Goal: Task Accomplishment & Management: Manage account settings

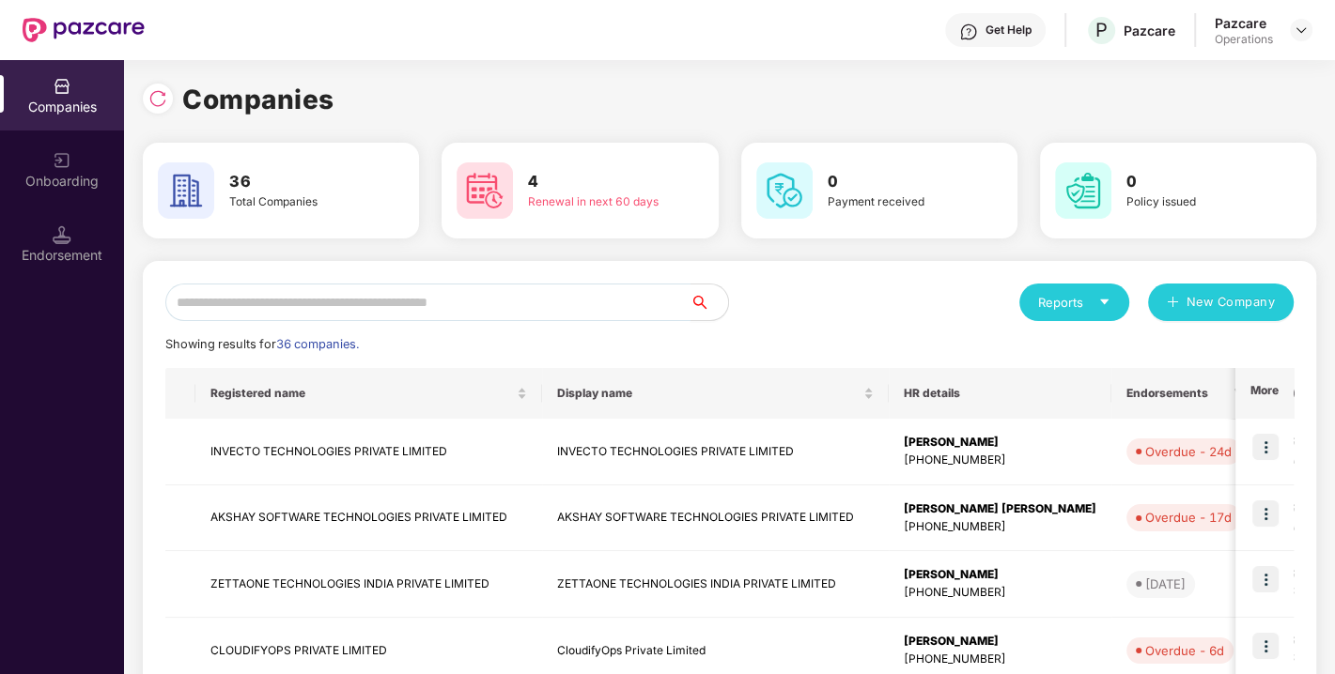
click at [558, 297] on input "text" at bounding box center [427, 303] width 525 height 38
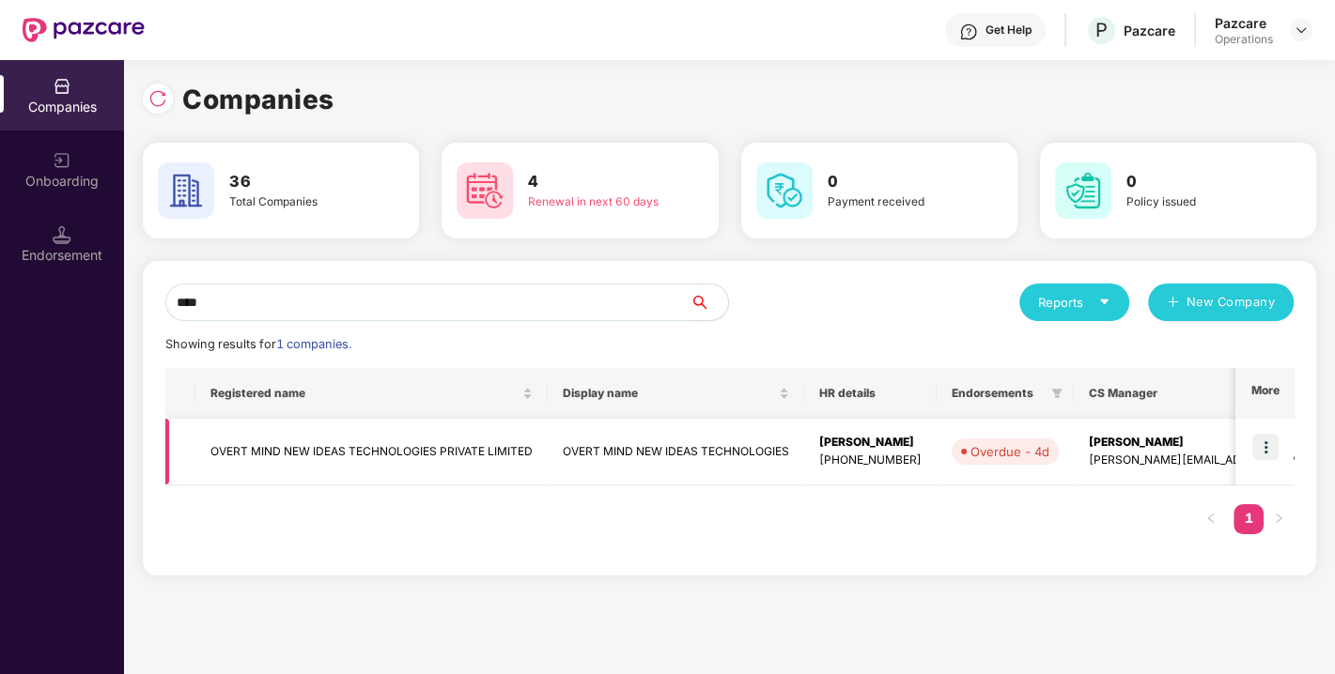
type input "****"
click at [412, 448] on td "OVERT MIND NEW IDEAS TECHNOLOGIES PRIVATE LIMITED" at bounding box center [371, 452] width 352 height 67
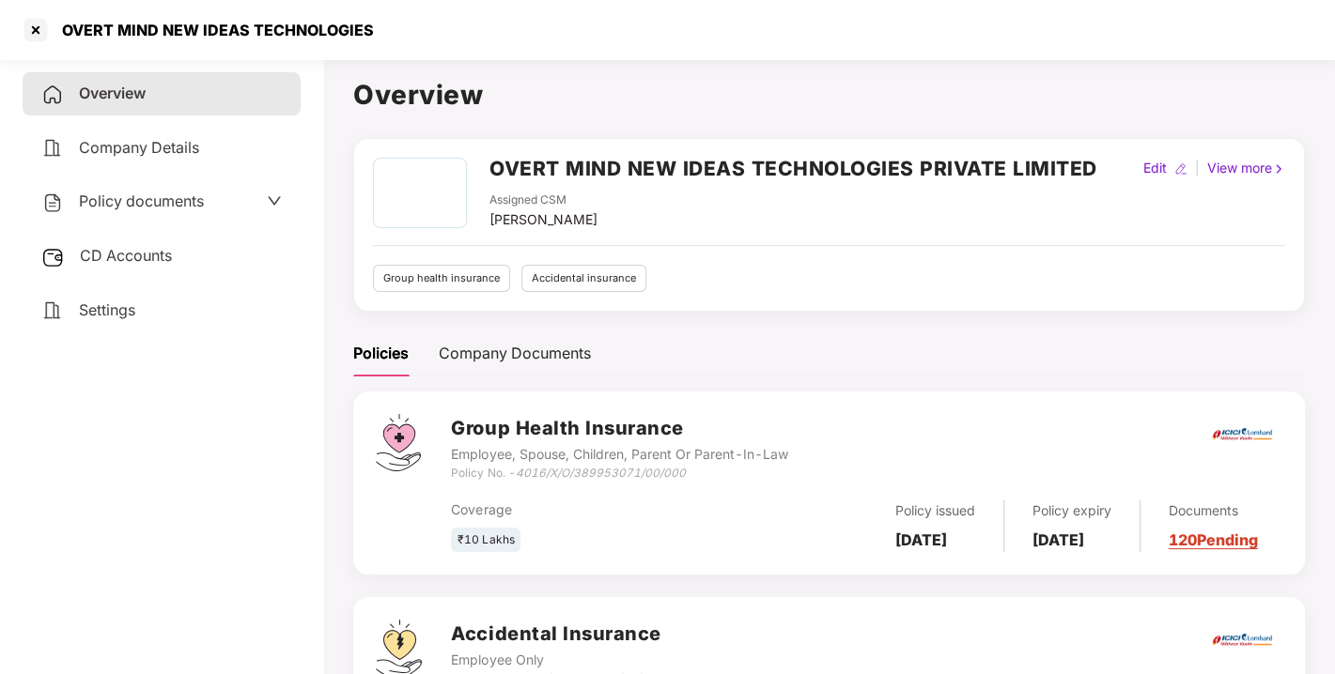
click at [156, 257] on span "CD Accounts" at bounding box center [126, 255] width 92 height 19
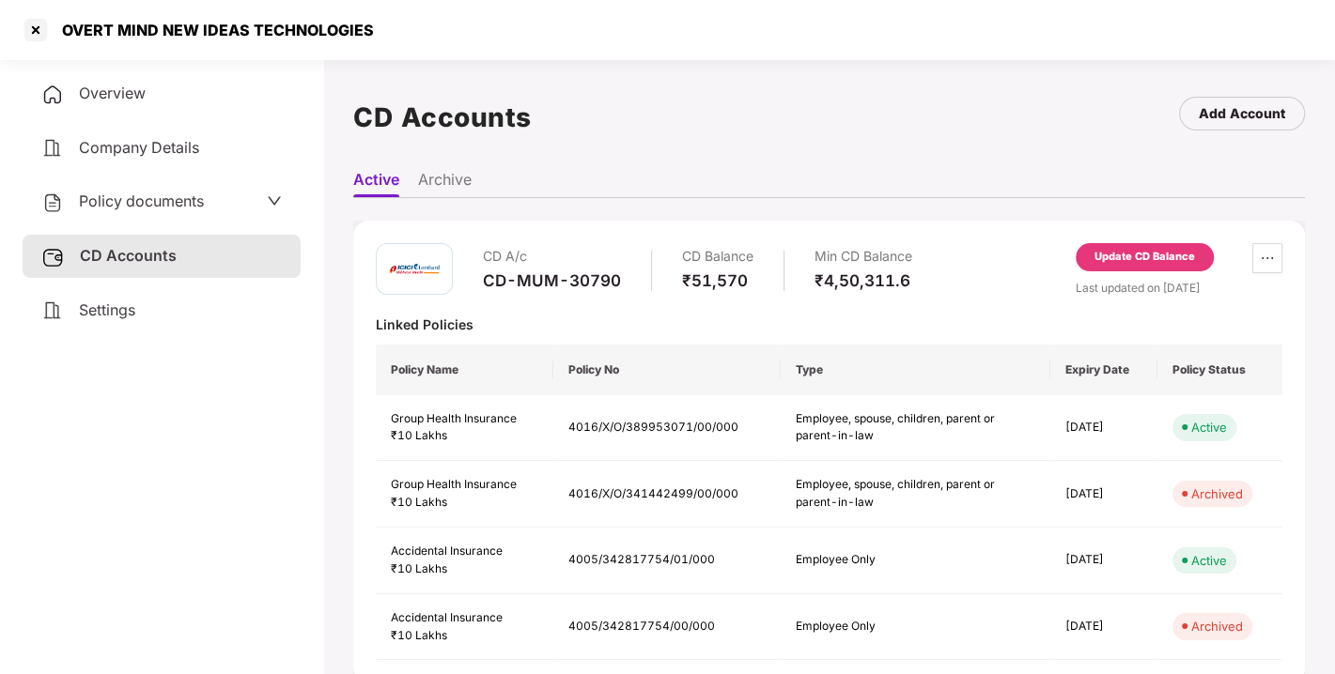
scroll to position [2, 0]
click at [560, 289] on div "CD A/c CD-MUM-30790" at bounding box center [552, 268] width 138 height 54
click at [557, 272] on div "CD-MUM-30790" at bounding box center [552, 279] width 138 height 21
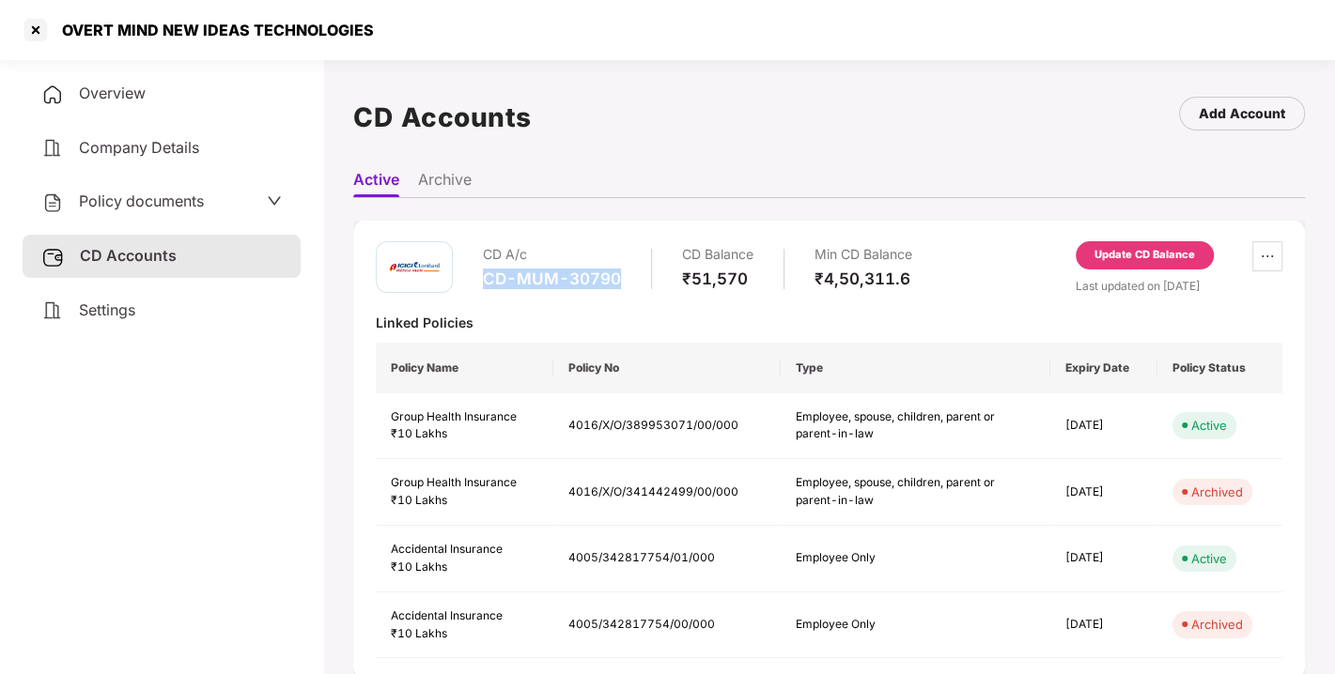
copy div "CD-MUM-30790"
click at [158, 98] on div "Overview" at bounding box center [162, 93] width 278 height 43
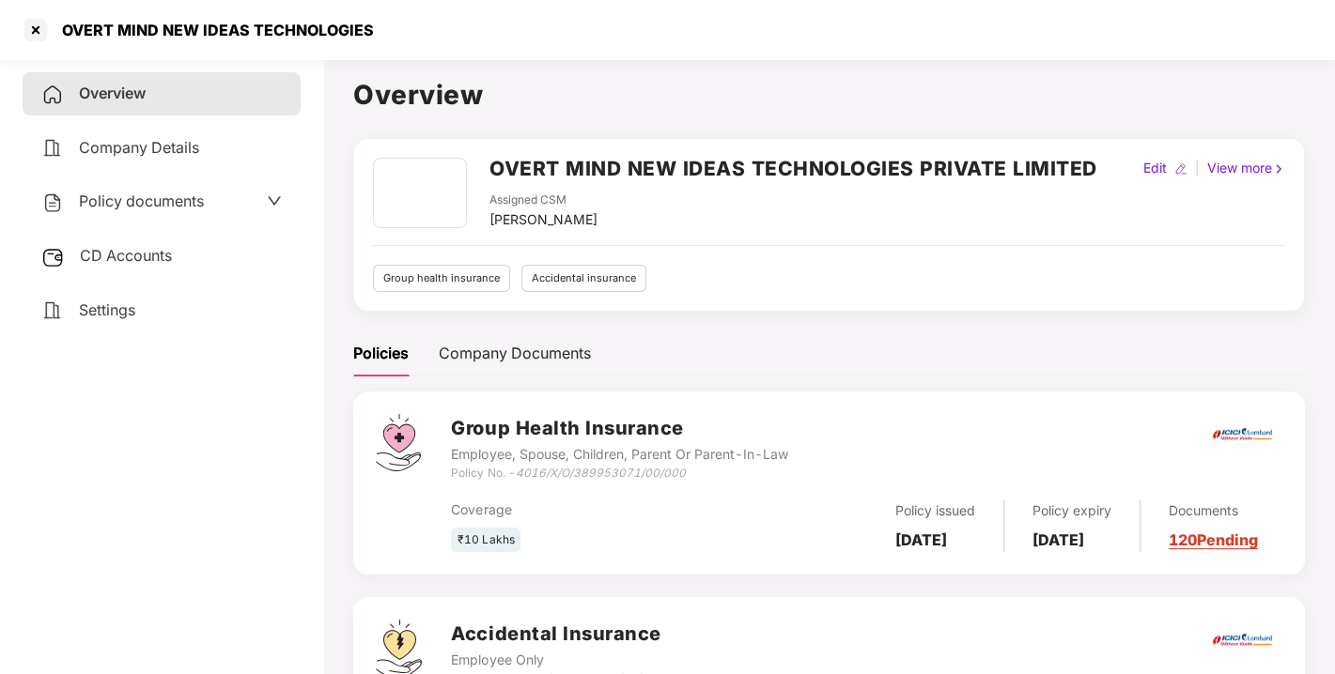
click at [726, 166] on h2 "OVERT MIND NEW IDEAS TECHNOLOGIES PRIVATE LIMITED" at bounding box center [793, 168] width 608 height 31
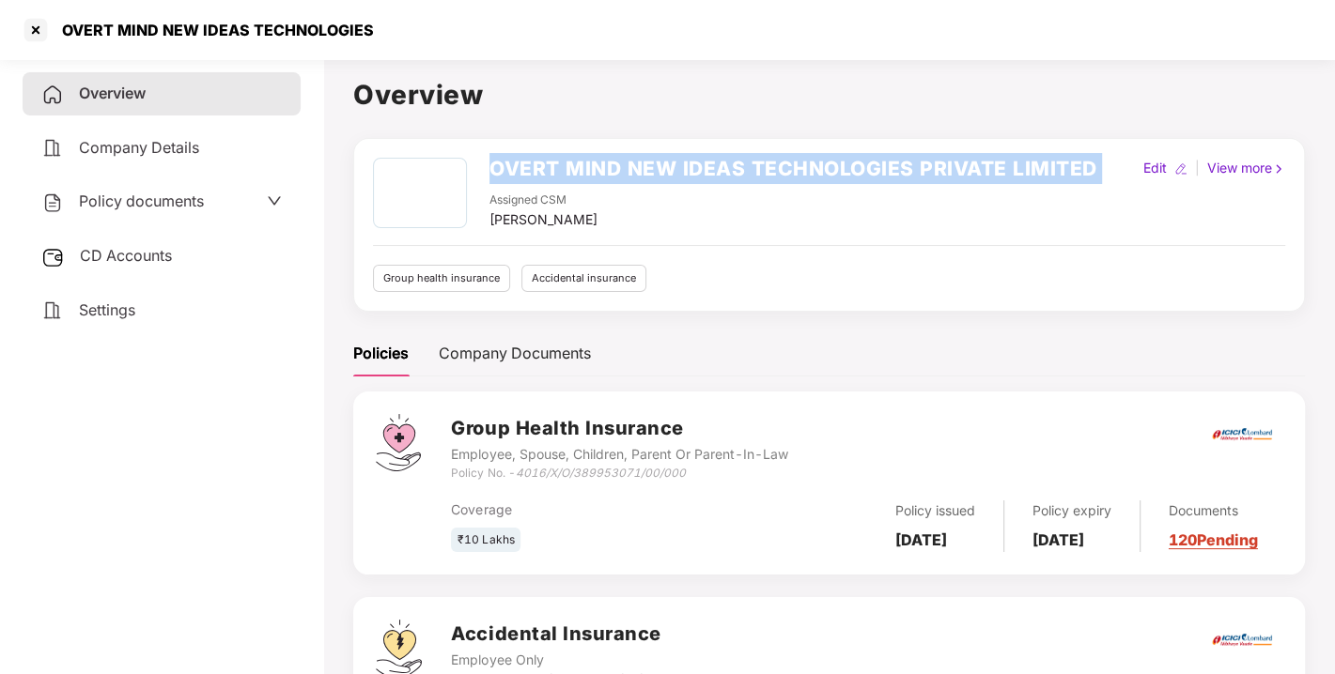
click at [726, 166] on h2 "OVERT MIND NEW IDEAS TECHNOLOGIES PRIVATE LIMITED" at bounding box center [793, 168] width 608 height 31
copy h2 "OVERT MIND NEW IDEAS TECHNOLOGIES PRIVATE LIMITED"
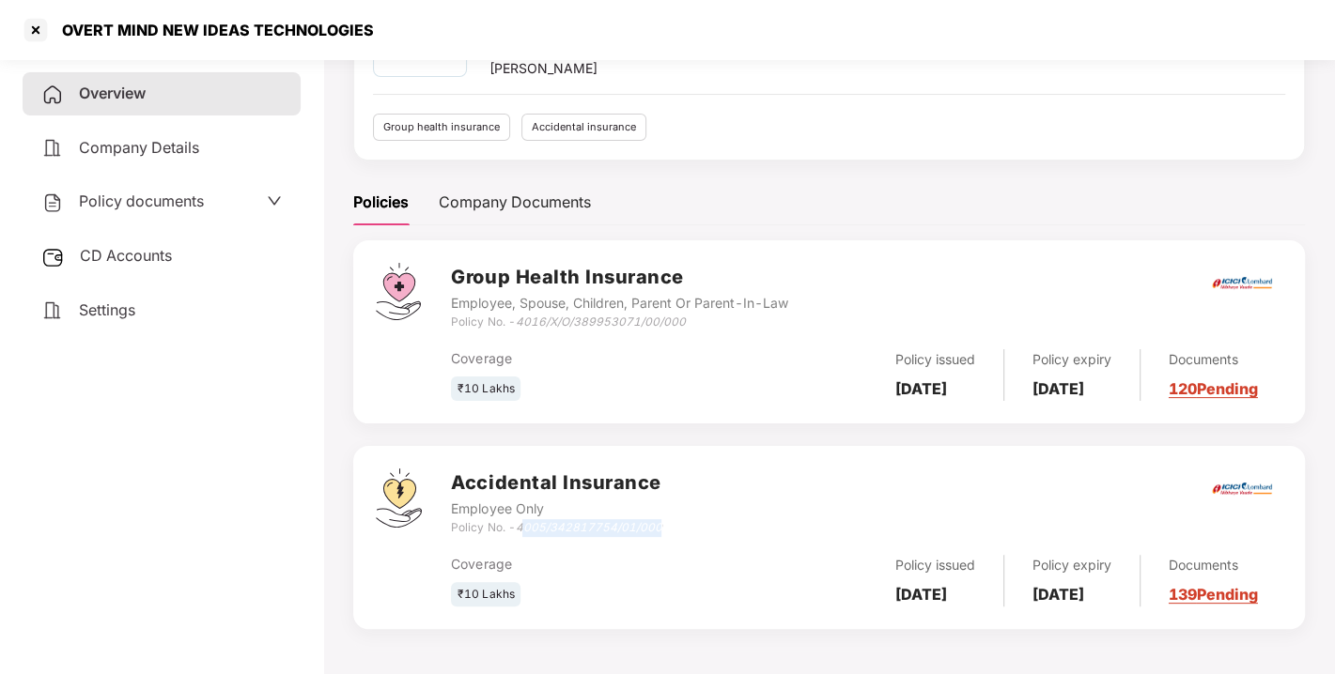
drag, startPoint x: 522, startPoint y: 524, endPoint x: 681, endPoint y: 518, distance: 158.9
click at [681, 518] on div "Accidental Insurance Employee Only Policy No. - 4005/342817754/01/000" at bounding box center [866, 503] width 831 height 68
drag, startPoint x: 518, startPoint y: 522, endPoint x: 692, endPoint y: 518, distance: 173.8
click at [692, 518] on div "Accidental Insurance Employee Only Policy No. - 4005/342817754/01/000" at bounding box center [866, 503] width 831 height 68
copy icon "4005/342817754/01/000"
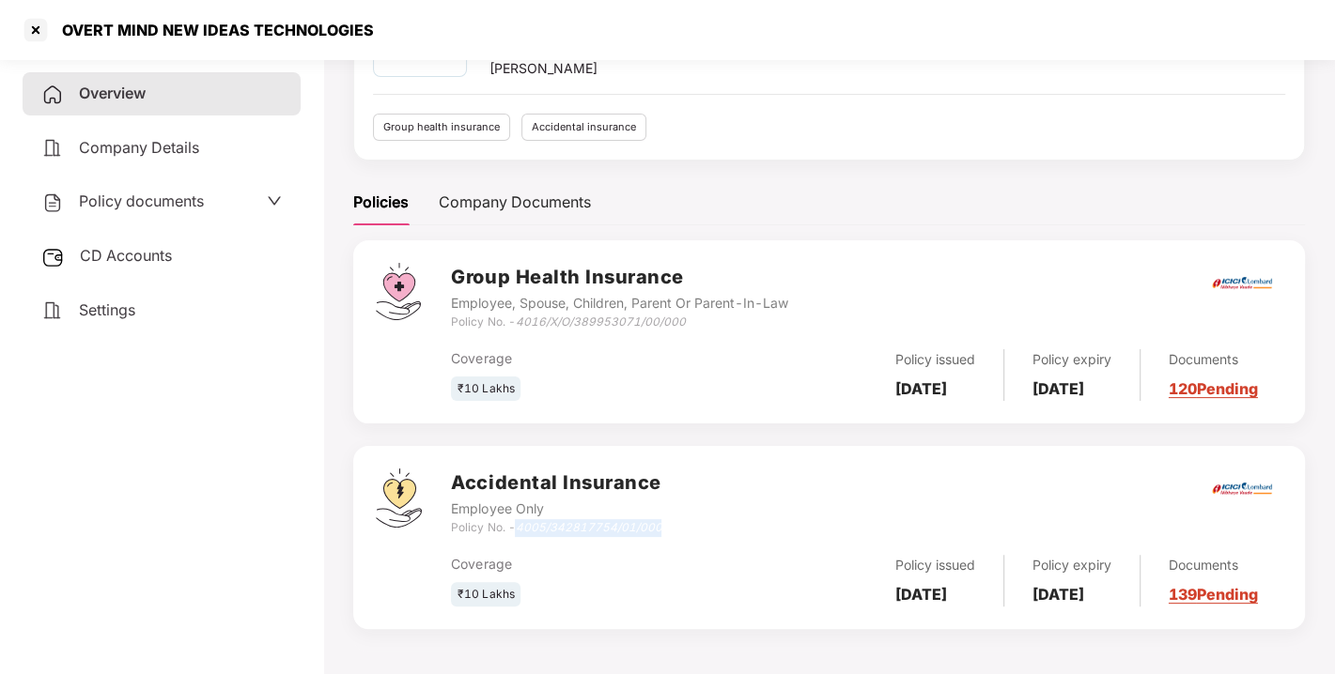
scroll to position [0, 0]
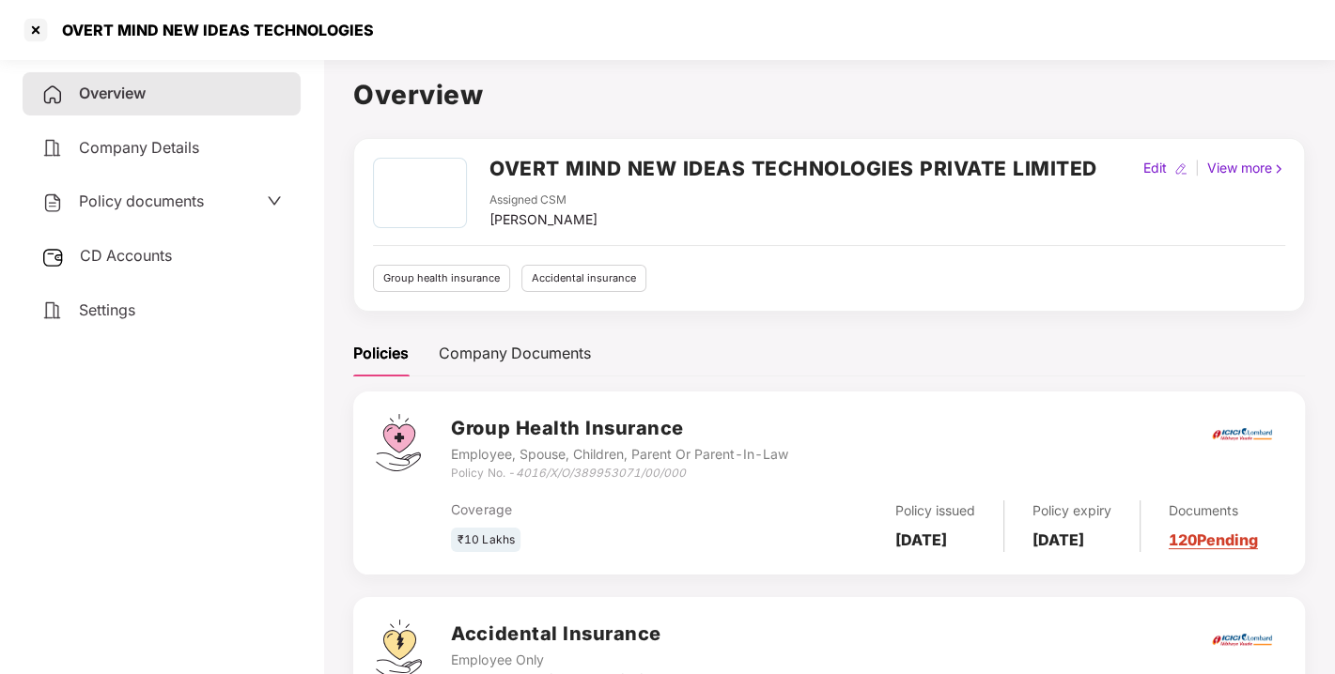
click at [722, 163] on h2 "OVERT MIND NEW IDEAS TECHNOLOGIES PRIVATE LIMITED" at bounding box center [793, 168] width 608 height 31
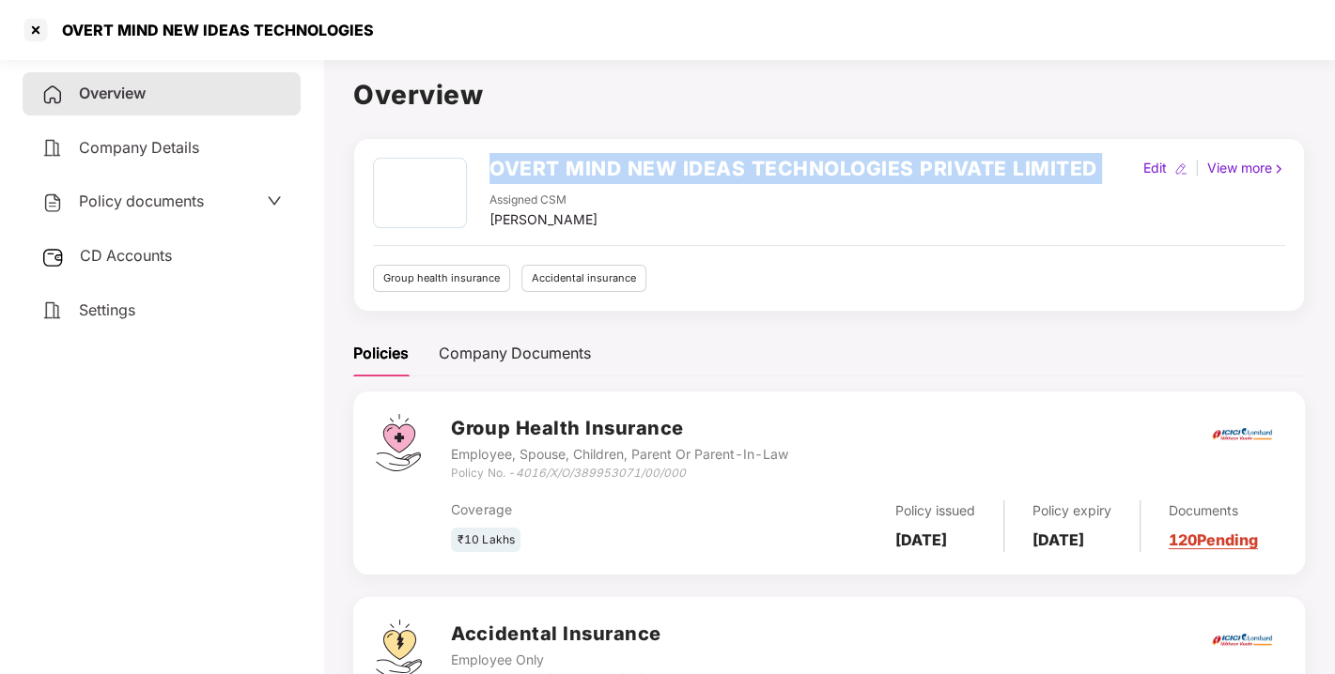
click at [722, 163] on h2 "OVERT MIND NEW IDEAS TECHNOLOGIES PRIVATE LIMITED" at bounding box center [793, 168] width 608 height 31
copy h2 "OVERT MIND NEW IDEAS TECHNOLOGIES PRIVATE LIMITED"
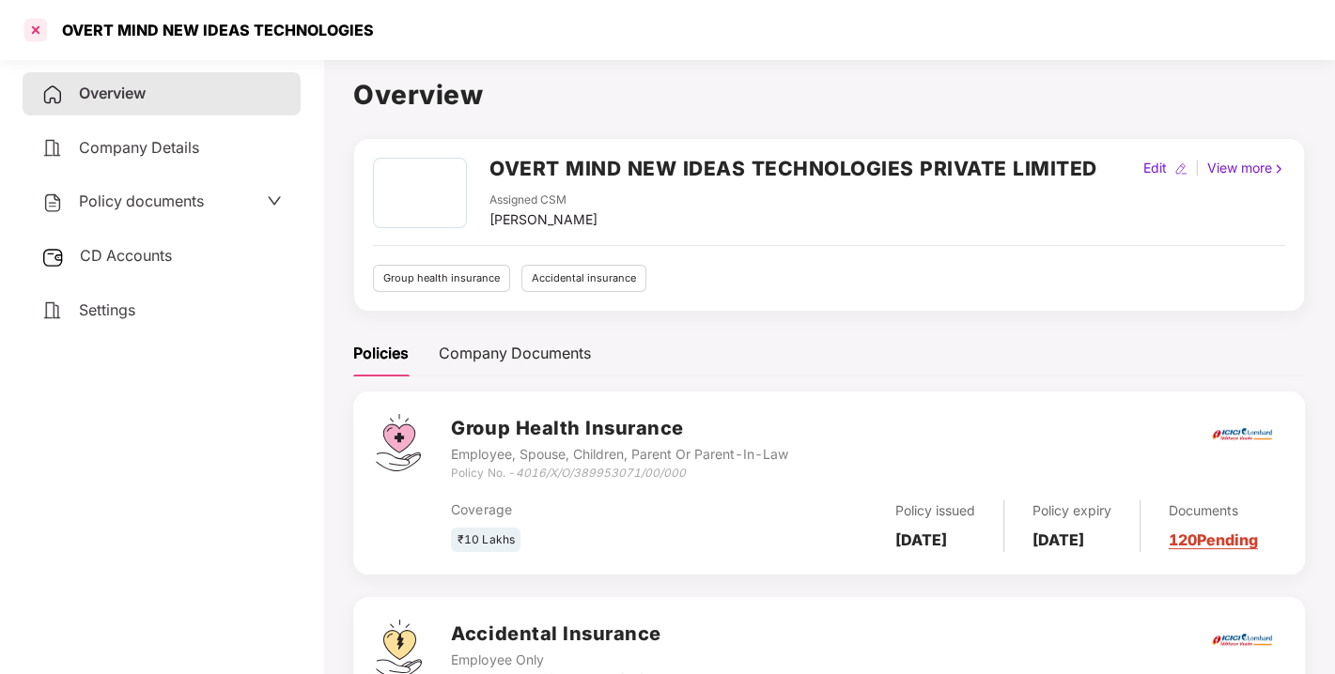
click at [35, 38] on div at bounding box center [36, 30] width 30 height 30
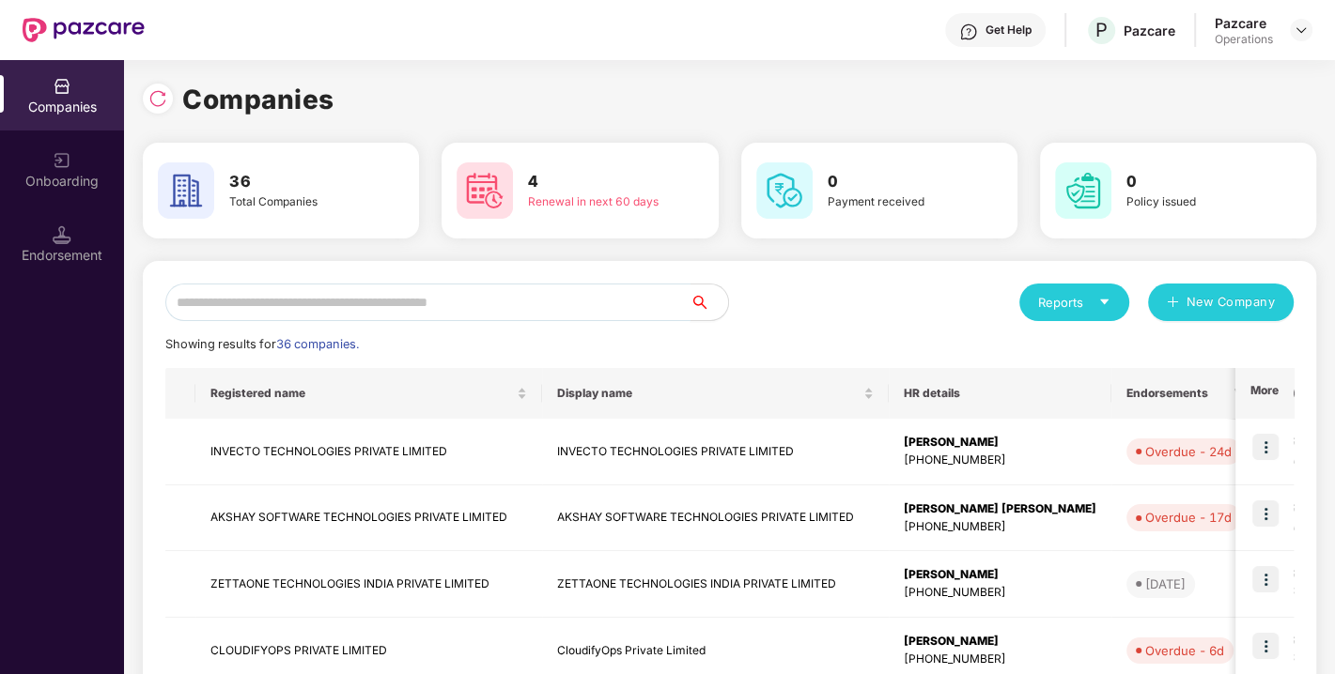
click at [371, 295] on input "text" at bounding box center [427, 303] width 525 height 38
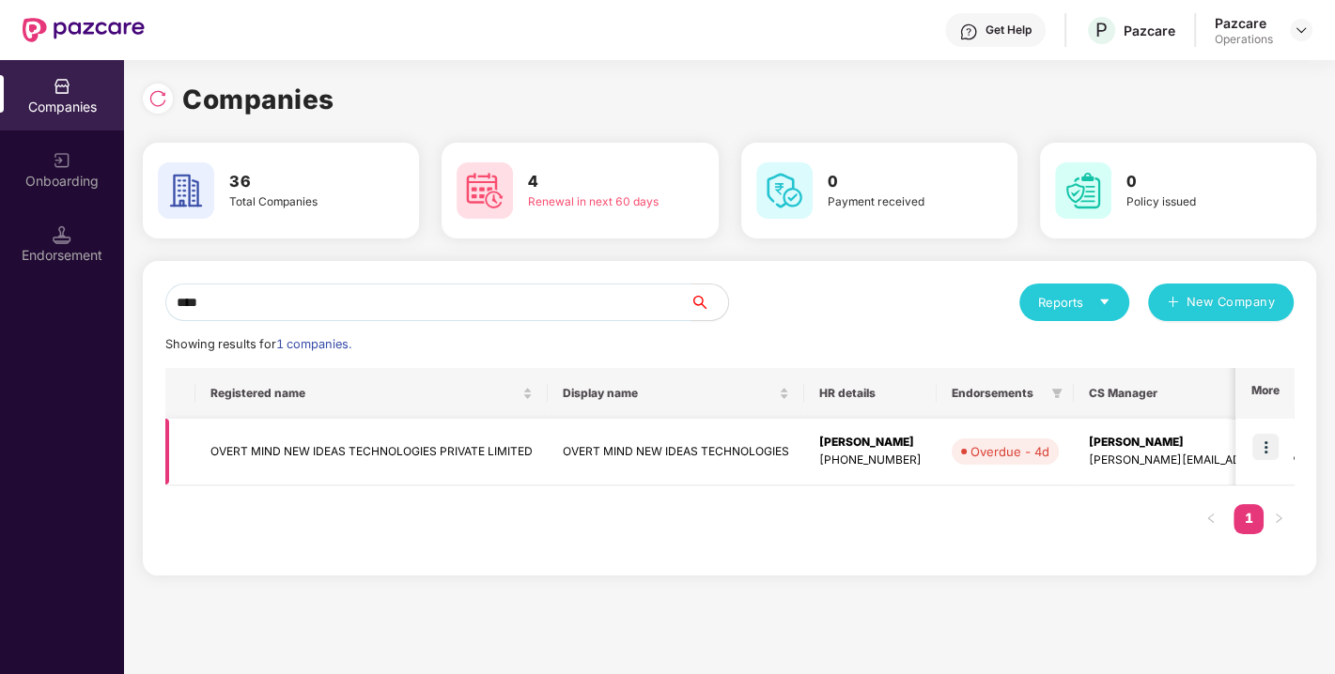
type input "****"
click at [1267, 455] on img at bounding box center [1265, 447] width 26 height 26
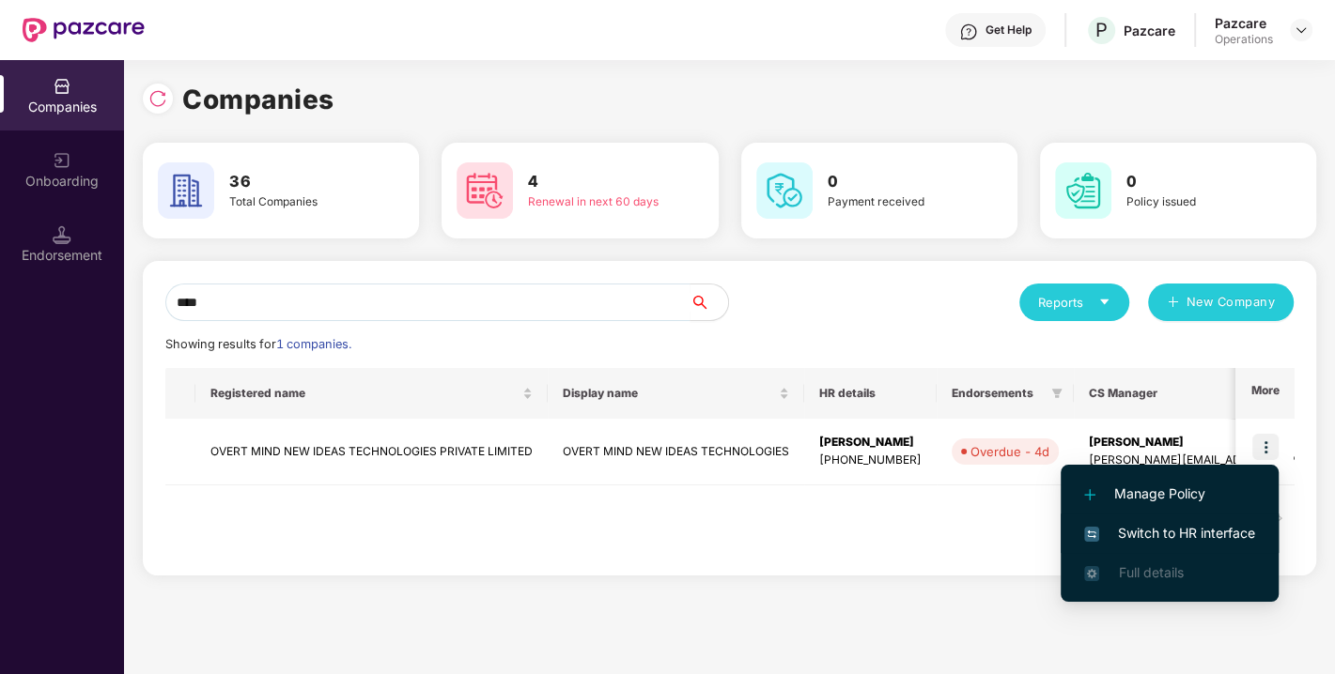
click at [1172, 532] on span "Switch to HR interface" at bounding box center [1169, 533] width 171 height 21
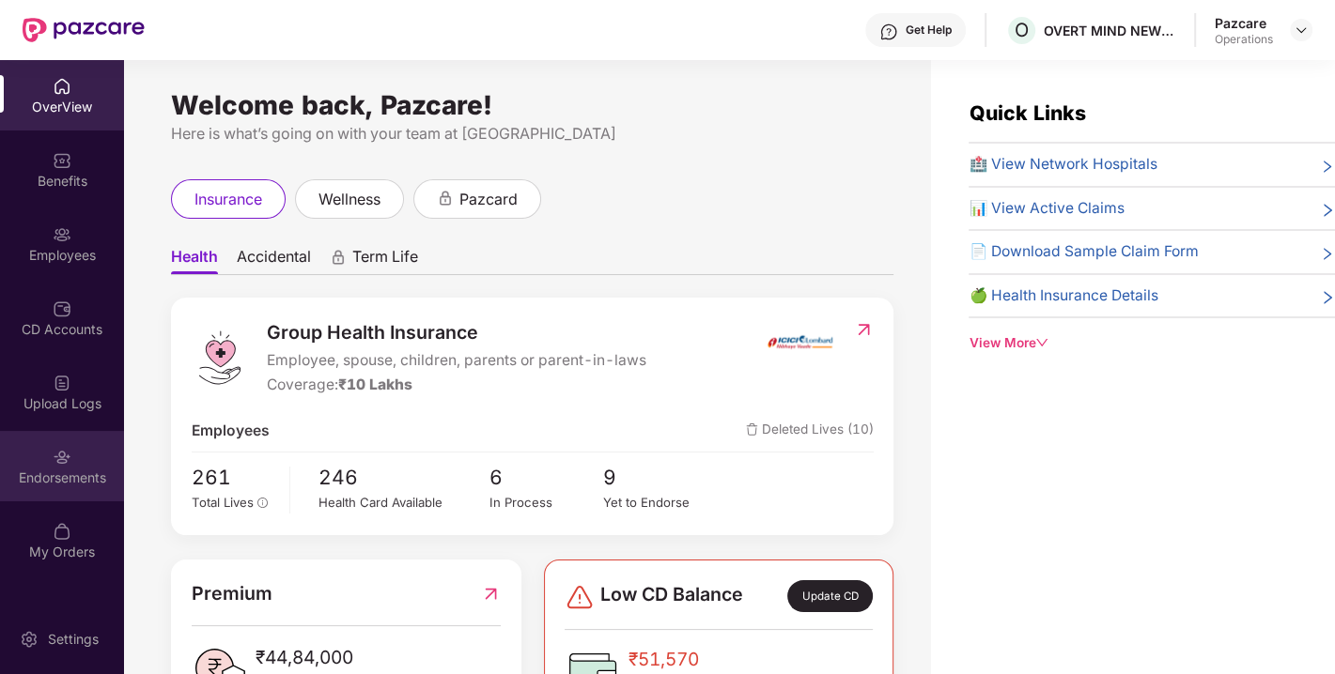
click at [51, 463] on div "Endorsements" at bounding box center [62, 466] width 124 height 70
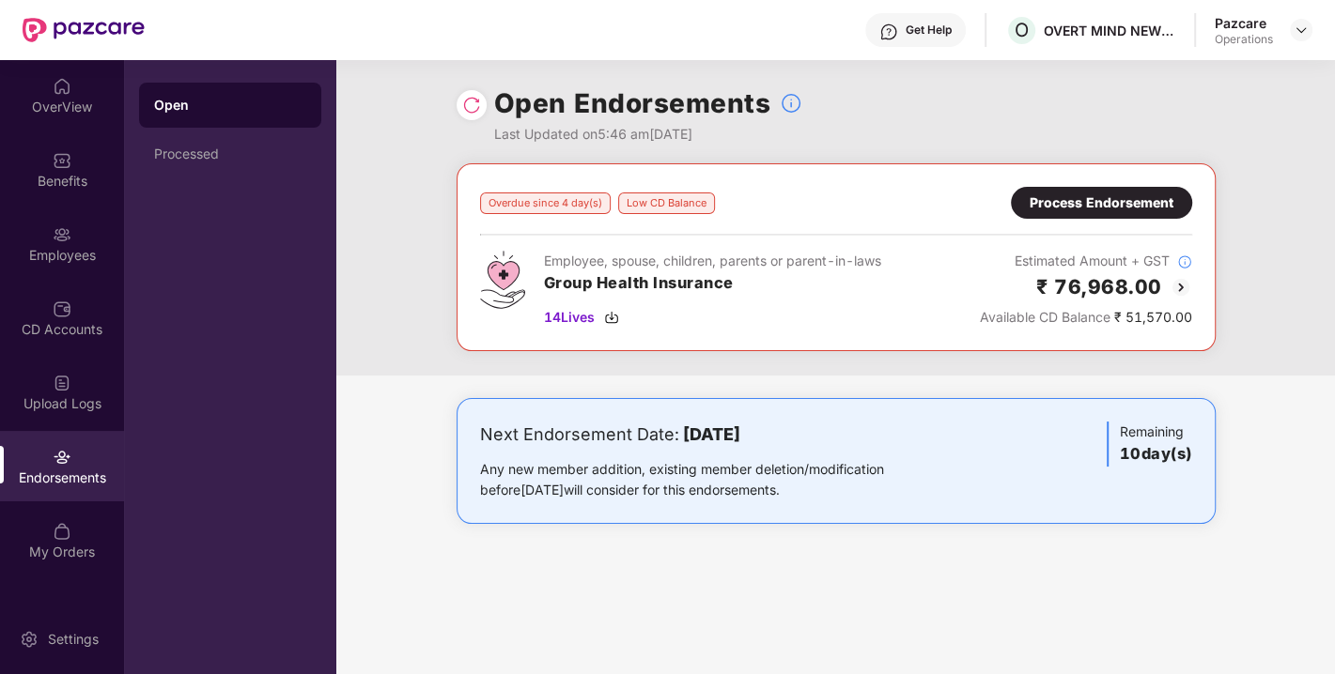
click at [1088, 201] on div "Process Endorsement" at bounding box center [1101, 203] width 144 height 21
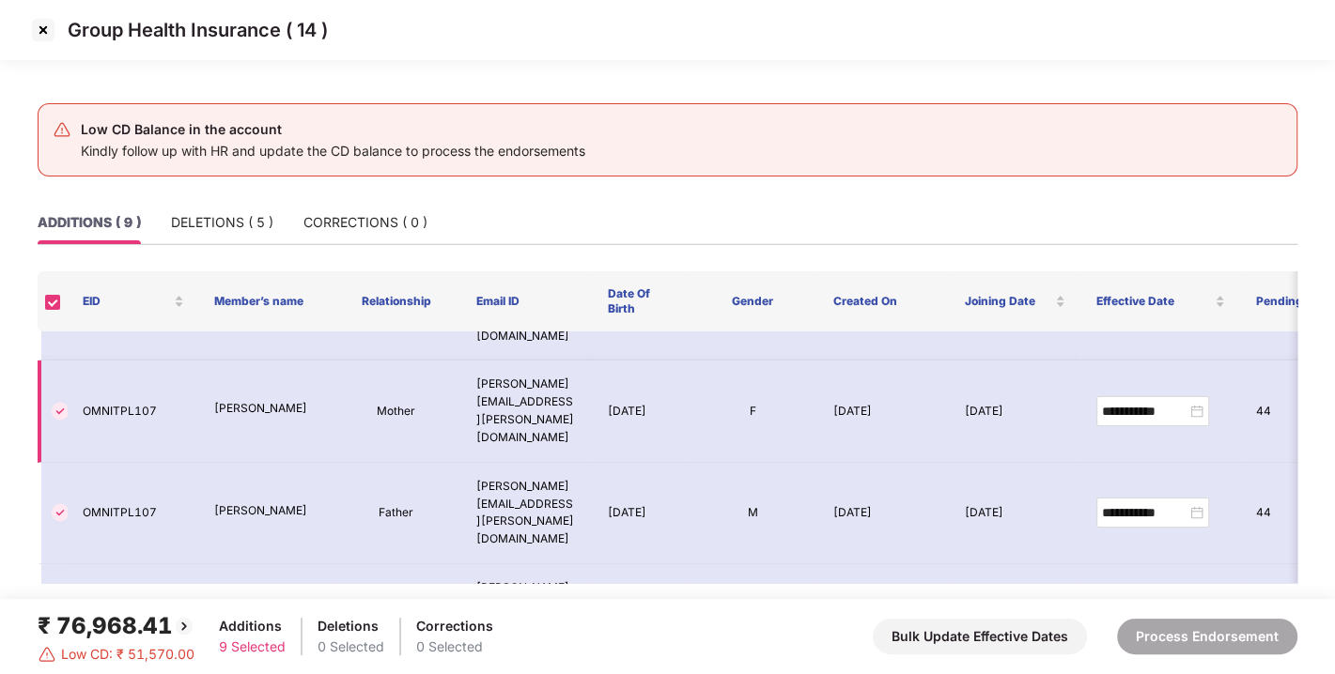
scroll to position [43, 0]
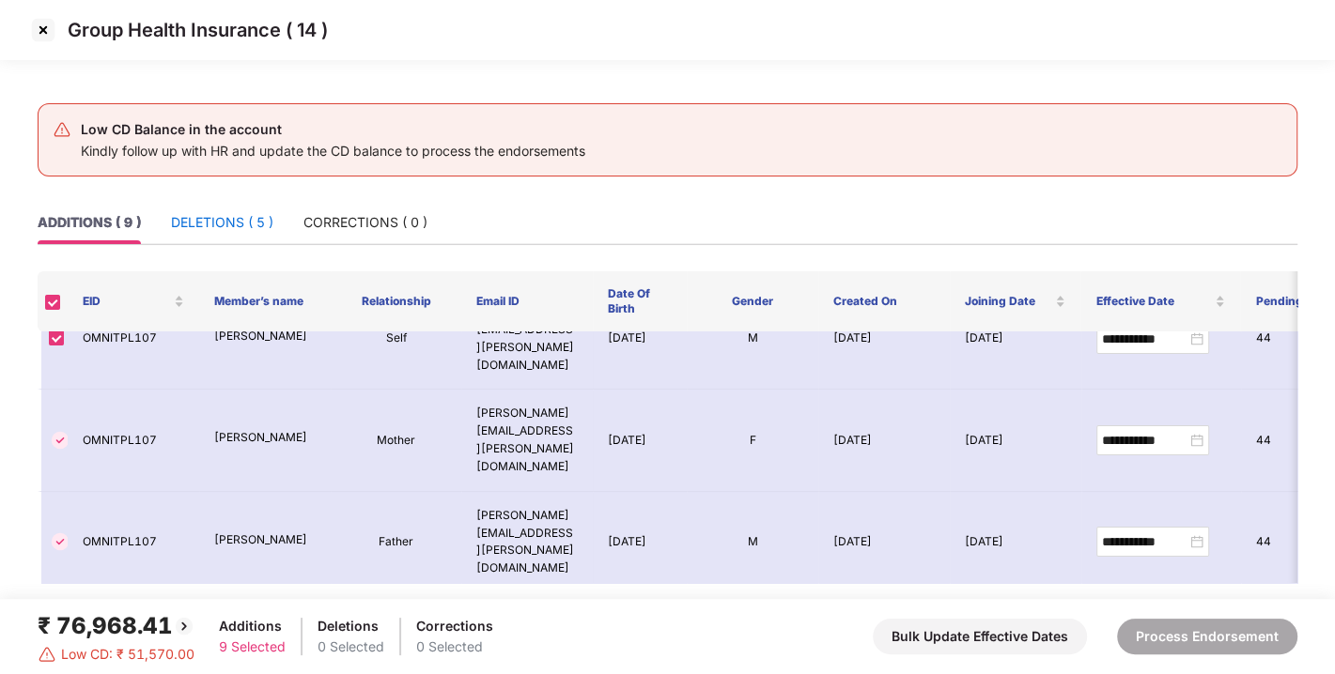
click at [244, 223] on div "DELETIONS ( 5 )" at bounding box center [222, 222] width 102 height 21
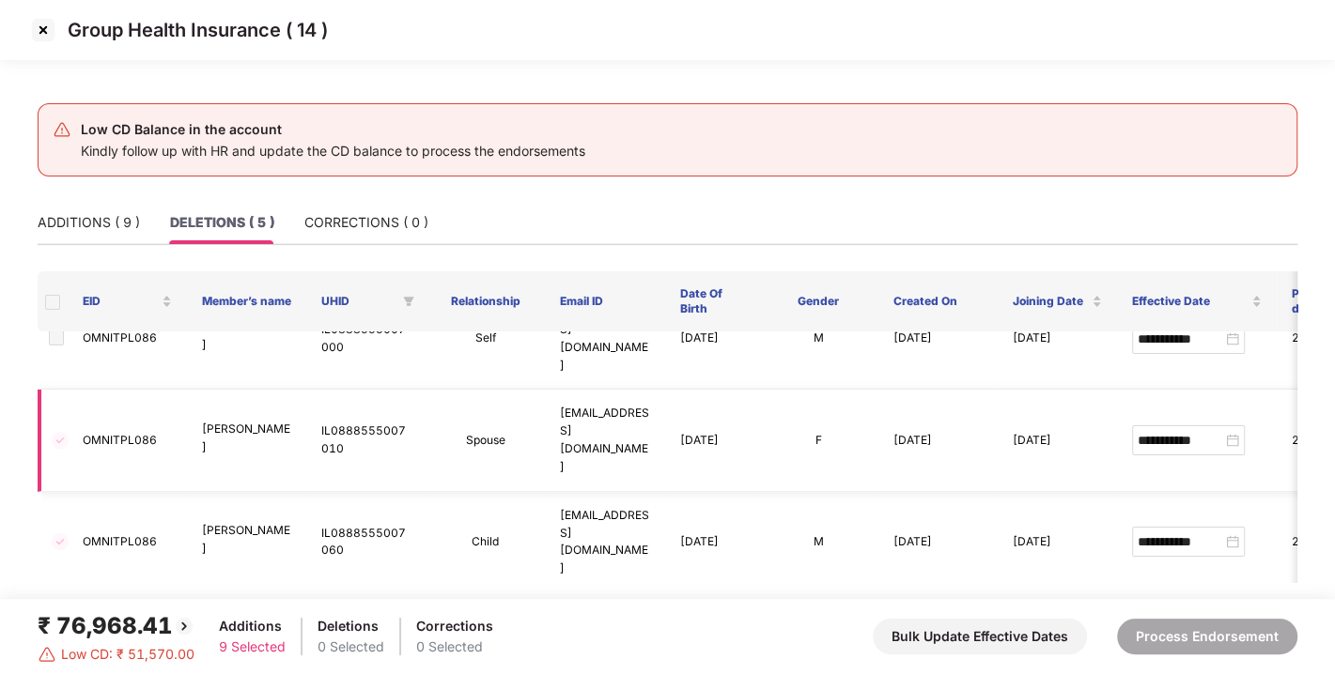
scroll to position [0, 0]
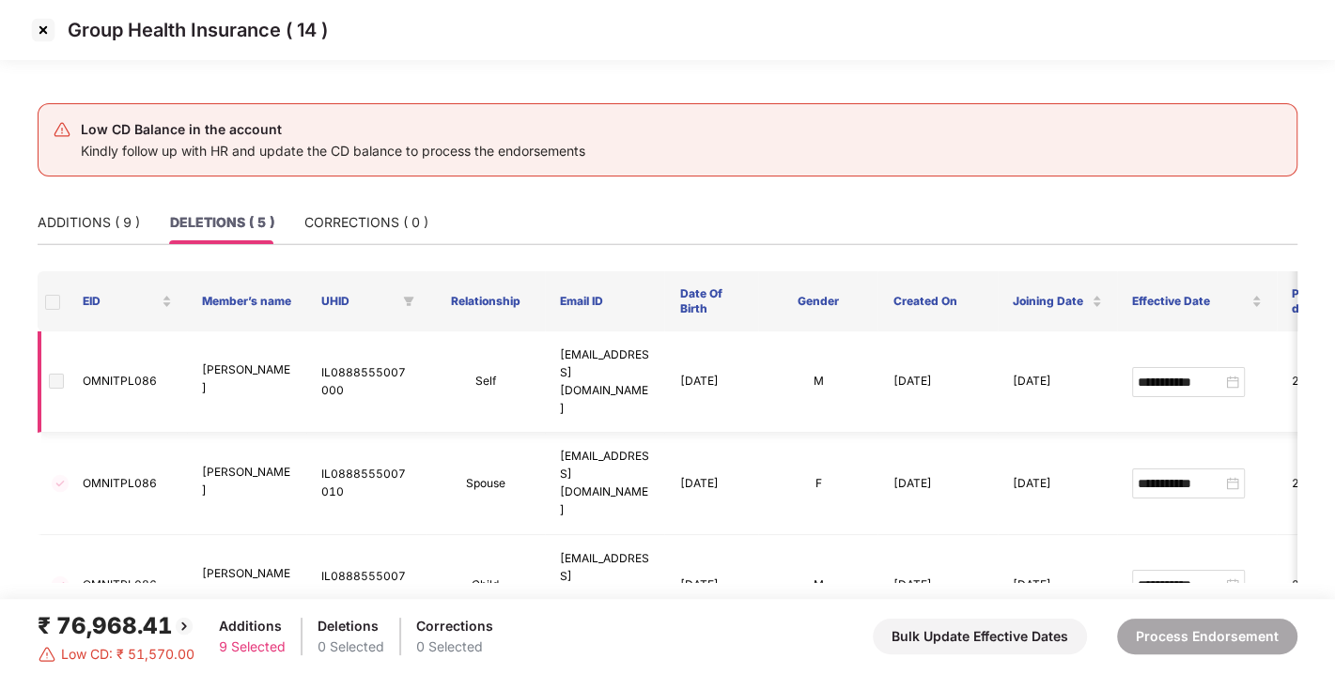
click at [56, 374] on span at bounding box center [56, 381] width 15 height 15
click at [60, 472] on img at bounding box center [60, 483] width 23 height 23
click at [56, 374] on span at bounding box center [56, 381] width 15 height 15
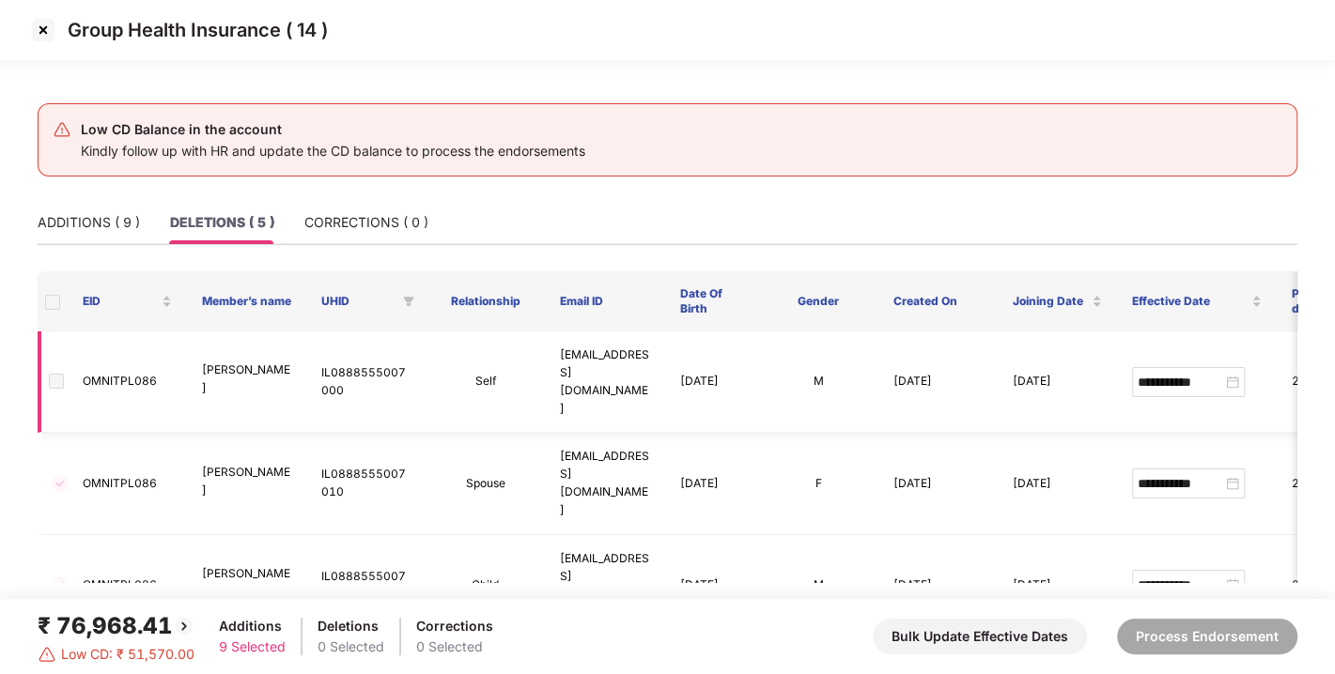
click at [59, 374] on span at bounding box center [56, 381] width 15 height 15
click at [56, 300] on span at bounding box center [52, 302] width 15 height 15
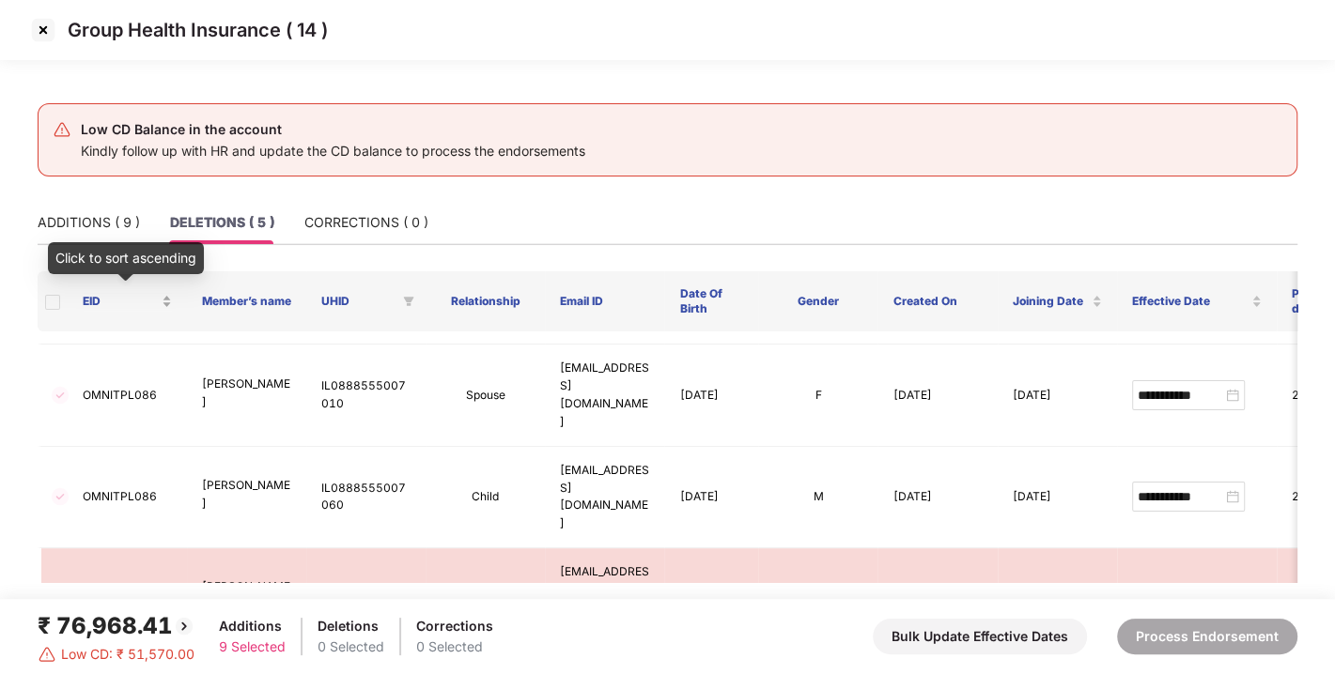
click at [83, 293] on div "EID" at bounding box center [127, 302] width 89 height 18
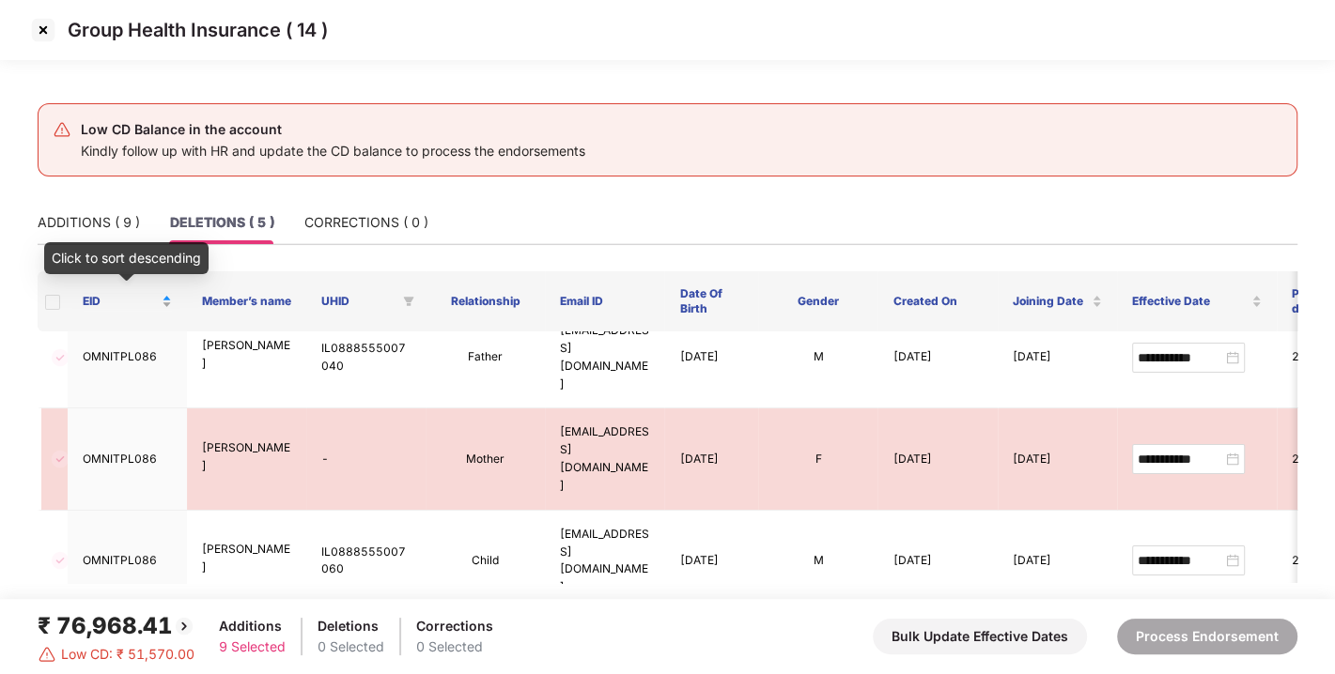
scroll to position [0, 0]
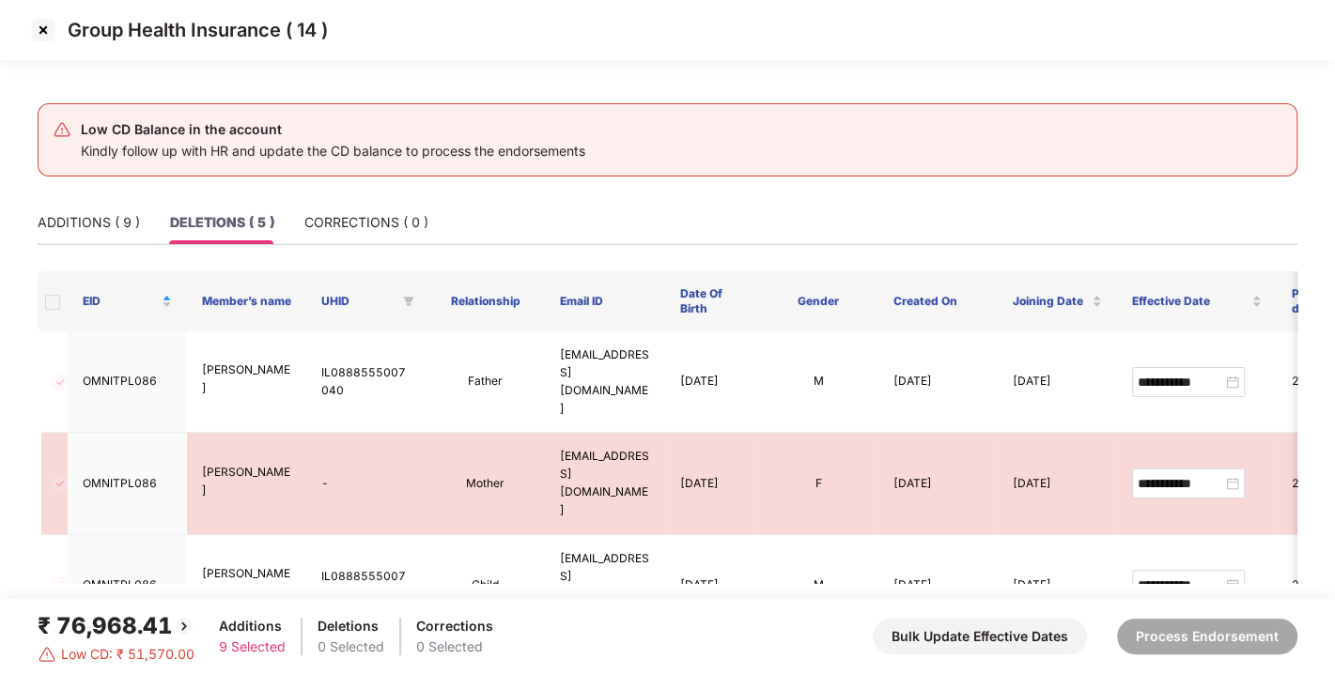
click at [599, 169] on div "Low CD Balance in the account Kindly follow up with HR and update the CD balanc…" at bounding box center [667, 139] width 1259 height 73
click at [574, 232] on div "ADDITIONS ( 9 ) DELETIONS ( 5 ) CORRECTIONS ( 0 )" at bounding box center [667, 222] width 1259 height 43
click at [45, 26] on img at bounding box center [43, 30] width 30 height 30
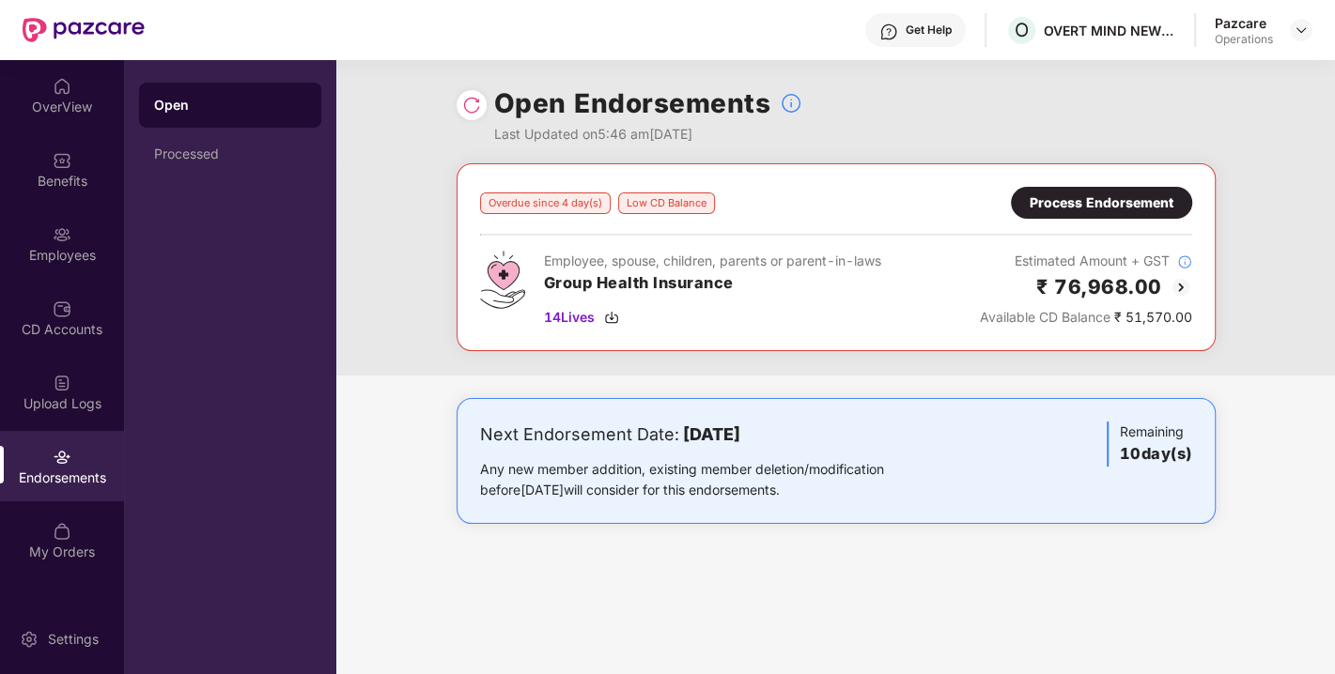
click at [1074, 191] on div "Process Endorsement" at bounding box center [1101, 203] width 181 height 32
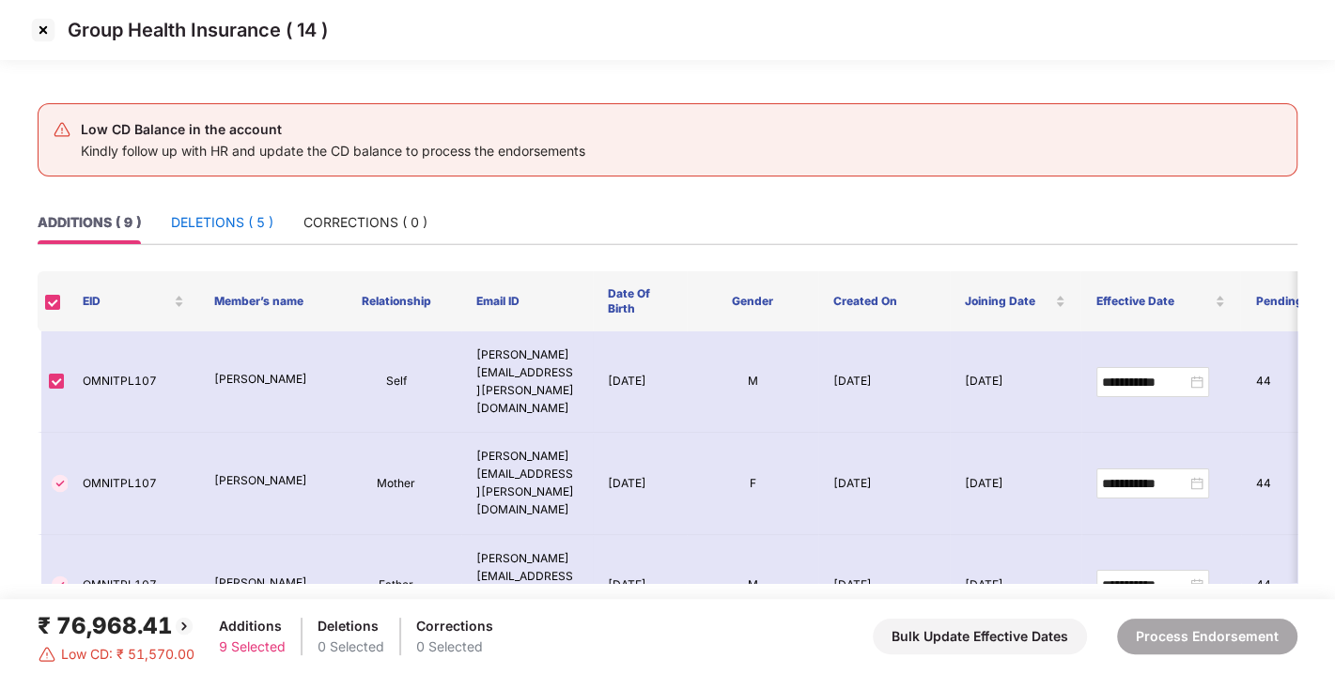
click at [196, 220] on div "DELETIONS ( 5 )" at bounding box center [222, 222] width 102 height 21
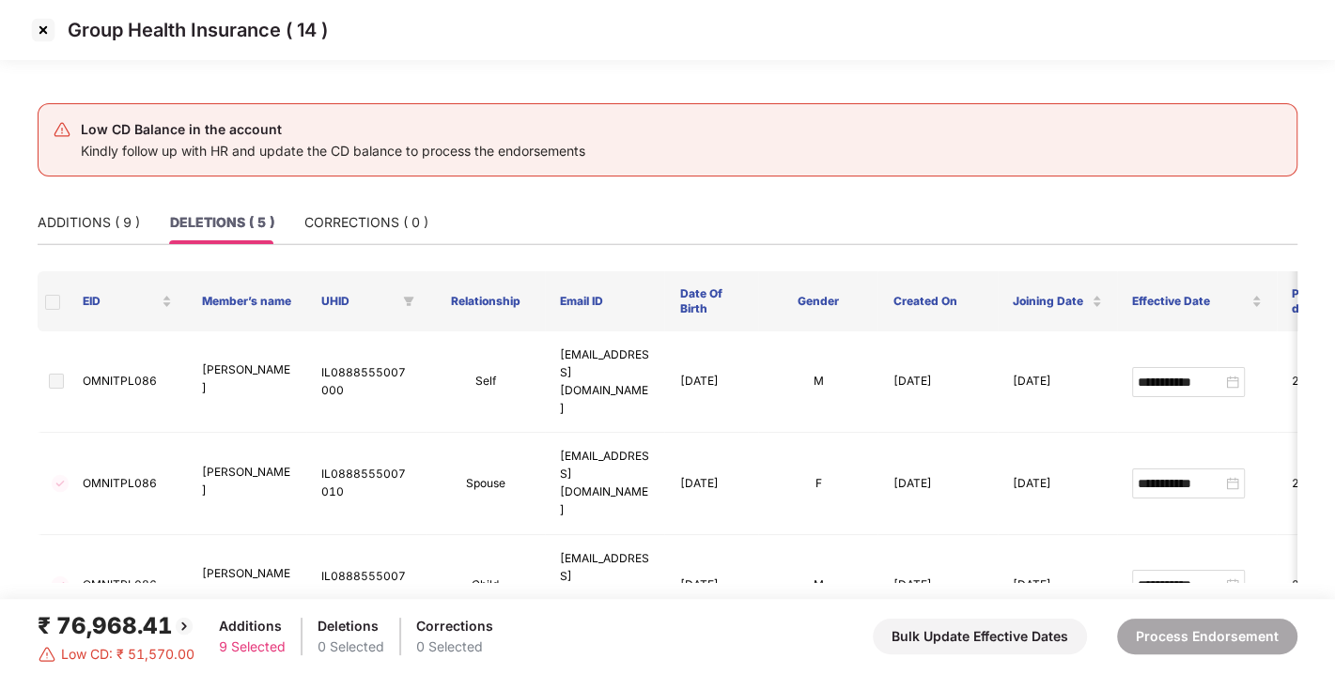
click at [42, 26] on img at bounding box center [43, 30] width 30 height 30
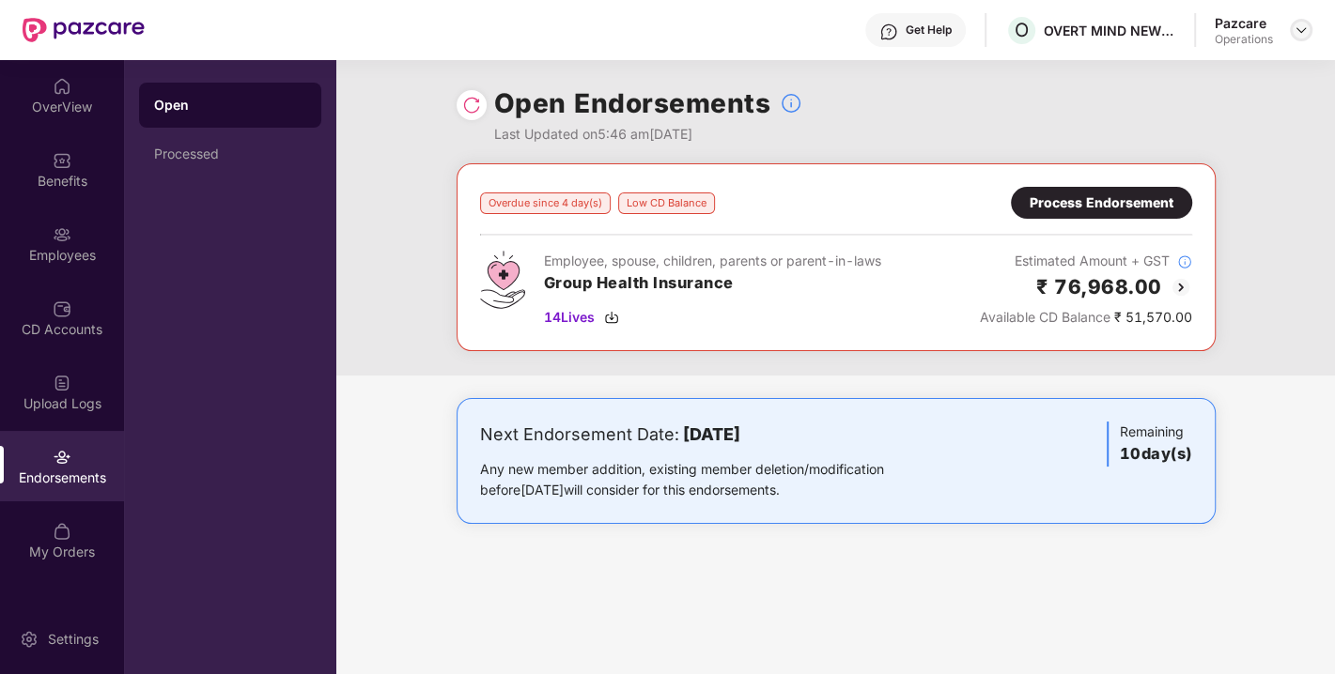
click at [1303, 26] on img at bounding box center [1300, 30] width 15 height 15
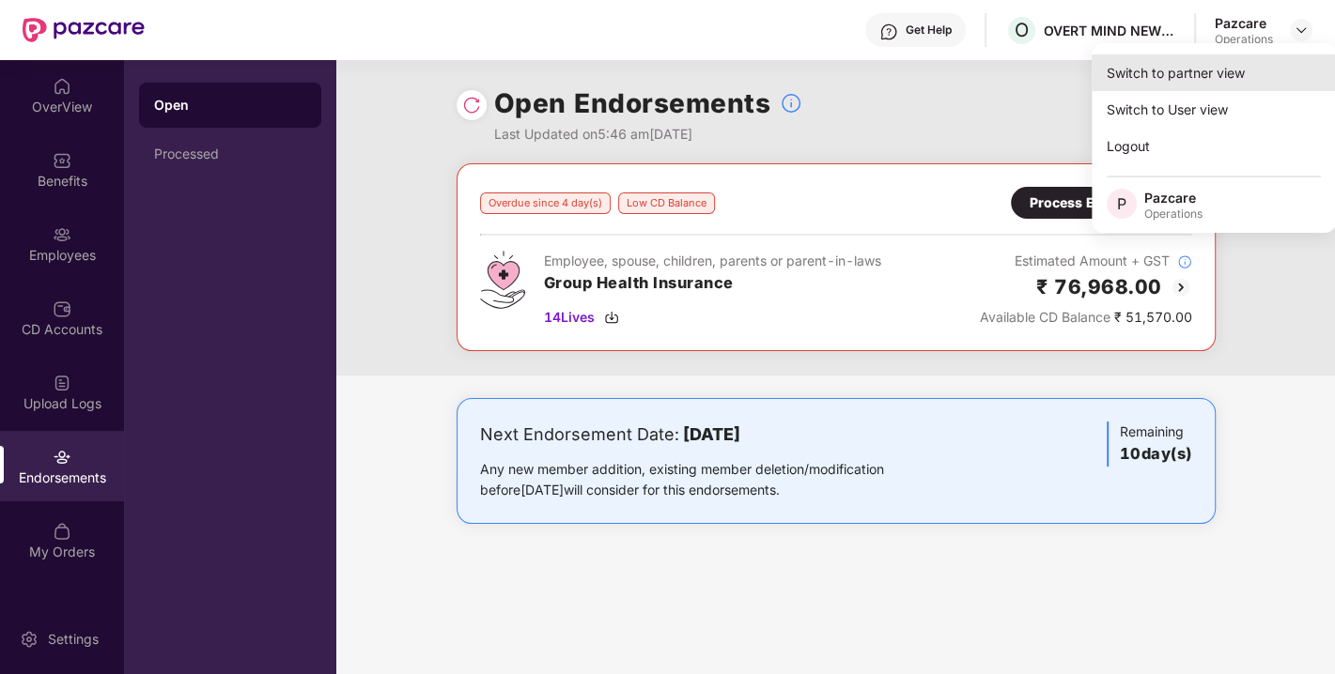
click at [1192, 72] on div "Switch to partner view" at bounding box center [1213, 72] width 244 height 37
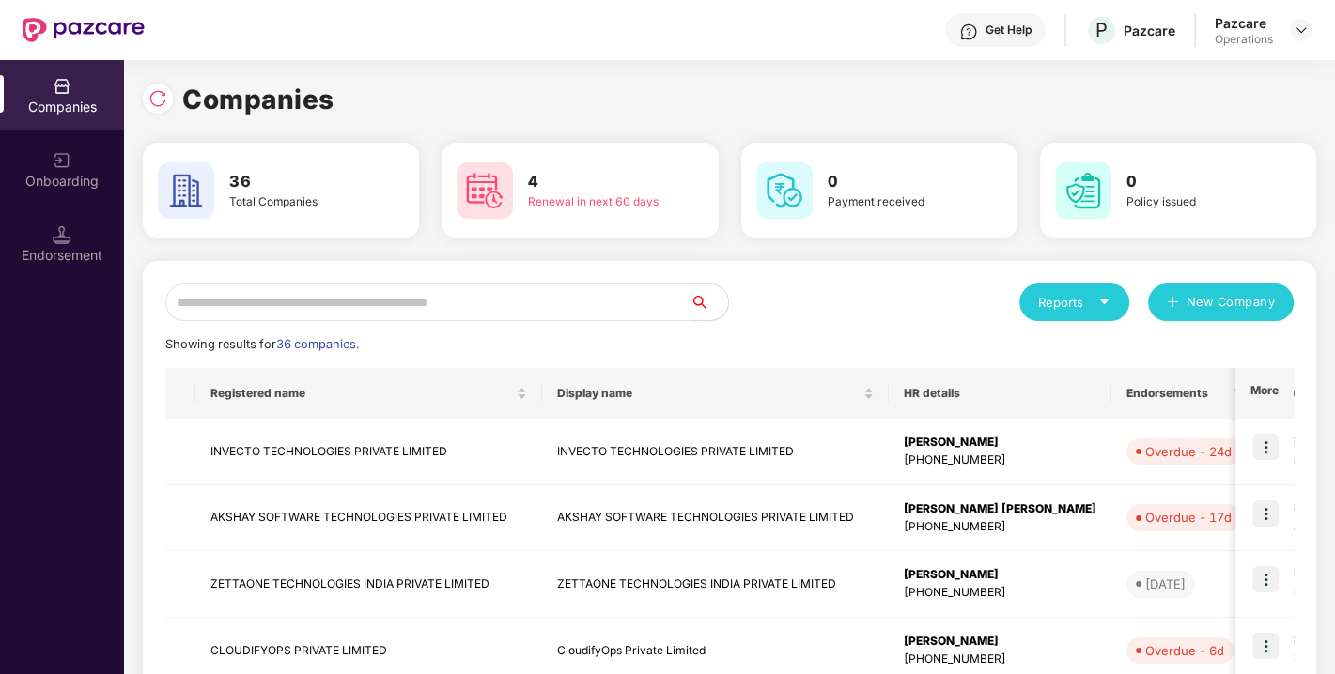
click at [513, 318] on input "text" at bounding box center [427, 303] width 525 height 38
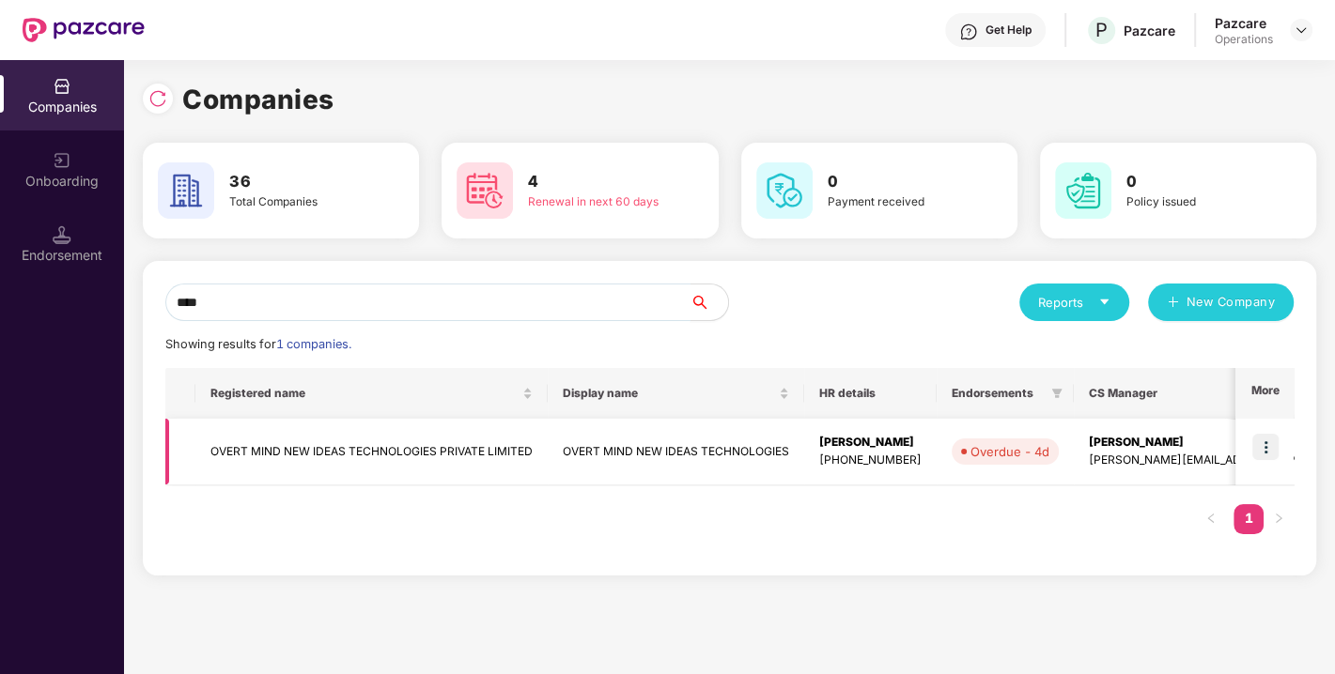
type input "****"
click at [375, 450] on td "OVERT MIND NEW IDEAS TECHNOLOGIES PRIVATE LIMITED" at bounding box center [371, 452] width 352 height 67
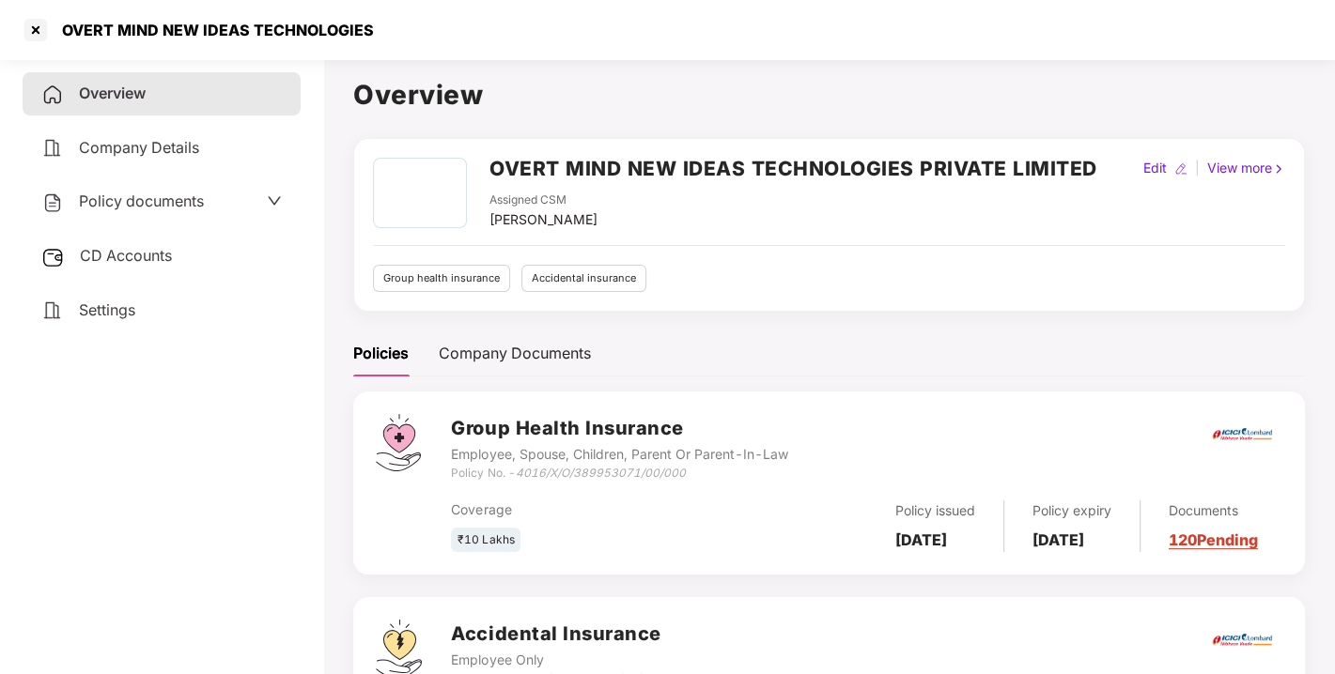
click at [207, 196] on div "Policy documents" at bounding box center [161, 202] width 240 height 24
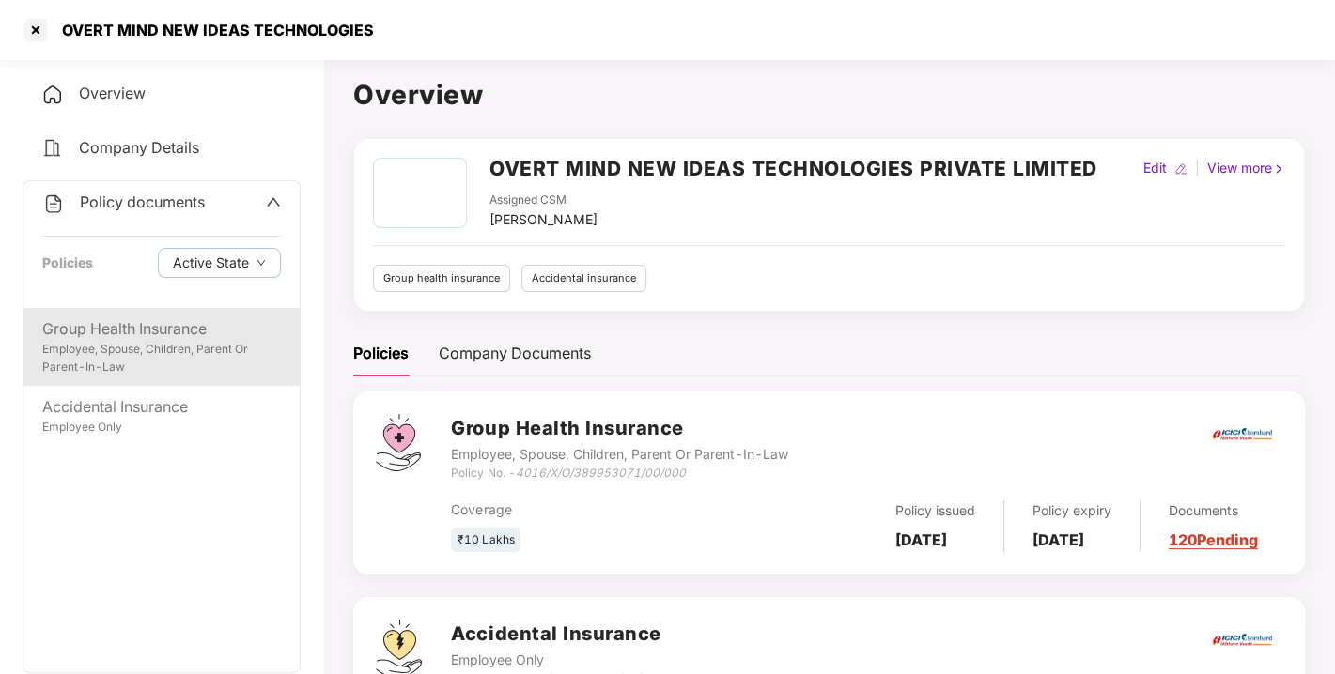
click at [143, 317] on div "Group Health Insurance" at bounding box center [161, 328] width 239 height 23
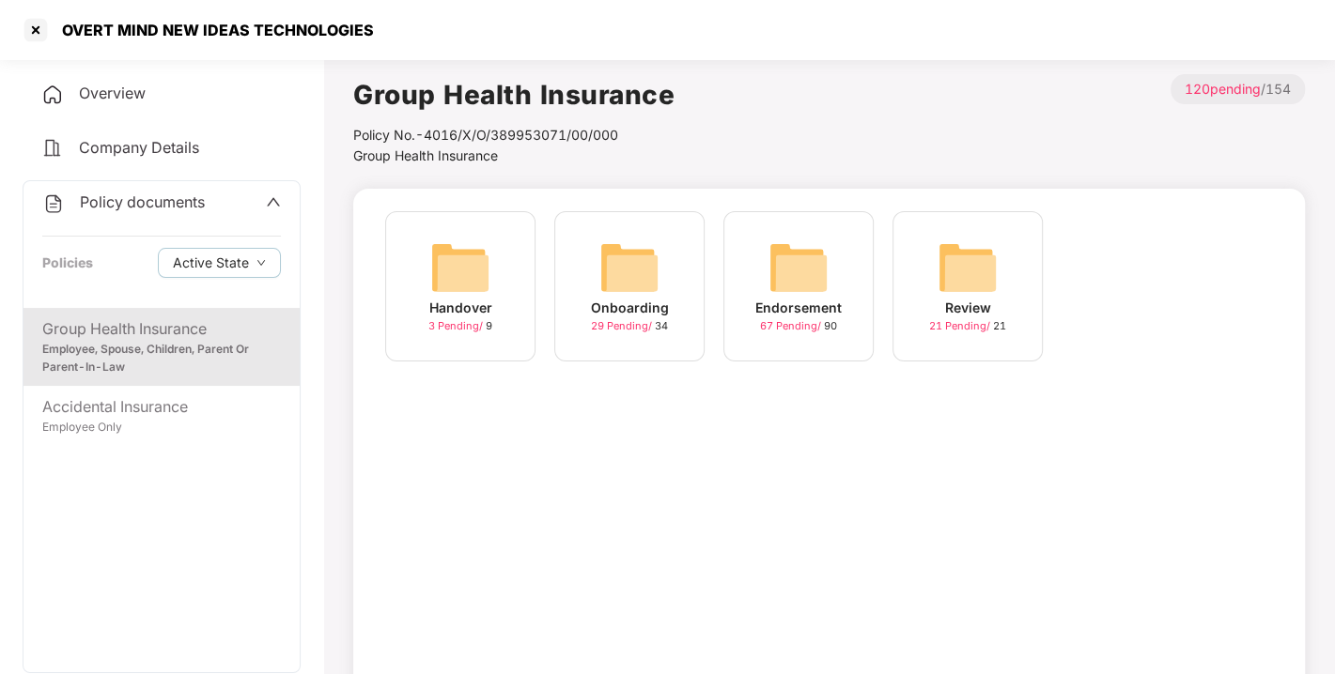
click at [789, 296] on img at bounding box center [798, 268] width 60 height 60
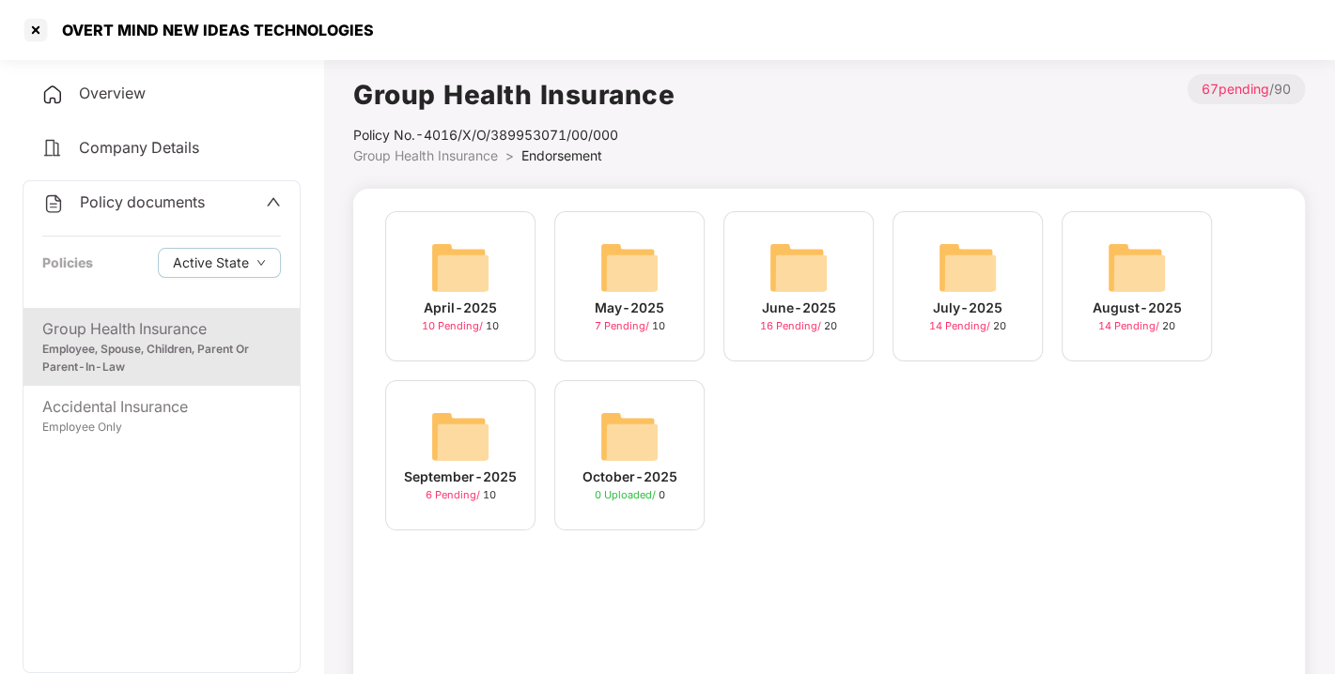
click at [632, 470] on div "October-2025" at bounding box center [629, 477] width 95 height 21
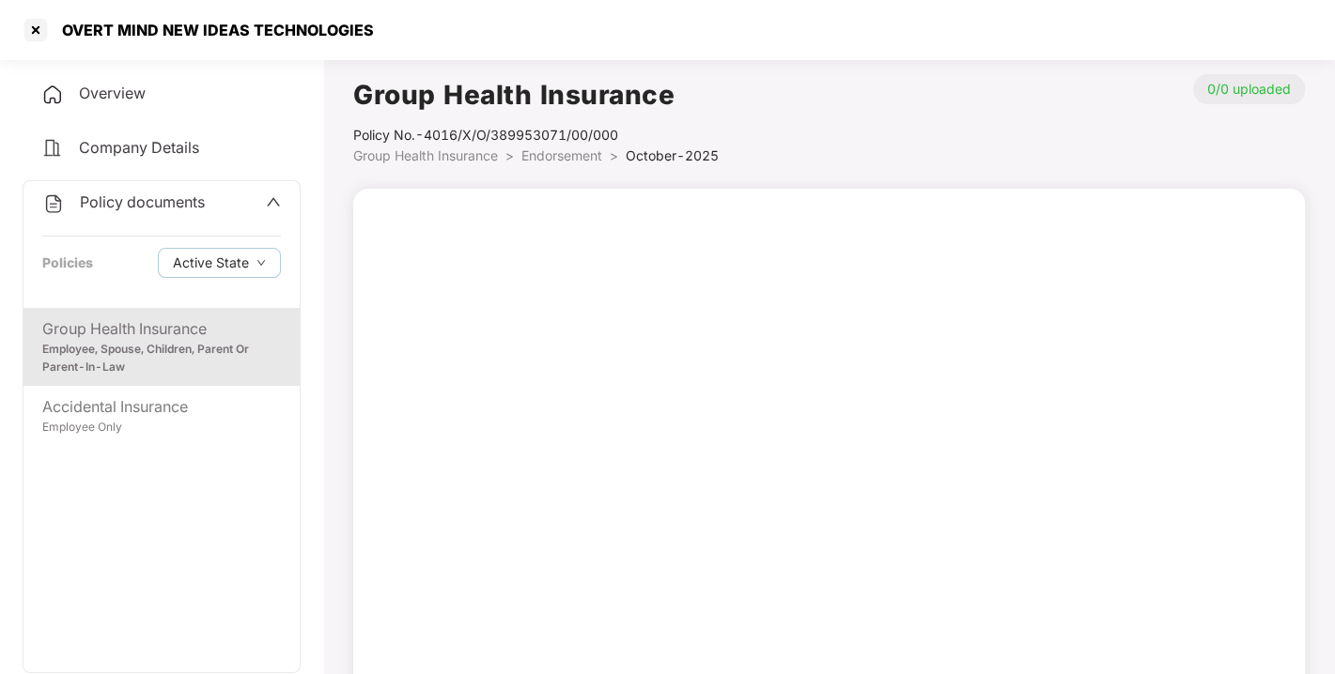
click at [198, 341] on div "Employee, Spouse, Children, Parent Or Parent-In-Law" at bounding box center [161, 359] width 239 height 36
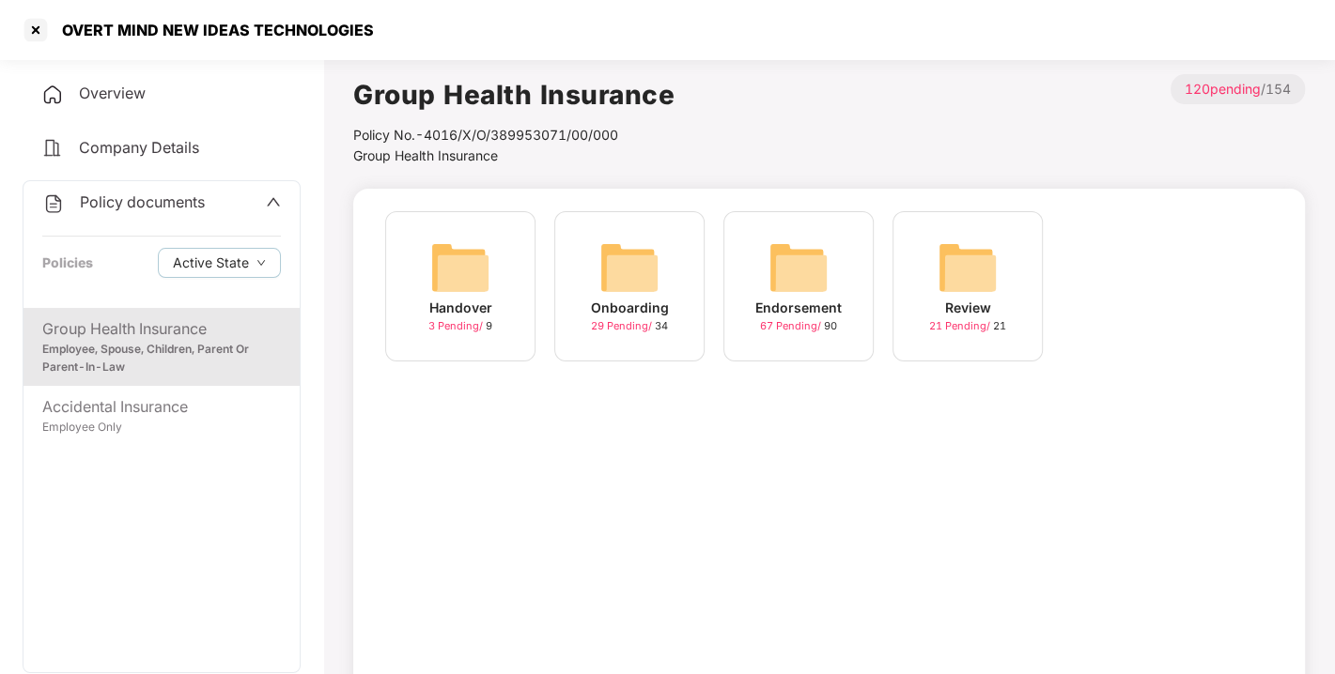
click at [788, 288] on img at bounding box center [798, 268] width 60 height 60
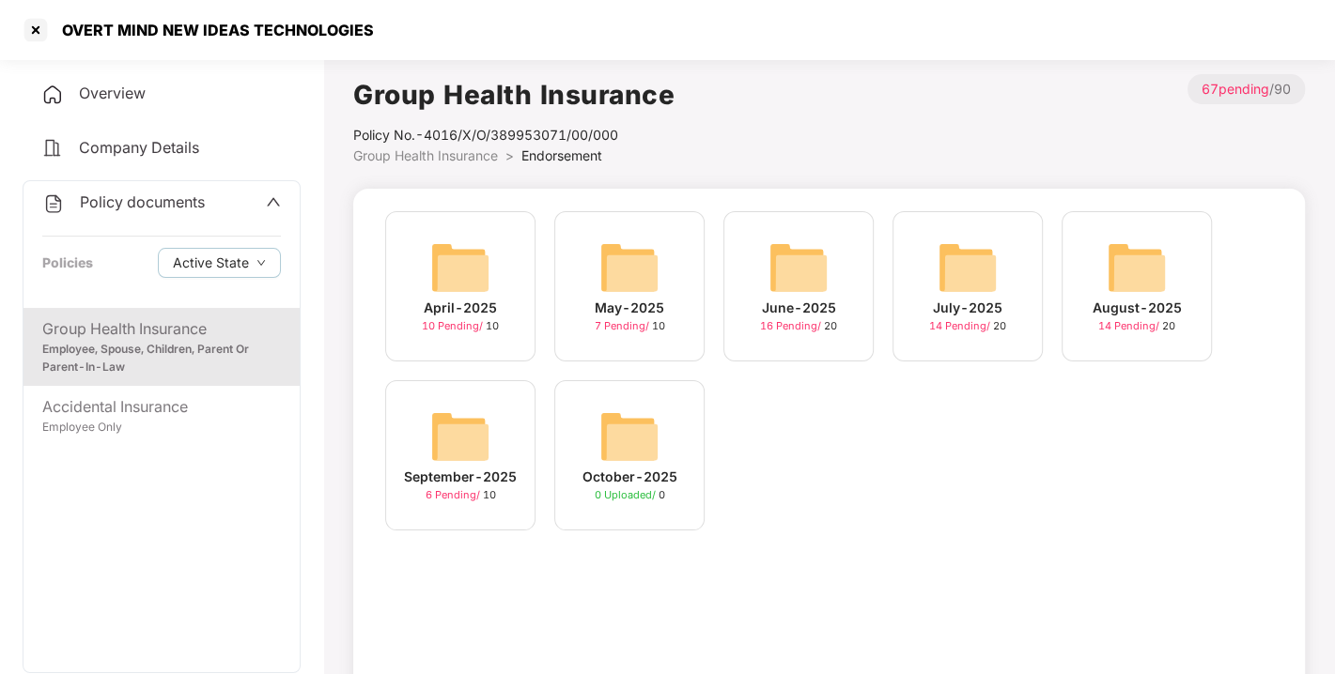
click at [484, 453] on img at bounding box center [460, 437] width 60 height 60
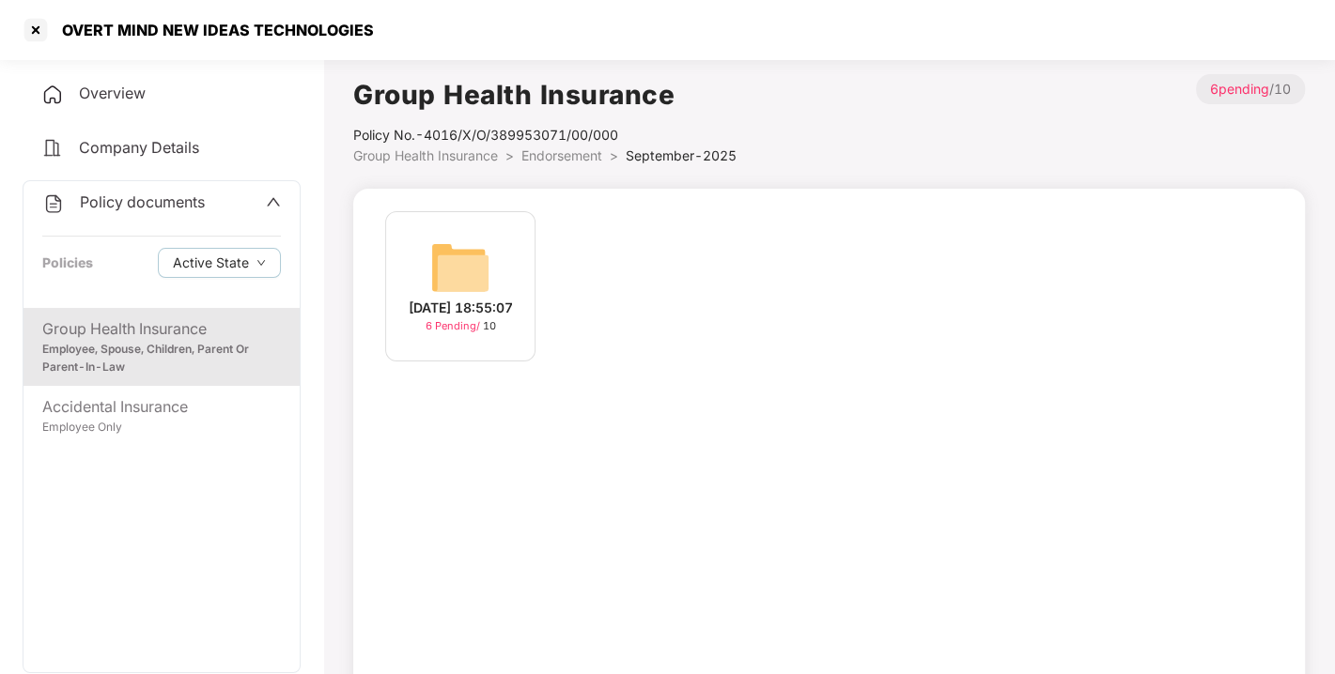
click at [491, 298] on div "[DATE] 18:55:07" at bounding box center [461, 308] width 104 height 21
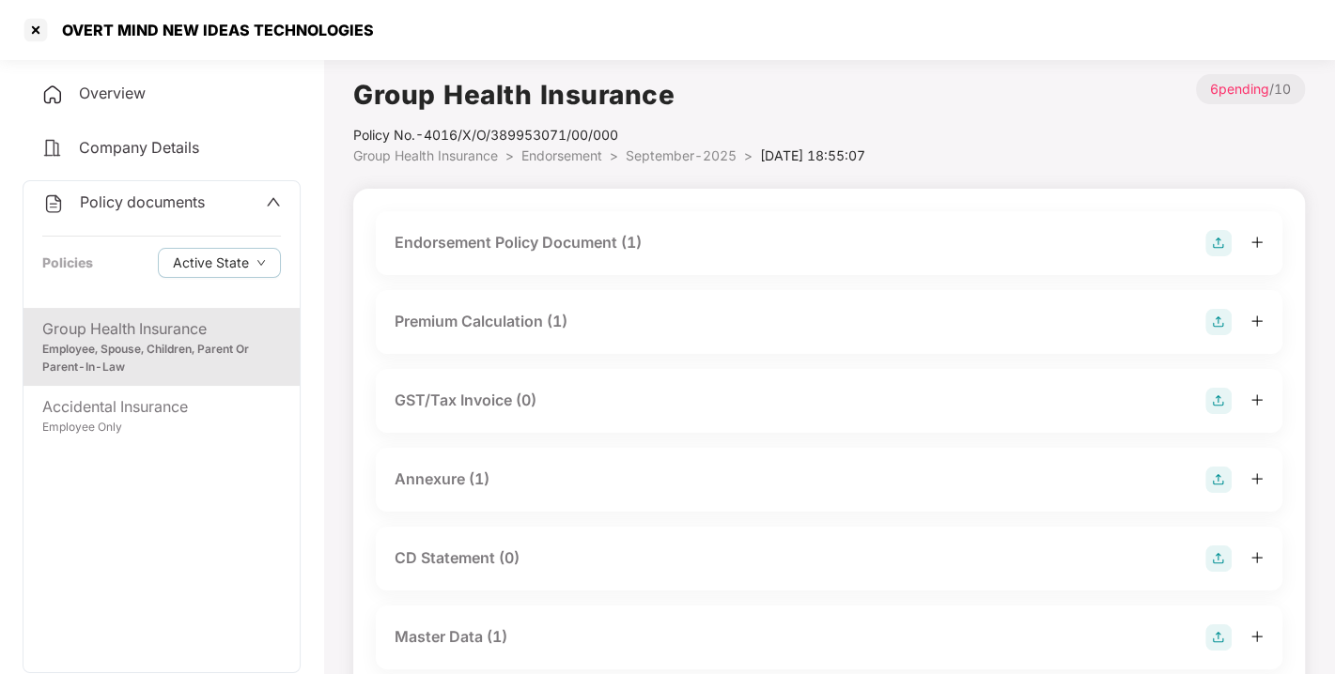
click at [232, 358] on div "Employee, Spouse, Children, Parent Or Parent-In-Law" at bounding box center [161, 359] width 239 height 36
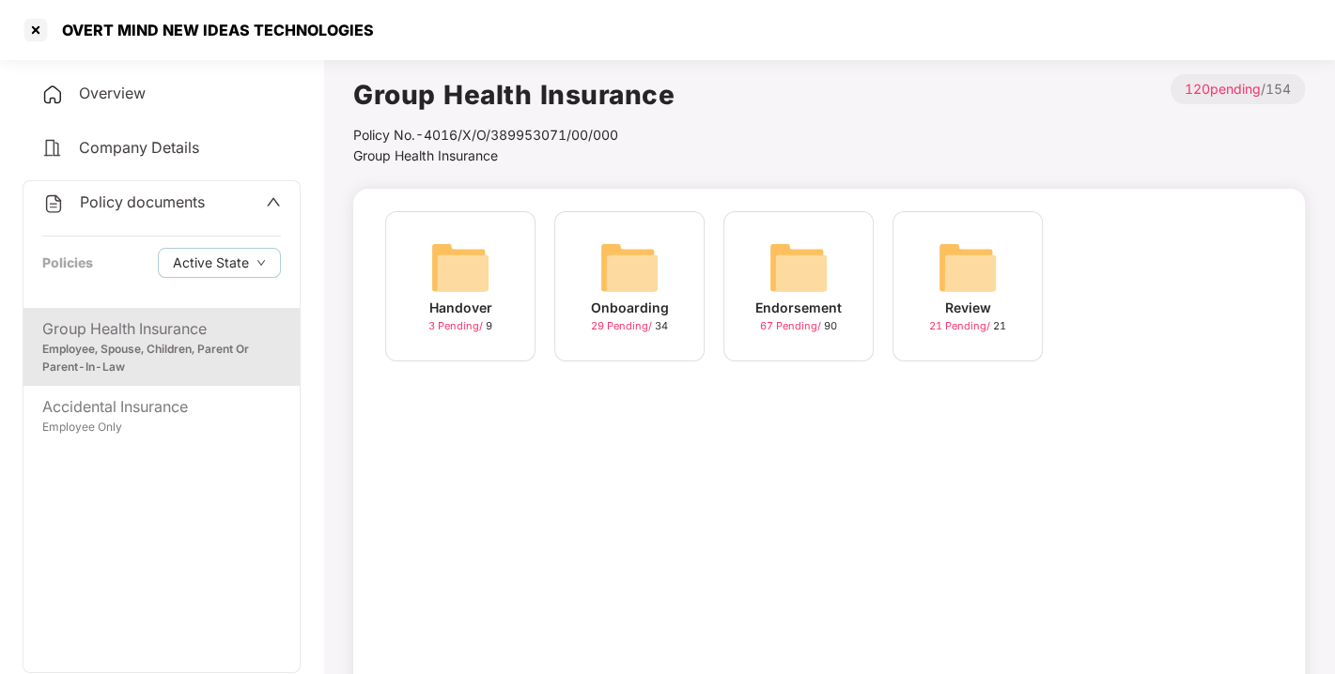
click at [857, 307] on div "Endorsement 67 Pending / 90" at bounding box center [798, 286] width 150 height 150
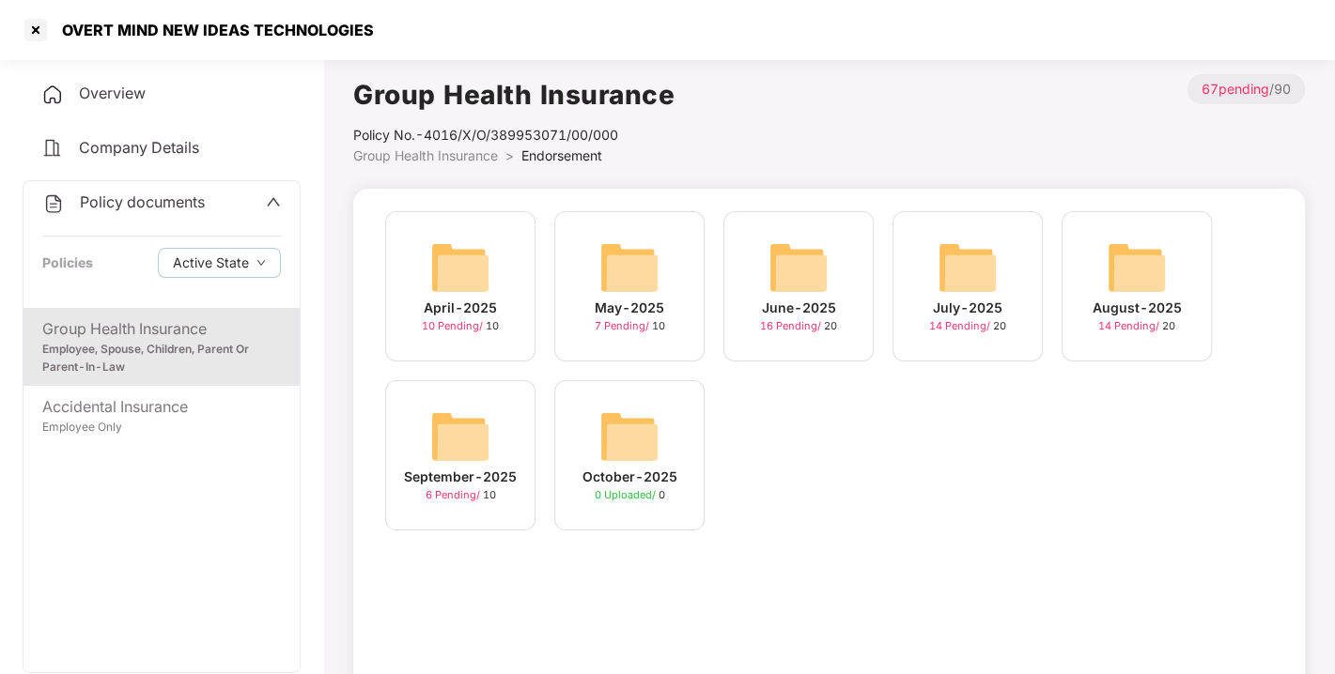
click at [625, 451] on img at bounding box center [629, 437] width 60 height 60
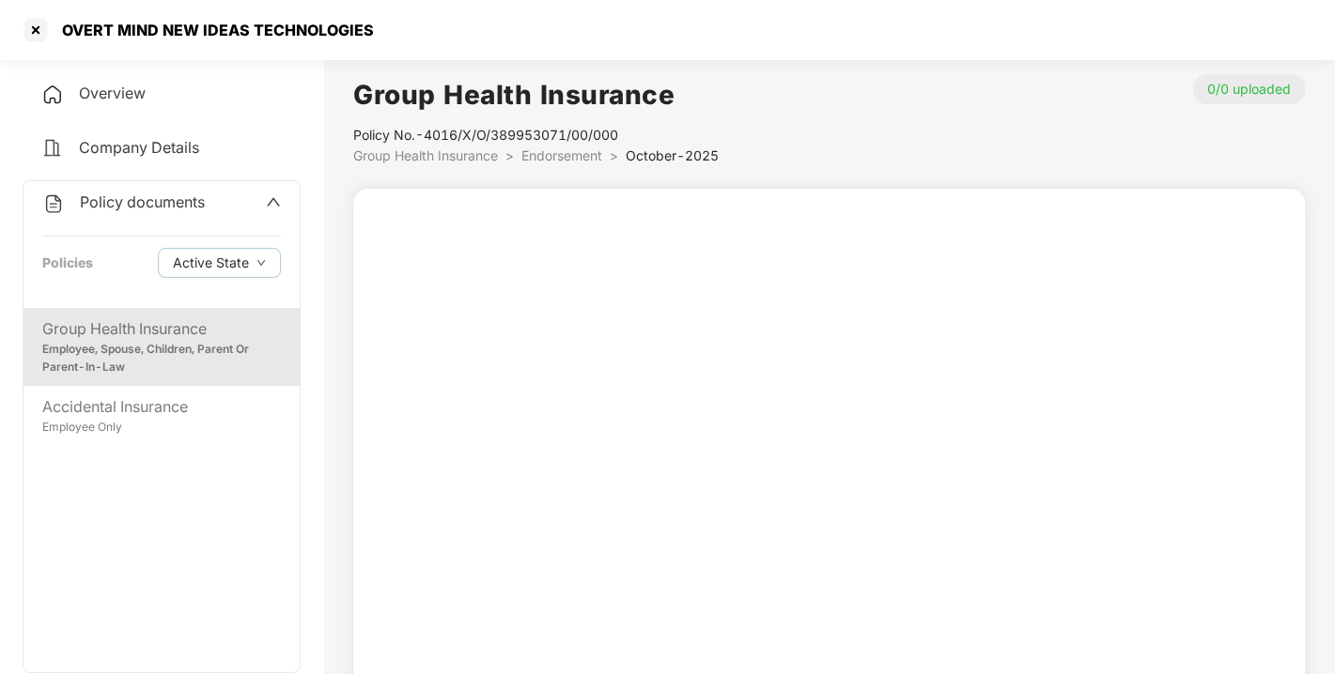
click at [149, 378] on div "Group Health Insurance Employee, Spouse, Children, Parent Or Parent-In-Law" at bounding box center [161, 347] width 276 height 78
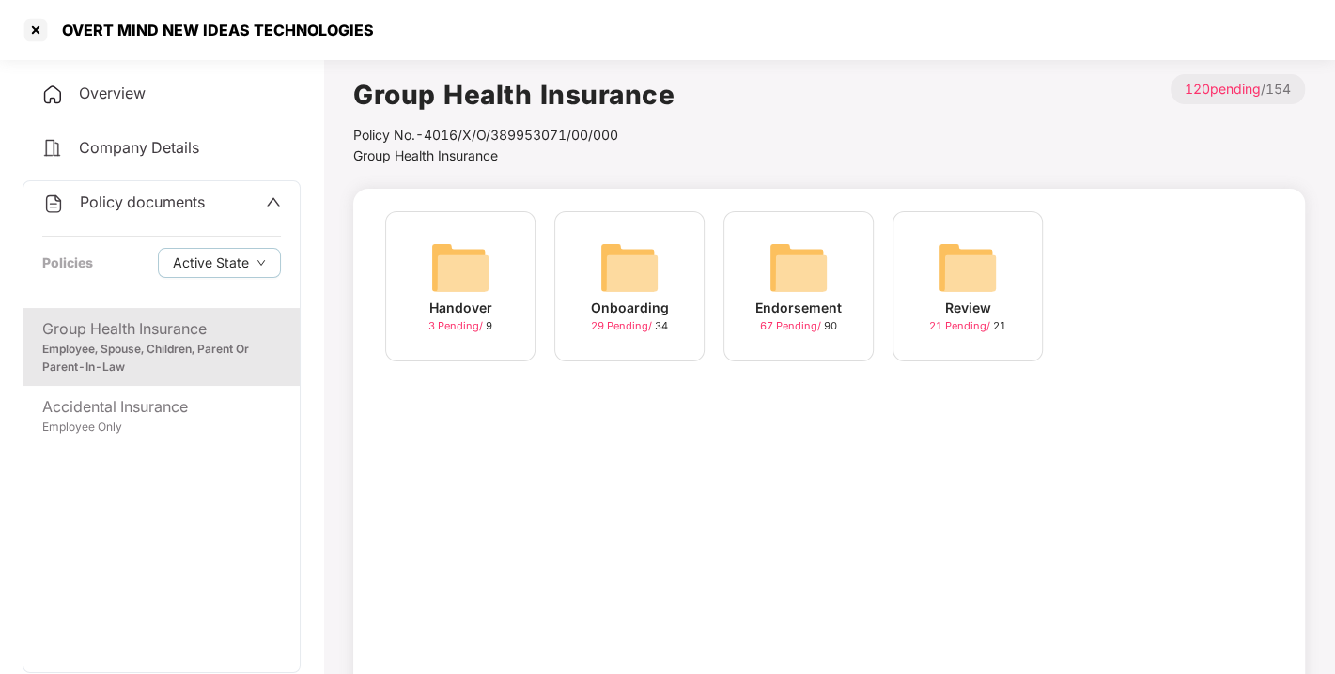
click at [828, 301] on div "Endorsement" at bounding box center [798, 308] width 86 height 21
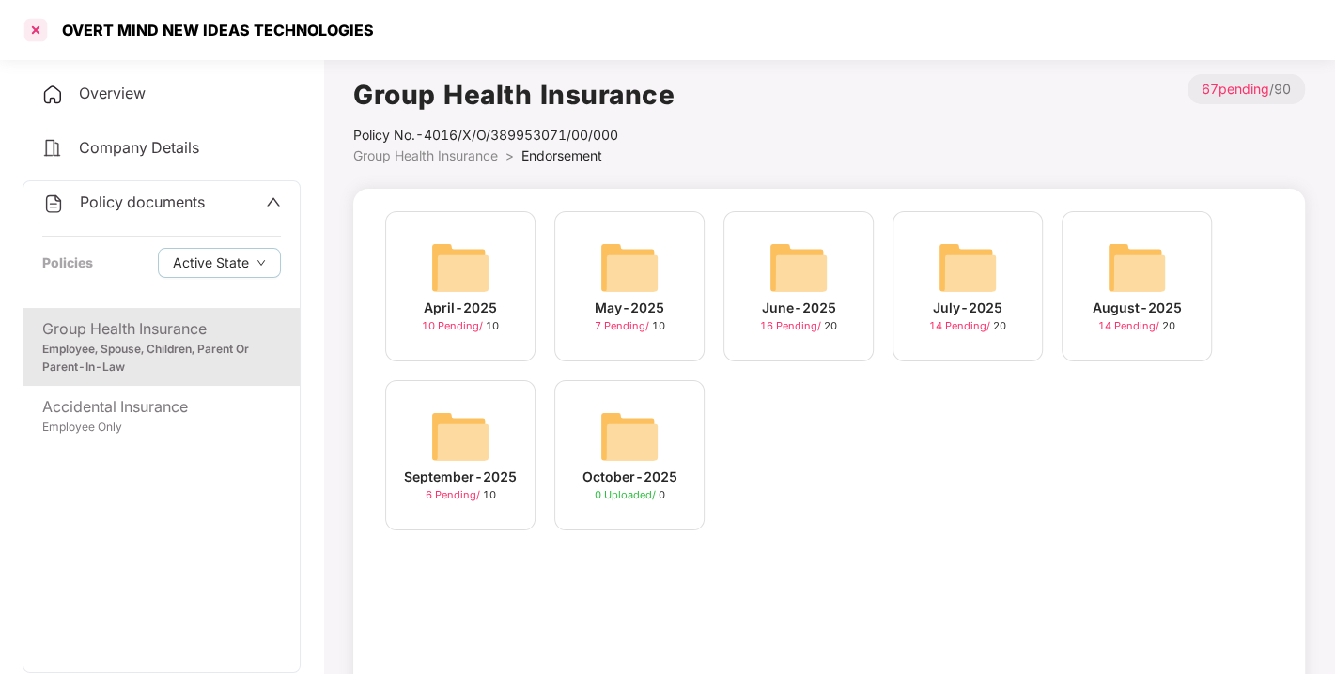
click at [42, 33] on div at bounding box center [36, 30] width 30 height 30
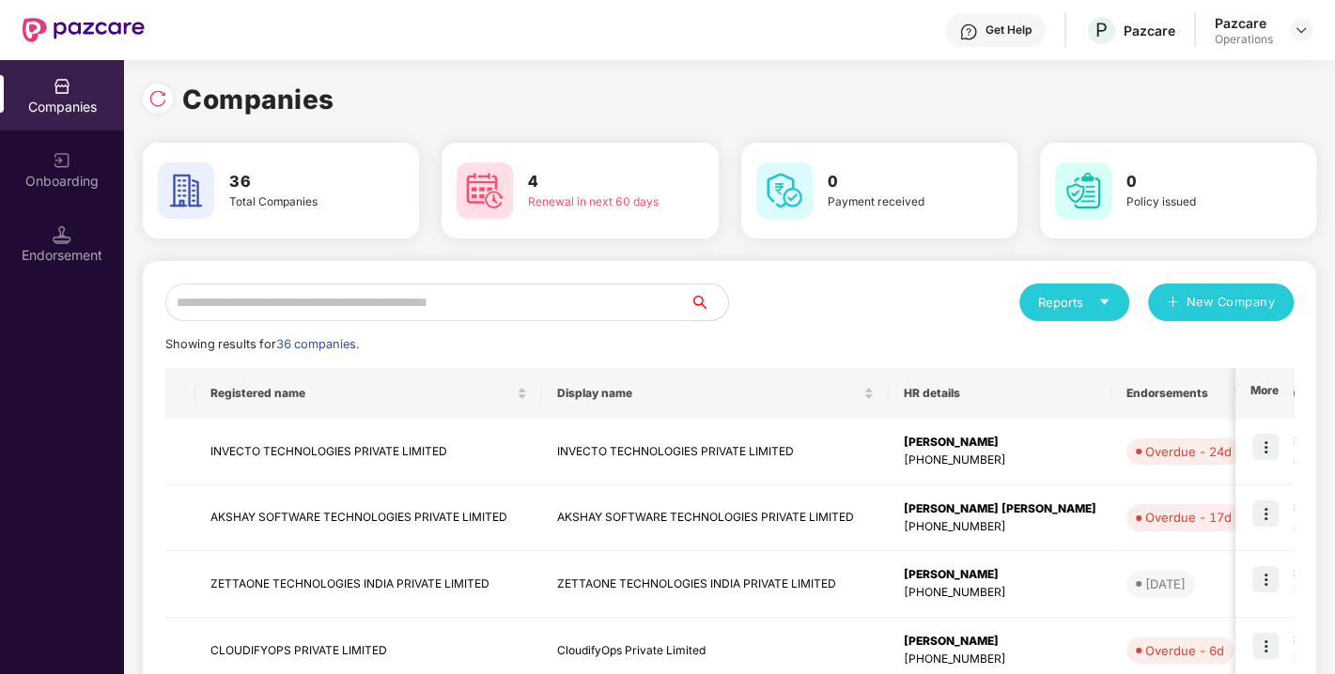
click at [497, 305] on input "text" at bounding box center [427, 303] width 525 height 38
click at [158, 104] on img at bounding box center [157, 98] width 19 height 19
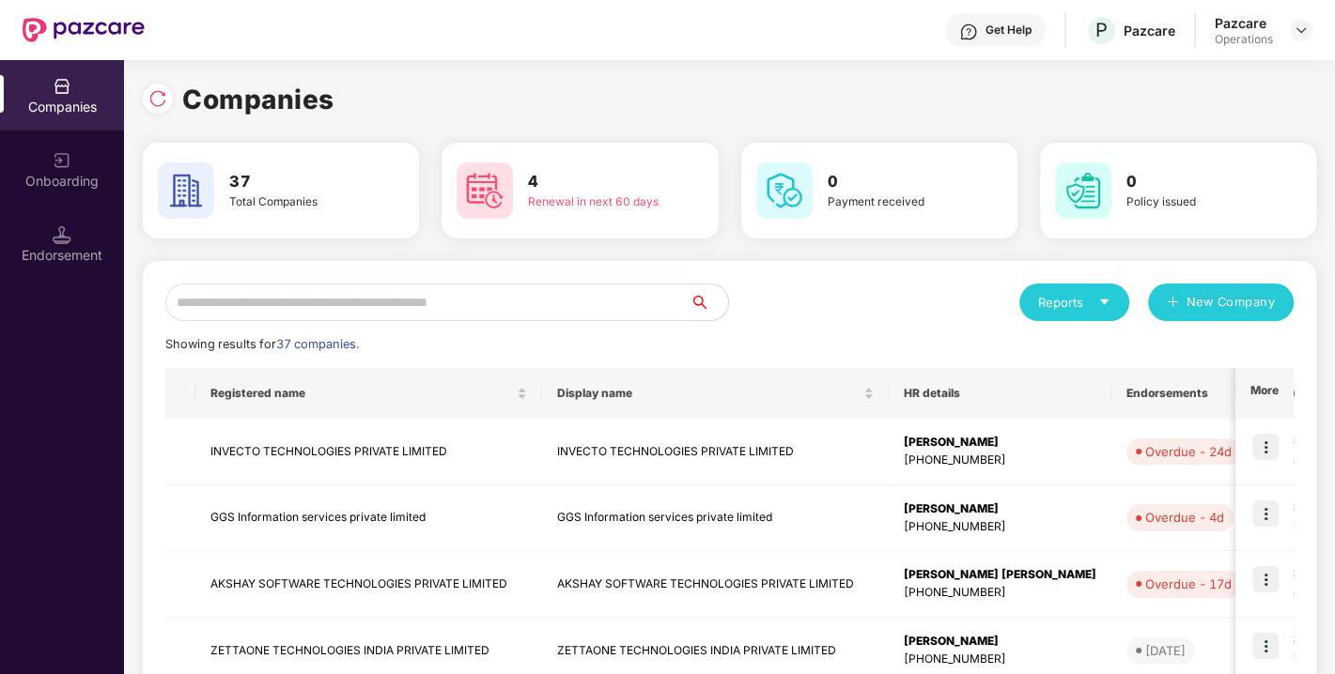
click at [650, 292] on input "text" at bounding box center [427, 303] width 525 height 38
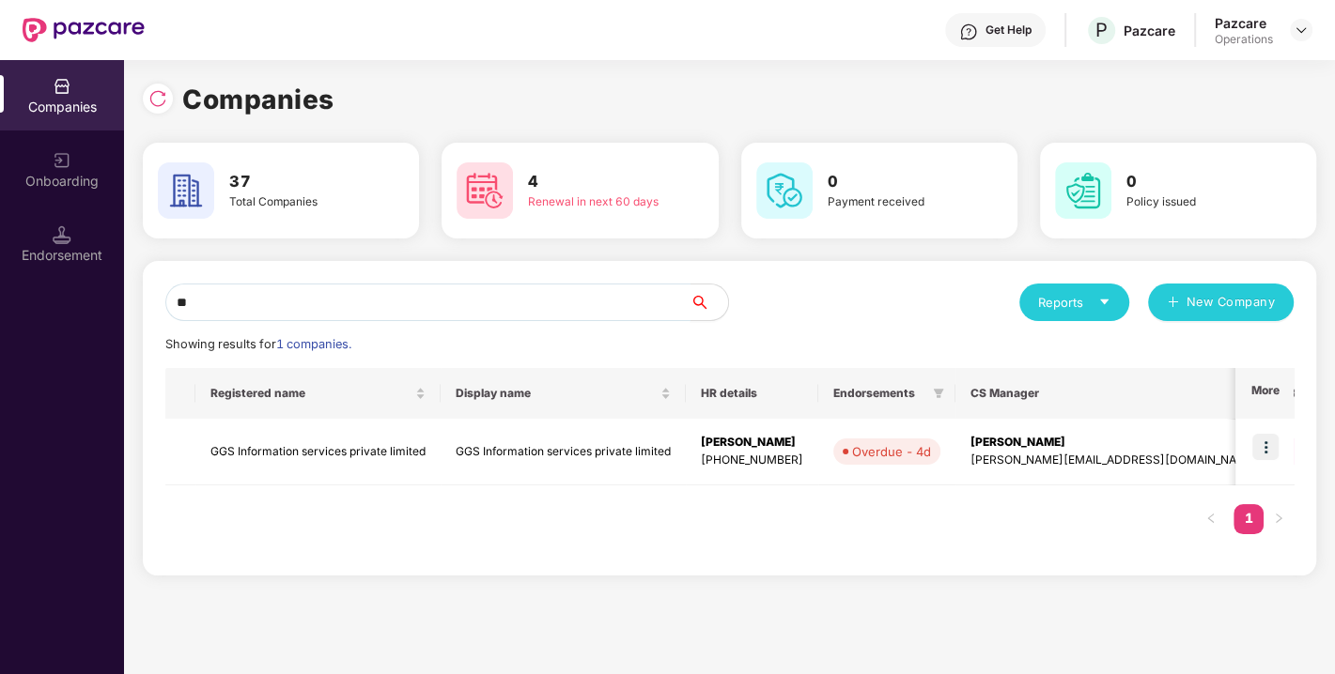
type input "*"
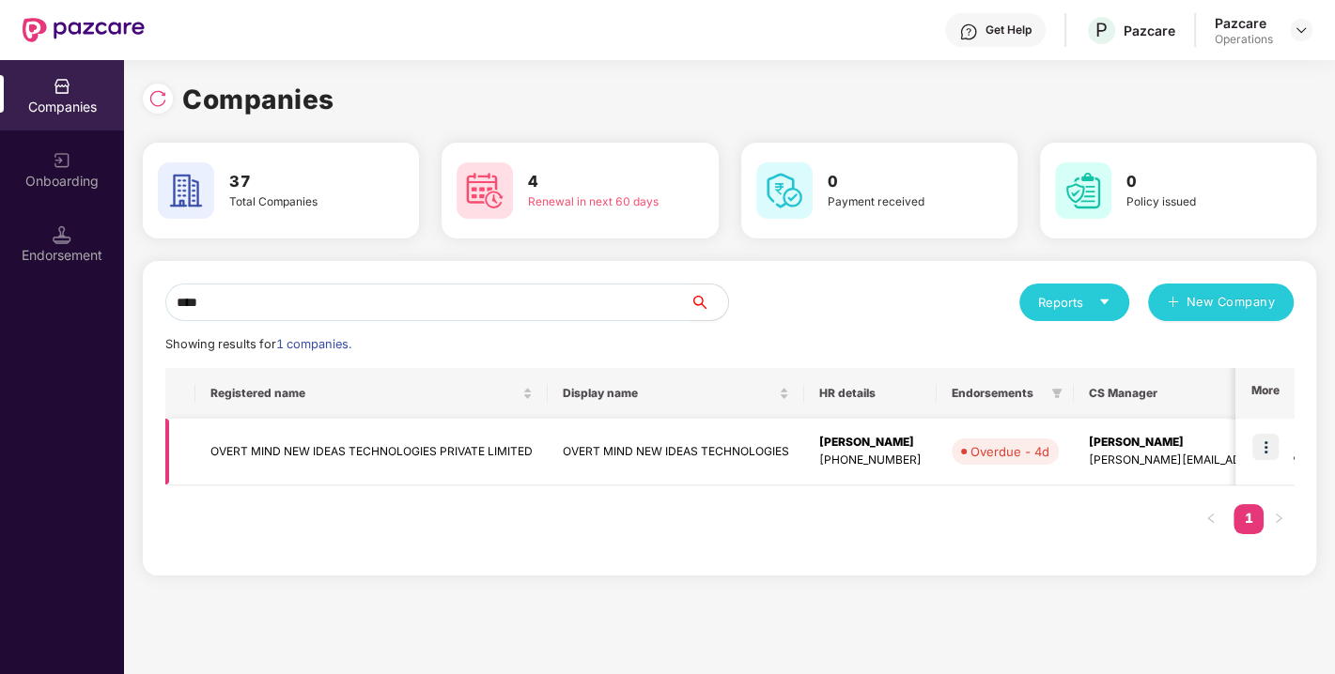
type input "****"
click at [1266, 453] on img at bounding box center [1265, 447] width 26 height 26
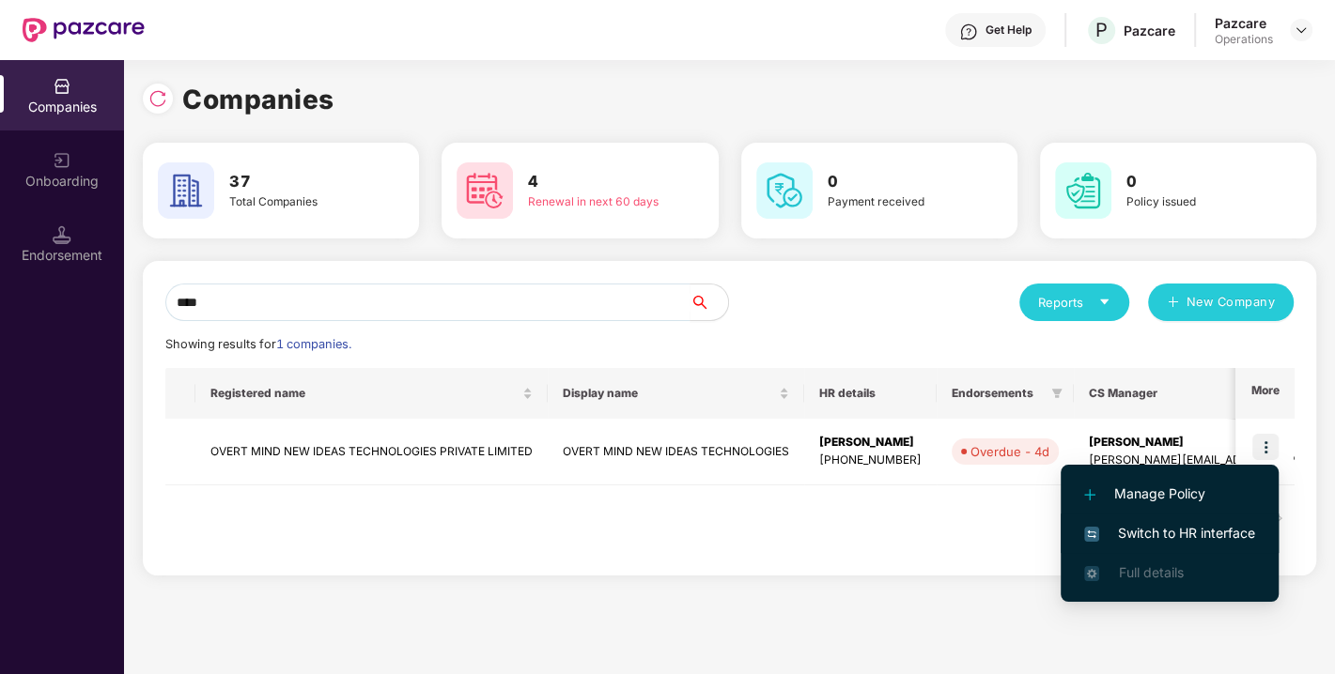
click at [1114, 533] on span "Switch to HR interface" at bounding box center [1169, 533] width 171 height 21
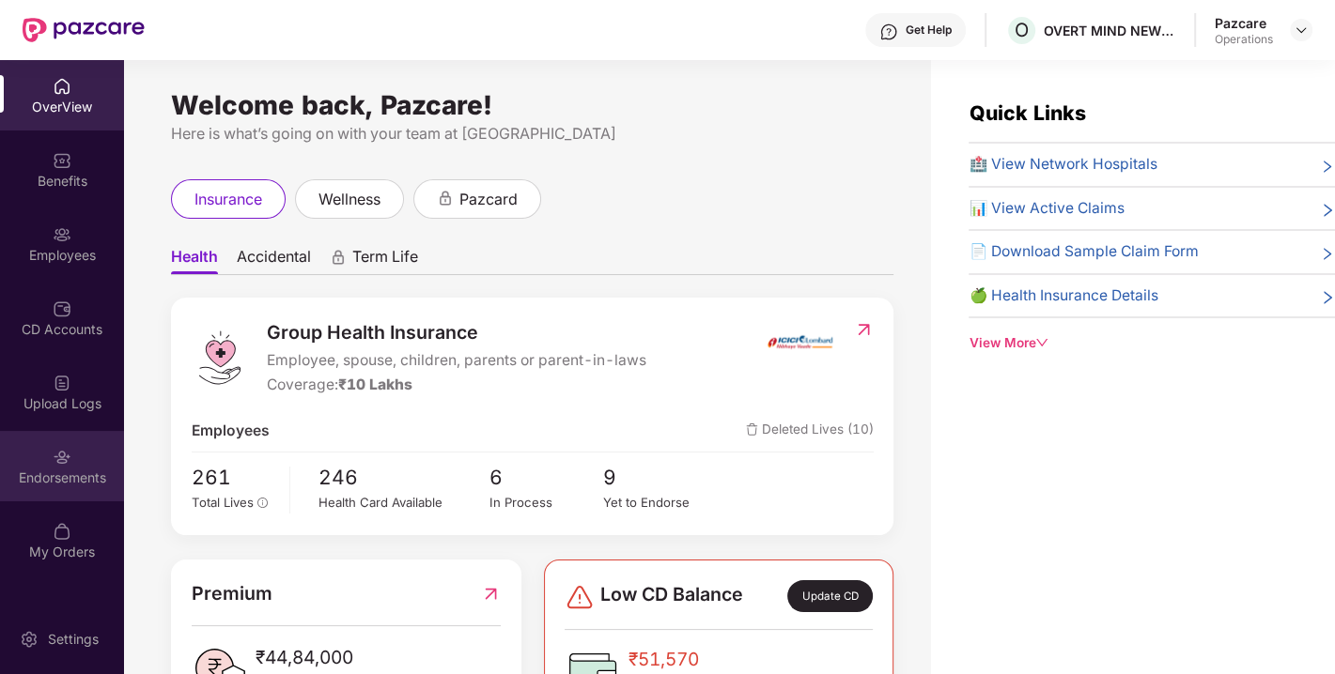
click at [38, 469] on div "Endorsements" at bounding box center [62, 478] width 124 height 19
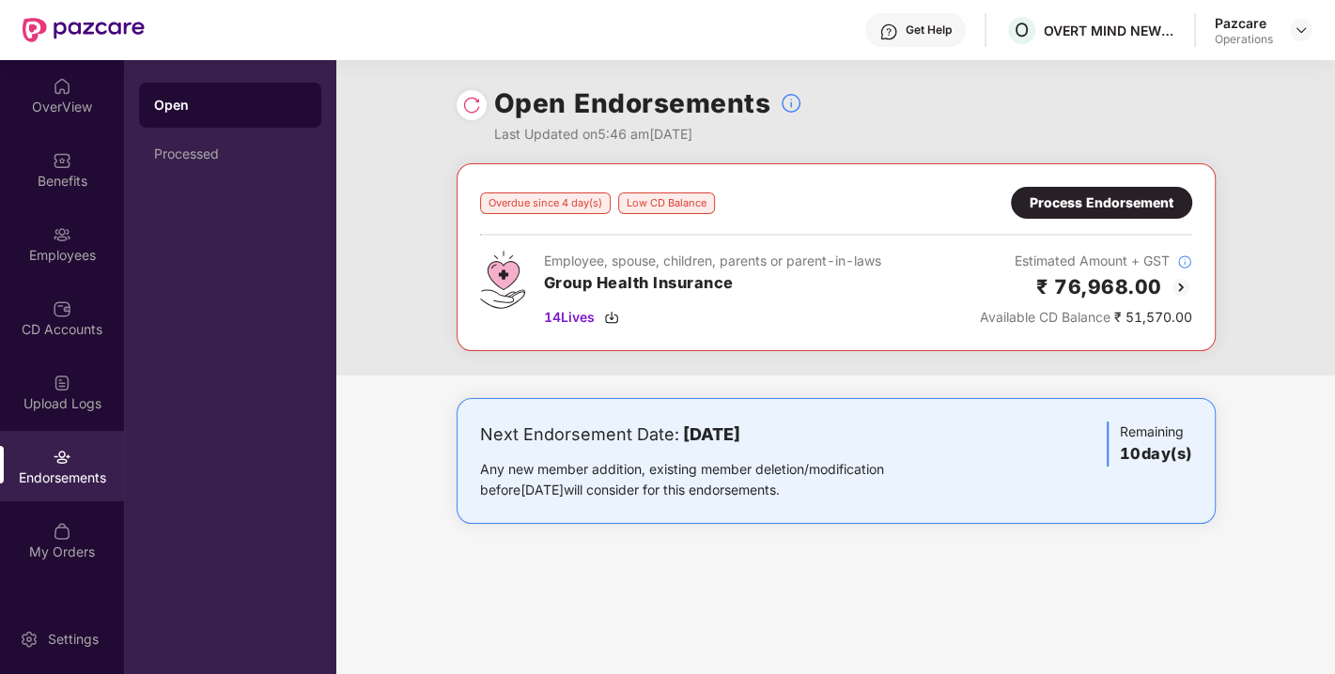
click at [1123, 201] on div "Process Endorsement" at bounding box center [1101, 203] width 144 height 21
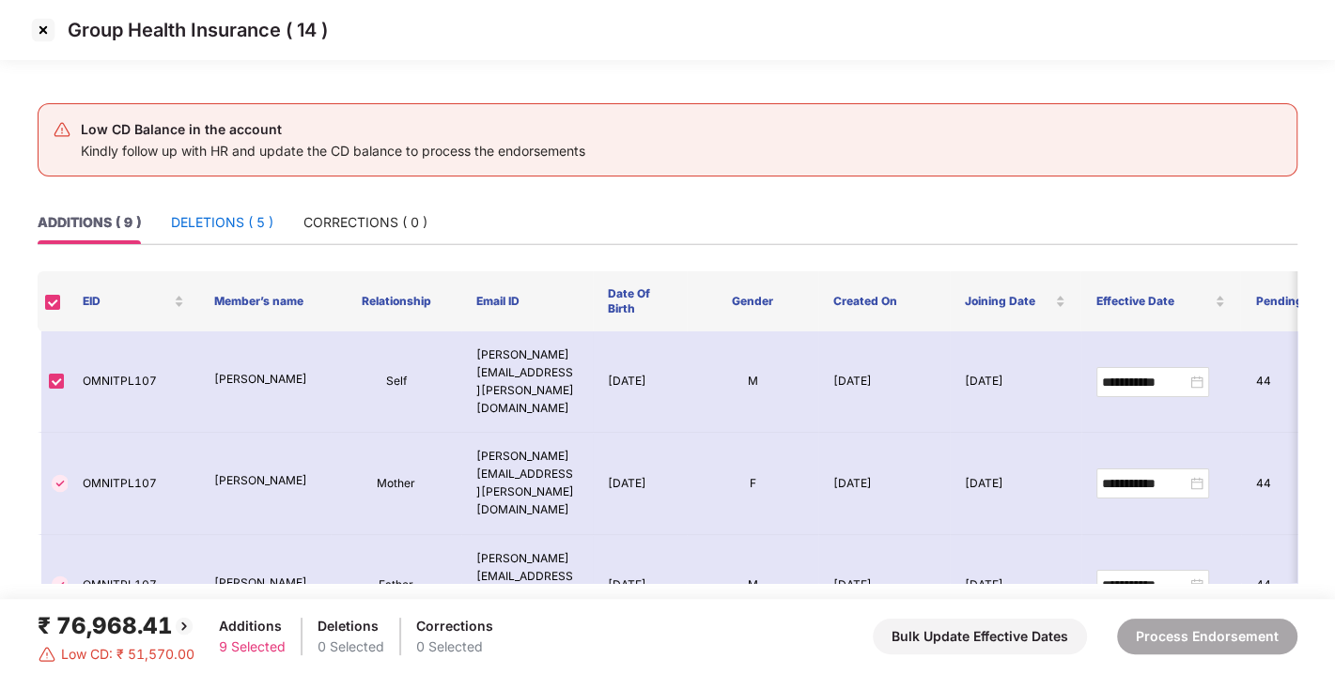
click at [243, 223] on div "DELETIONS ( 5 )" at bounding box center [222, 222] width 102 height 21
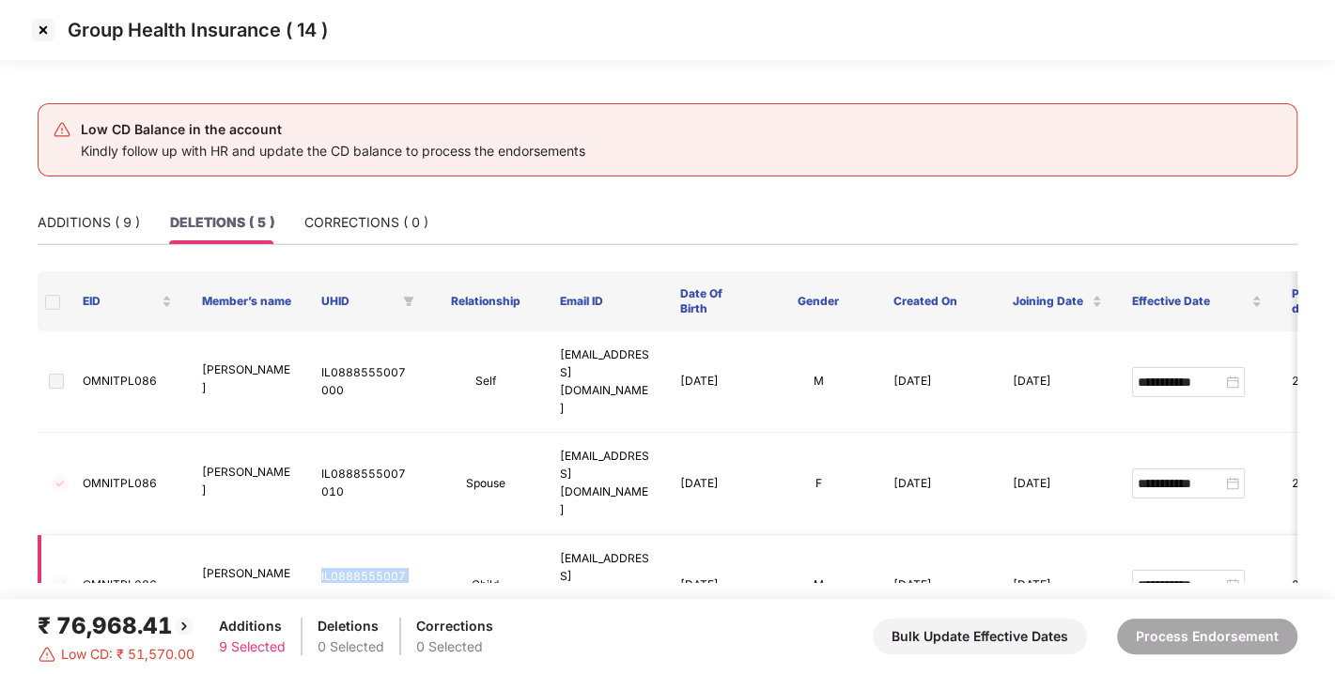
drag, startPoint x: 318, startPoint y: 487, endPoint x: 374, endPoint y: 527, distance: 68.0
click at [374, 535] on td "IL0888555007060" at bounding box center [365, 585] width 119 height 101
click at [41, 29] on img at bounding box center [43, 30] width 30 height 30
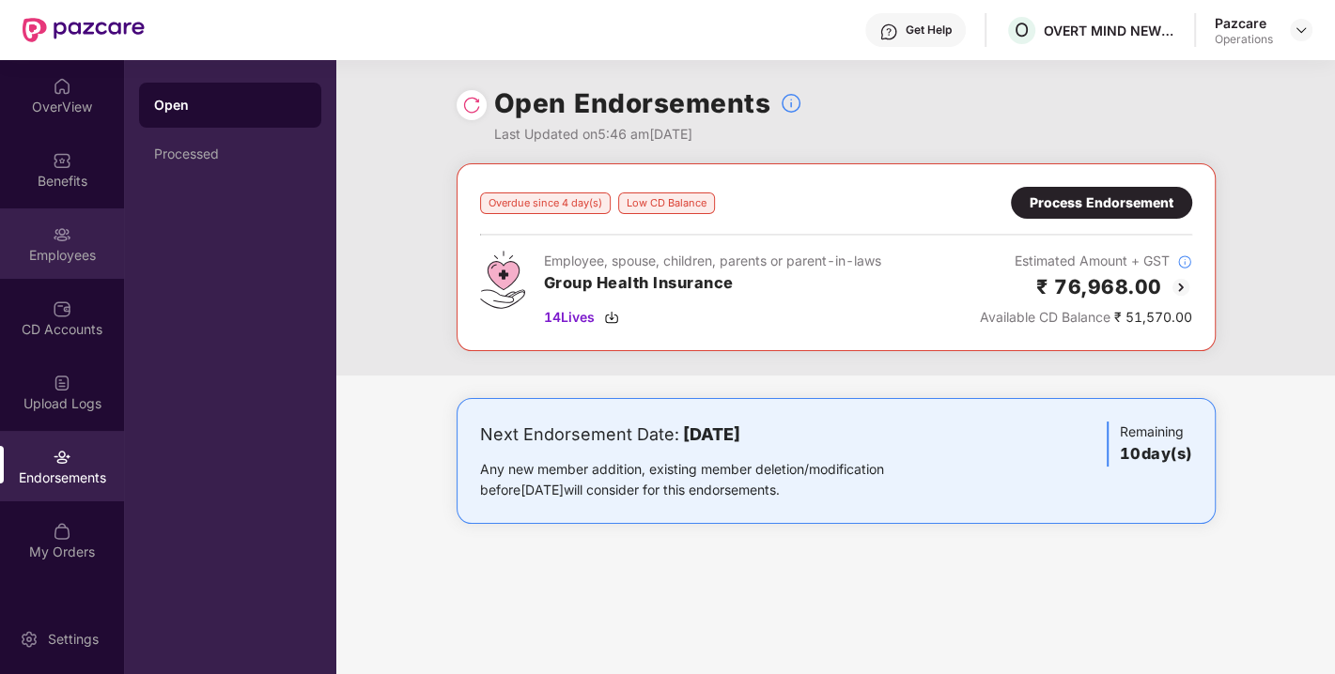
click at [51, 243] on div "Employees" at bounding box center [62, 244] width 124 height 70
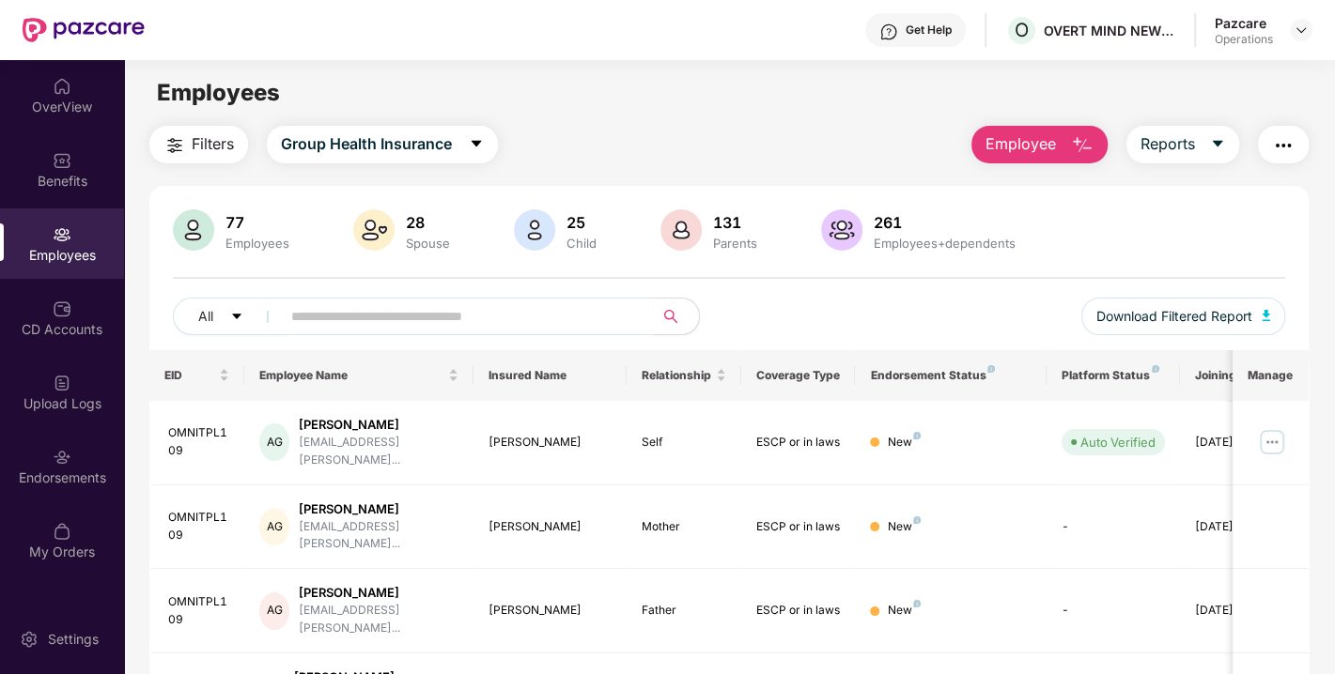
click at [1298, 141] on button "button" at bounding box center [1283, 145] width 51 height 38
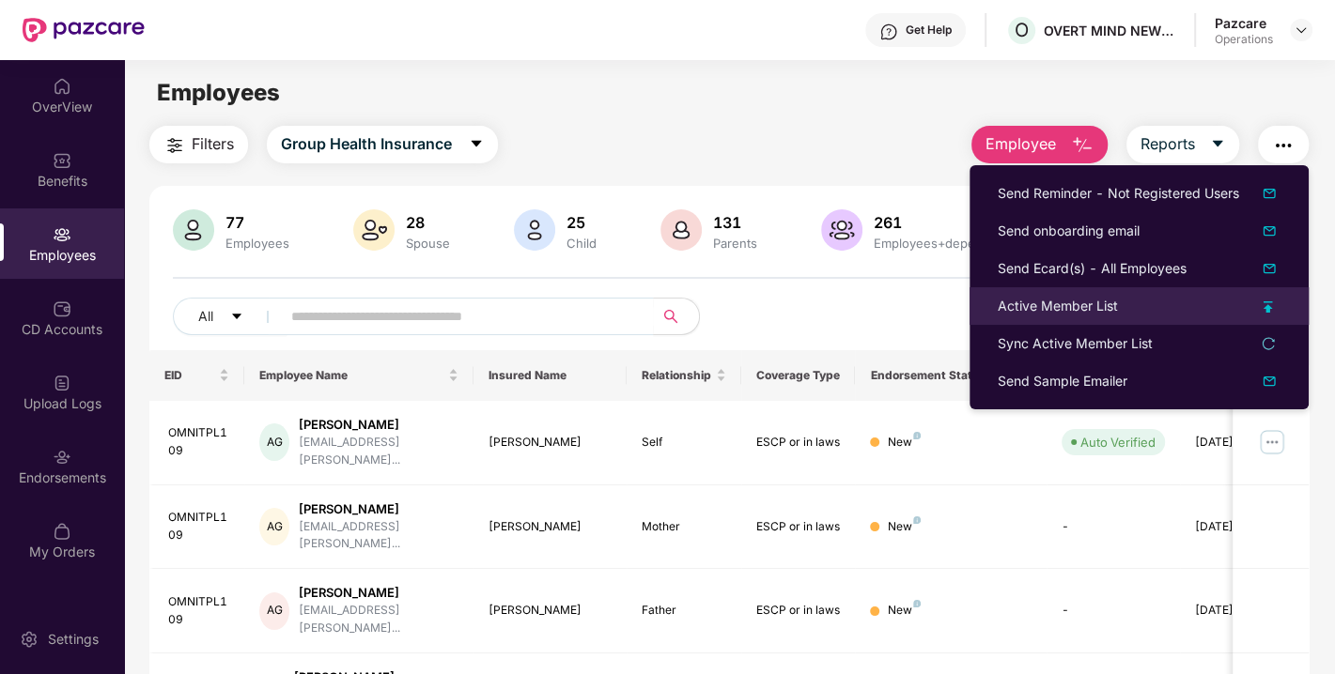
click at [1092, 299] on div "Active Member List" at bounding box center [1057, 306] width 120 height 21
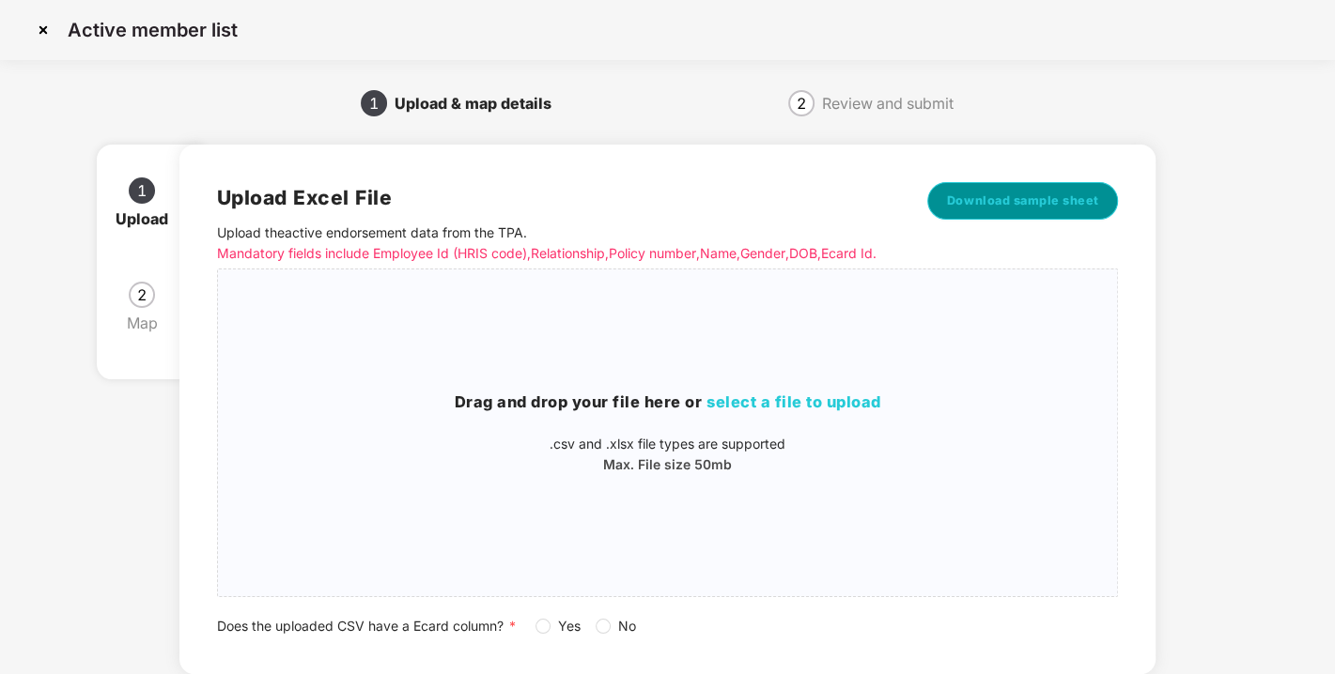
click at [1036, 202] on span "Download sample sheet" at bounding box center [1023, 201] width 152 height 19
click at [681, 455] on p ".csv and .xlsx file types are supported" at bounding box center [668, 444] width 900 height 21
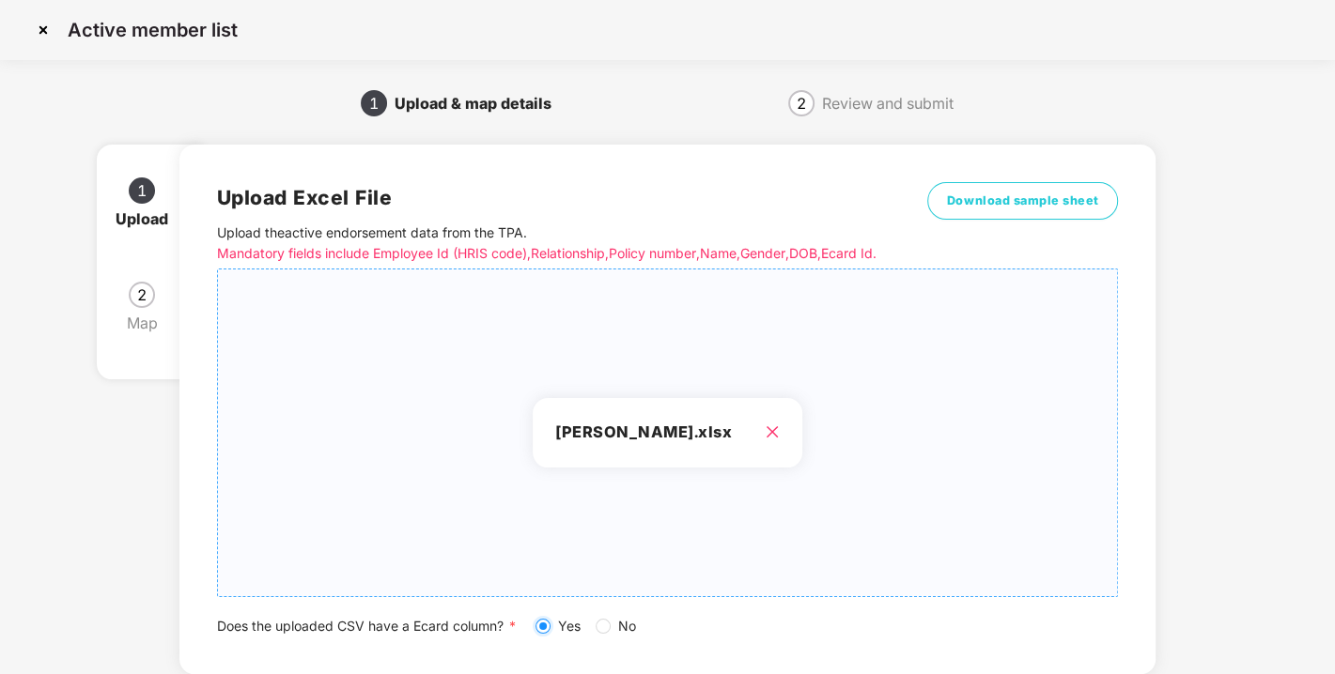
scroll to position [138, 0]
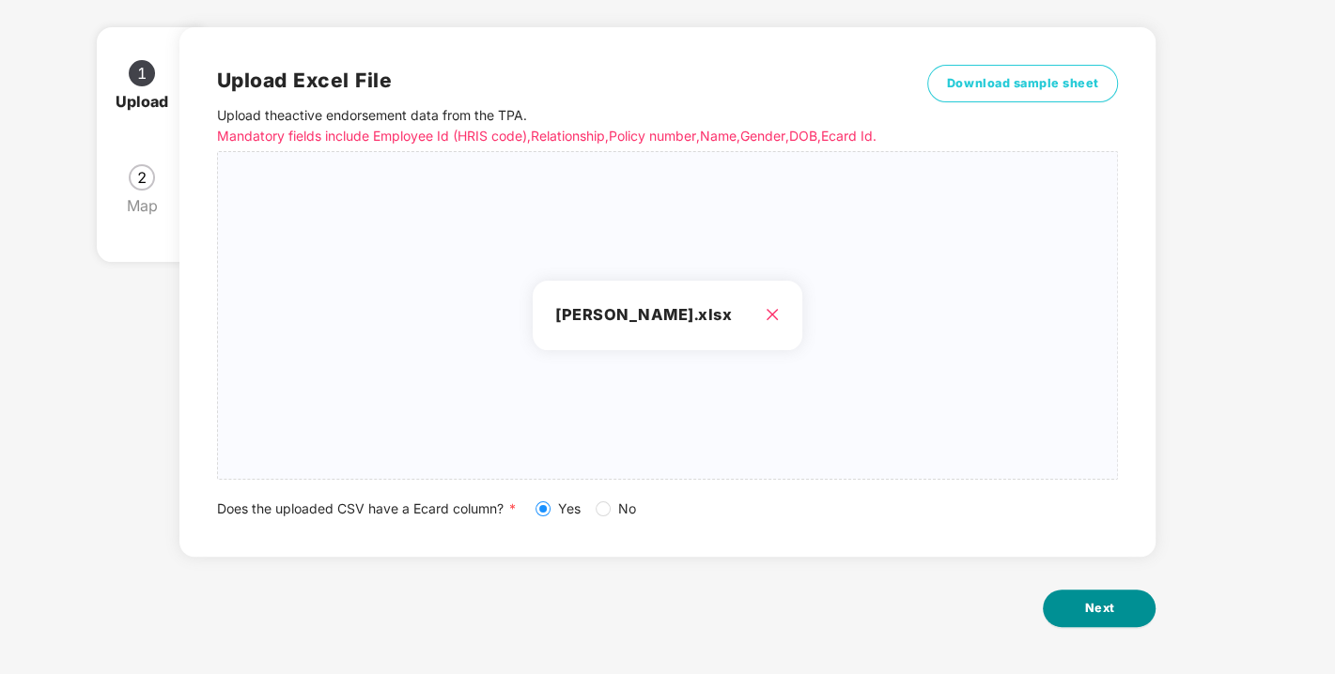
click at [1084, 603] on span "Next" at bounding box center [1099, 608] width 30 height 19
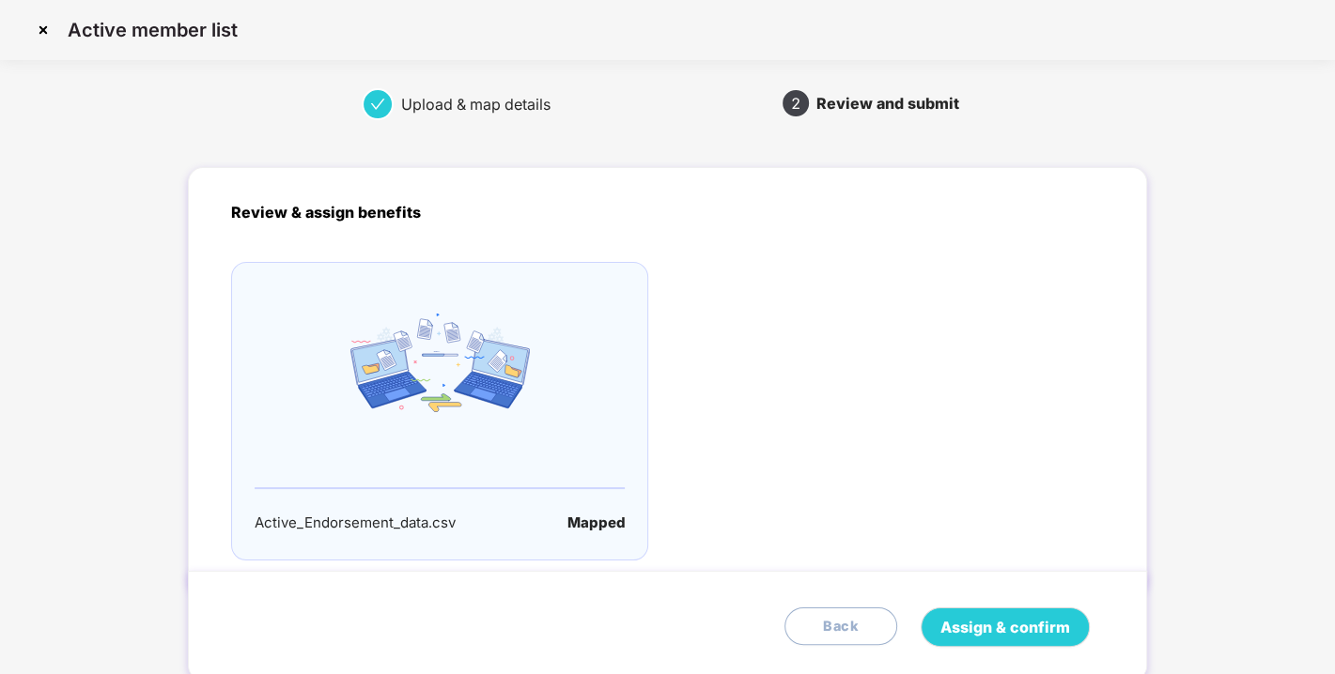
scroll to position [61, 0]
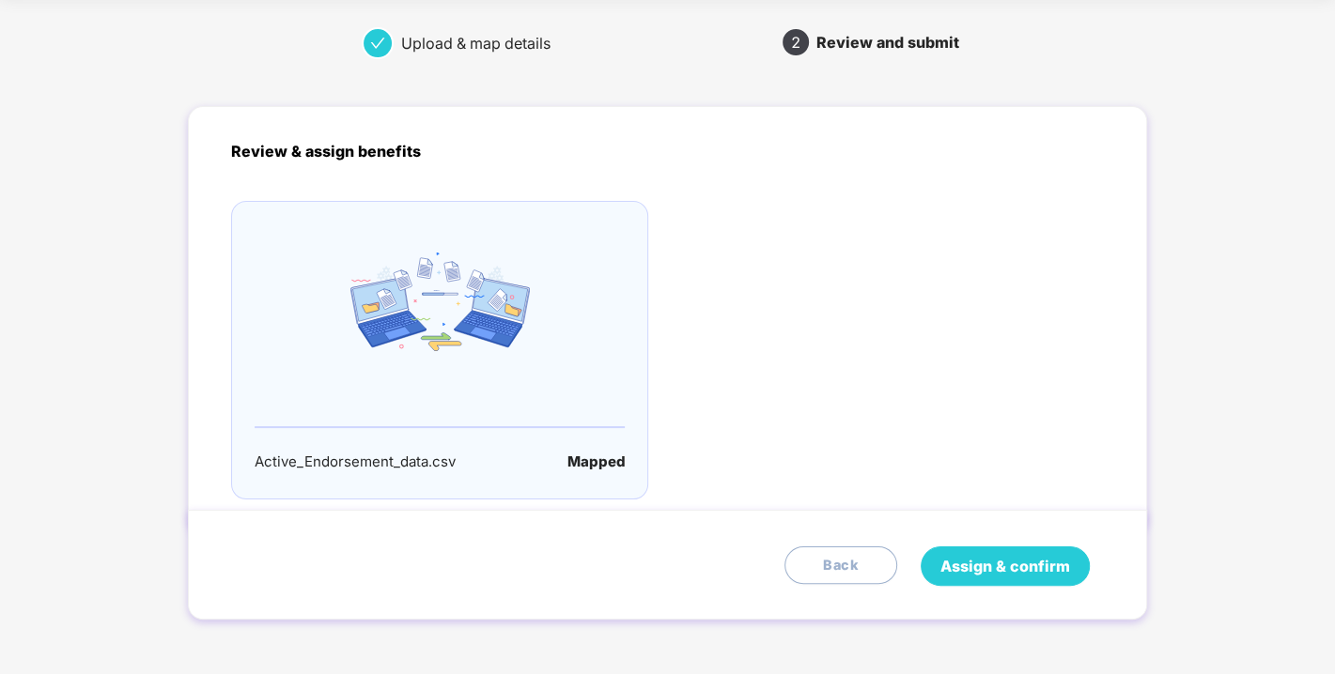
click at [990, 565] on span "Assign & confirm" at bounding box center [1005, 566] width 130 height 23
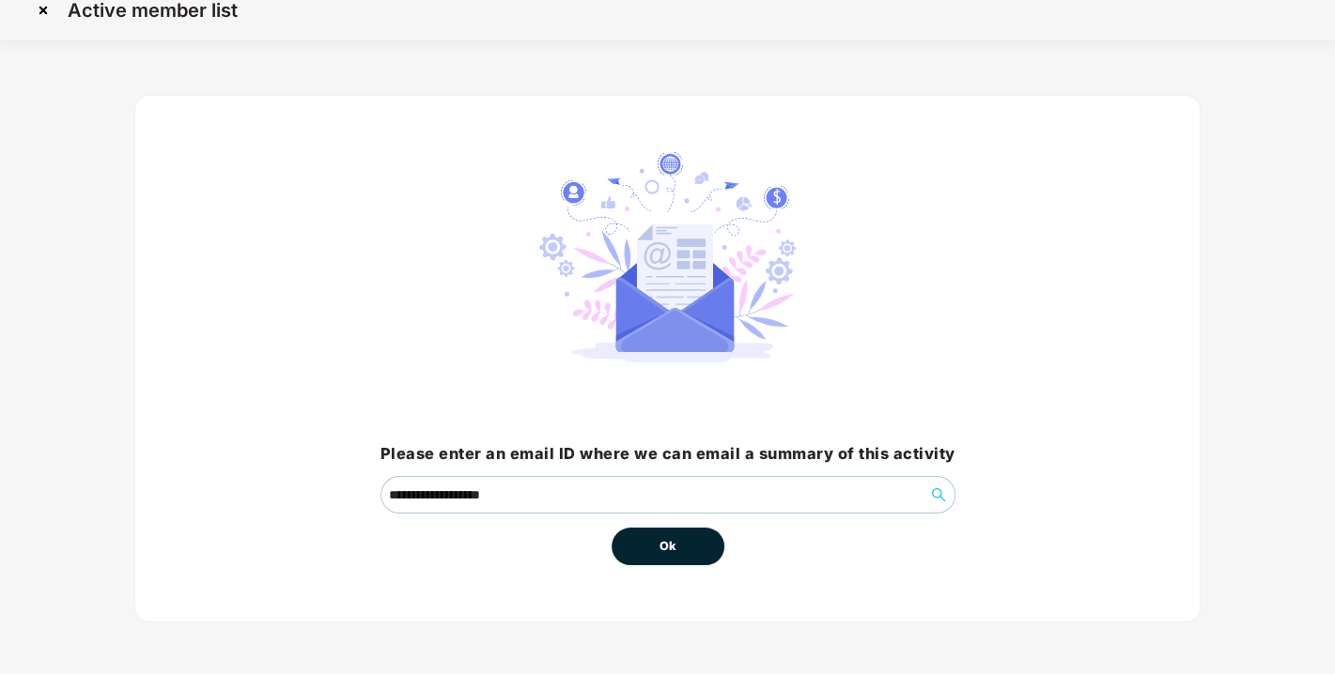
scroll to position [0, 0]
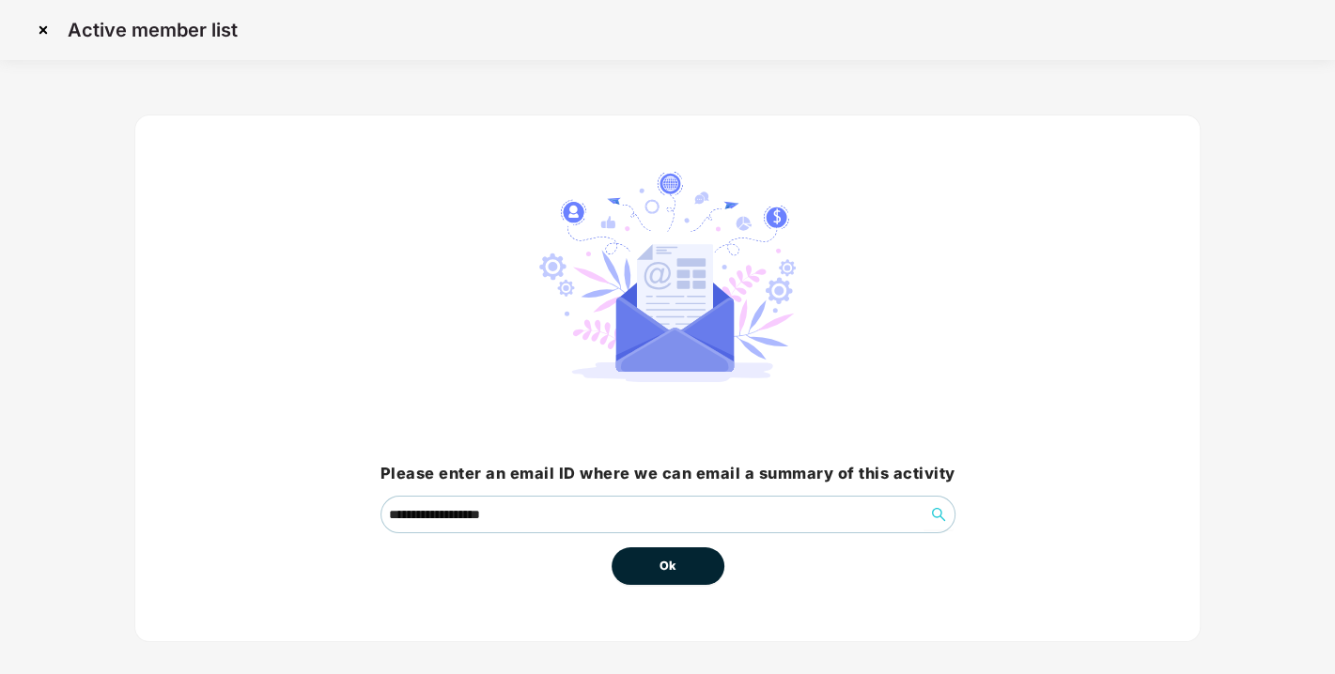
click at [654, 567] on button "Ok" at bounding box center [667, 567] width 113 height 38
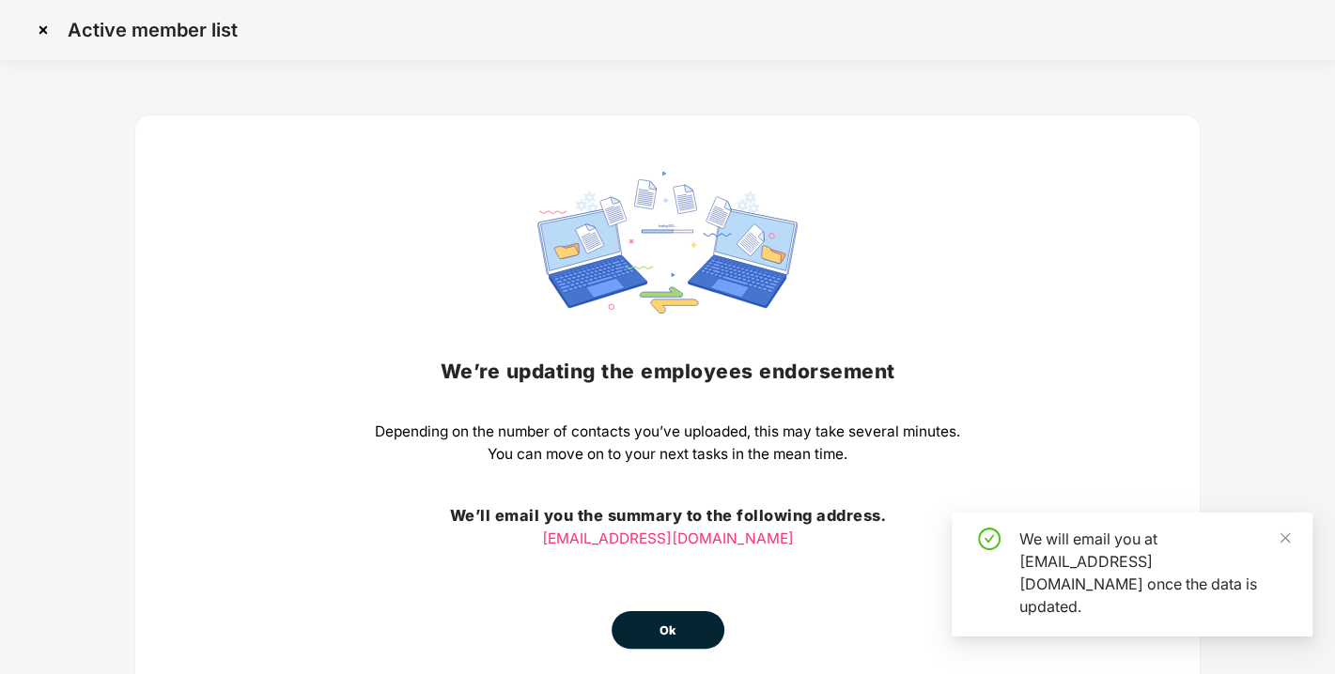
click at [675, 630] on span "Ok" at bounding box center [667, 631] width 17 height 19
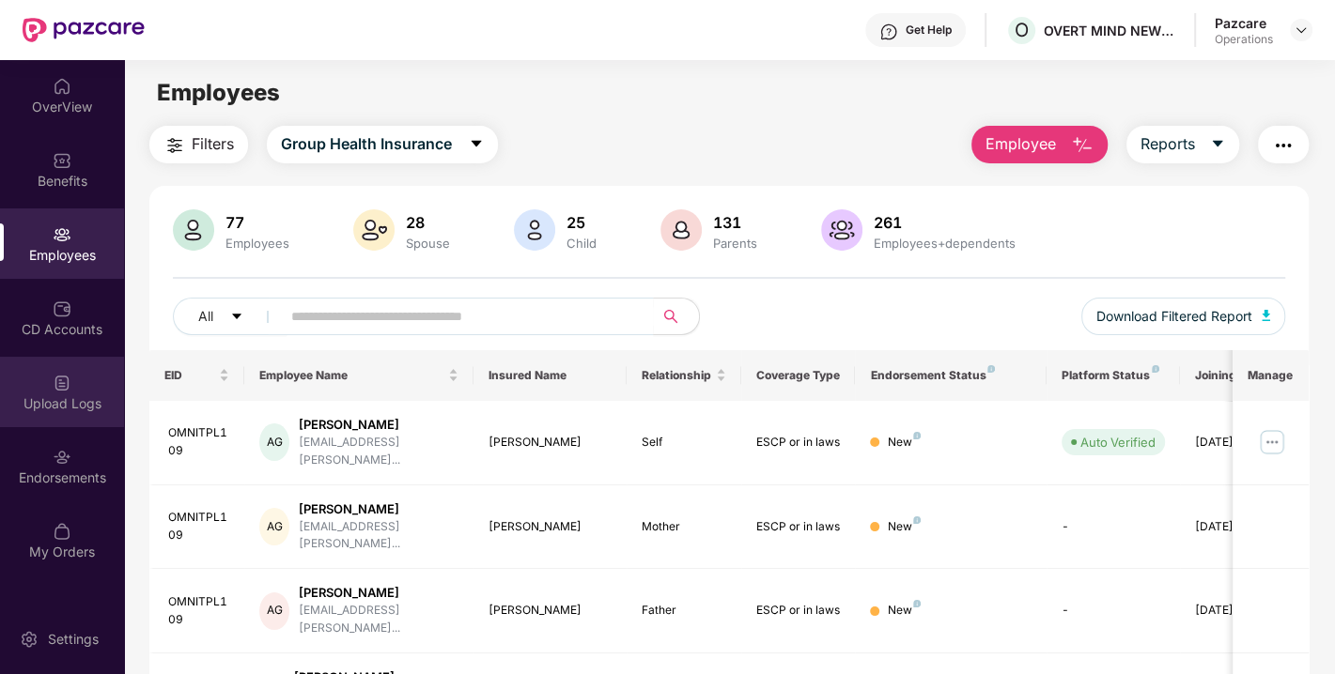
click at [70, 416] on div "Upload Logs" at bounding box center [62, 392] width 124 height 70
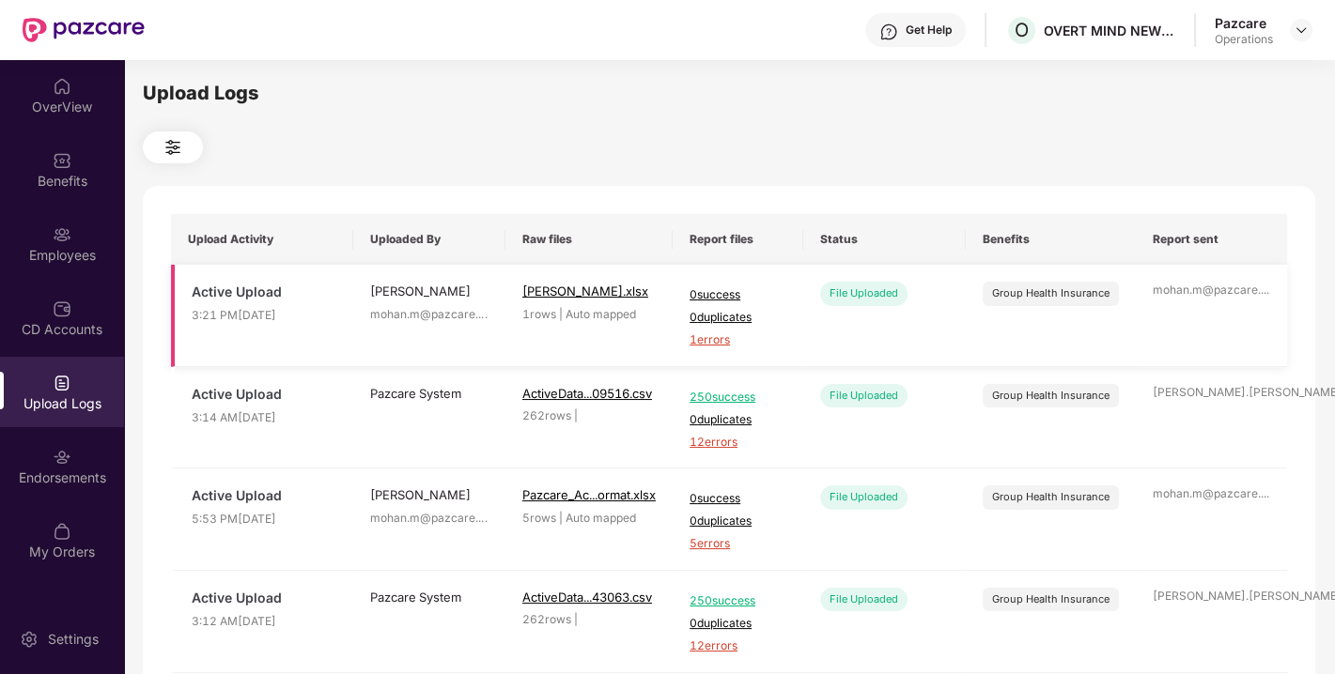
click at [716, 343] on span "1 errors" at bounding box center [737, 341] width 97 height 18
click at [38, 267] on div "Employees" at bounding box center [62, 244] width 124 height 70
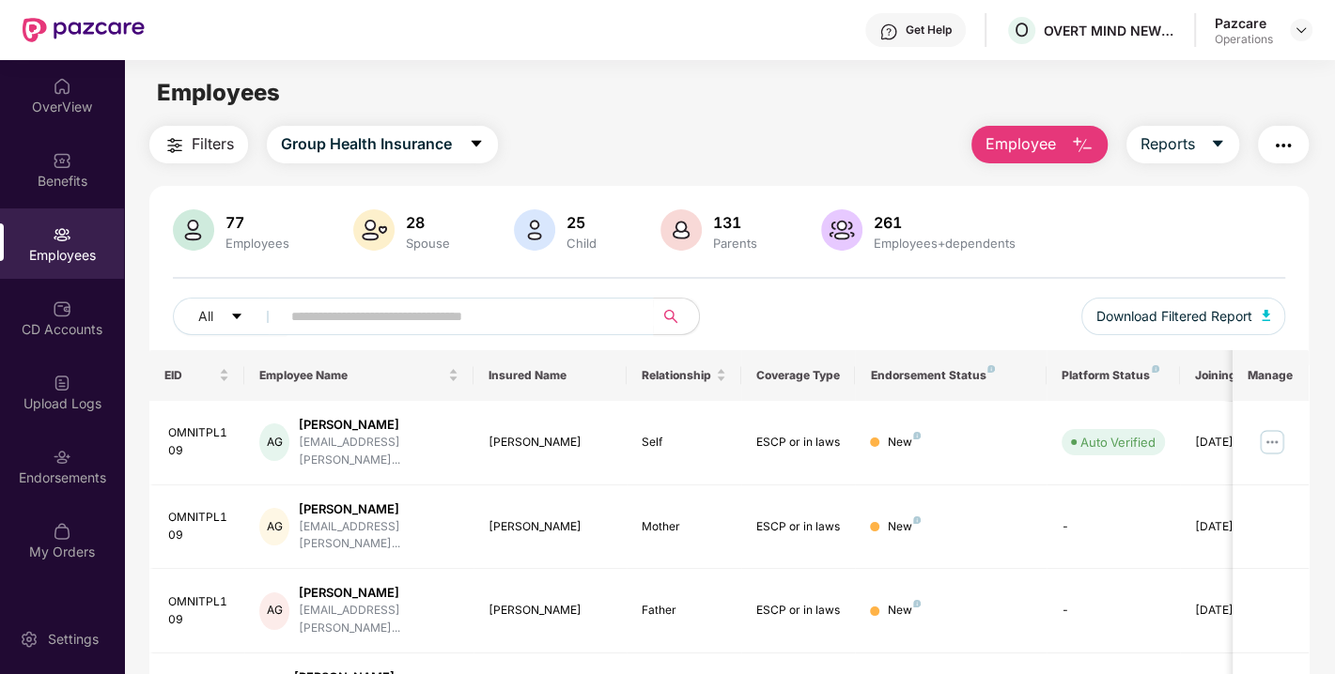
click at [1301, 152] on button "button" at bounding box center [1283, 145] width 51 height 38
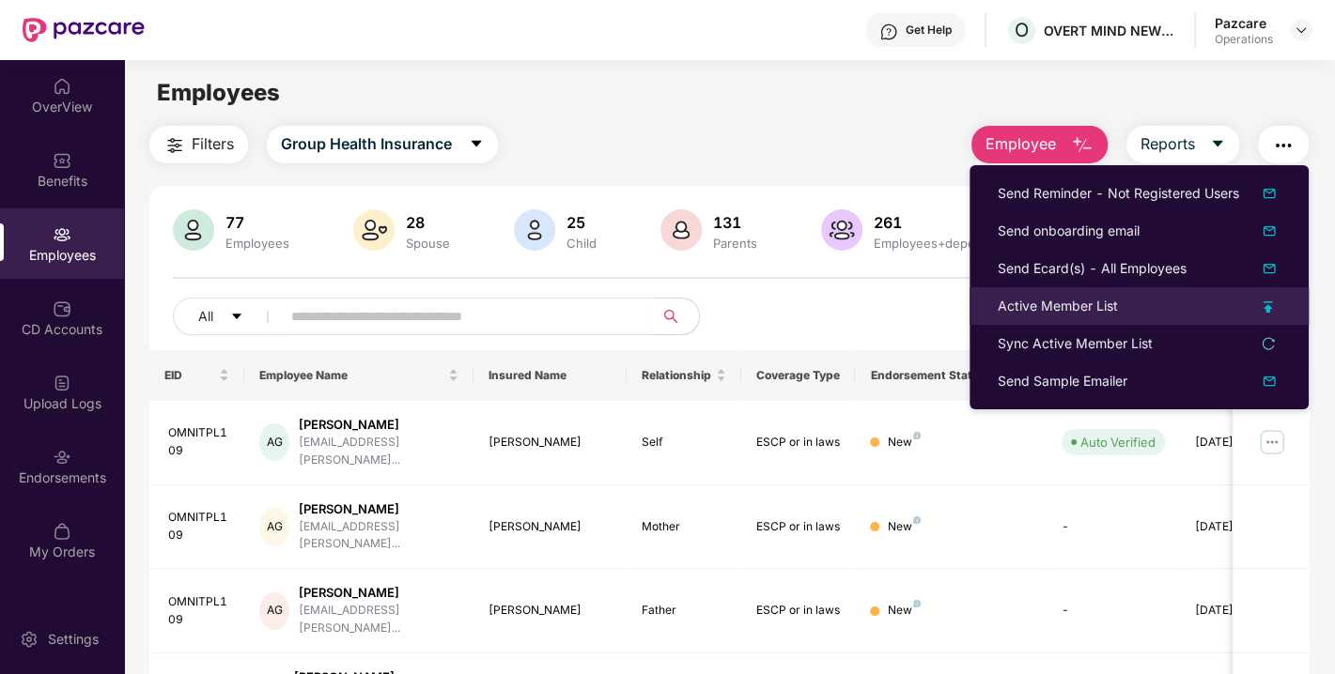
click at [1090, 314] on div "Active Member List" at bounding box center [1057, 306] width 120 height 21
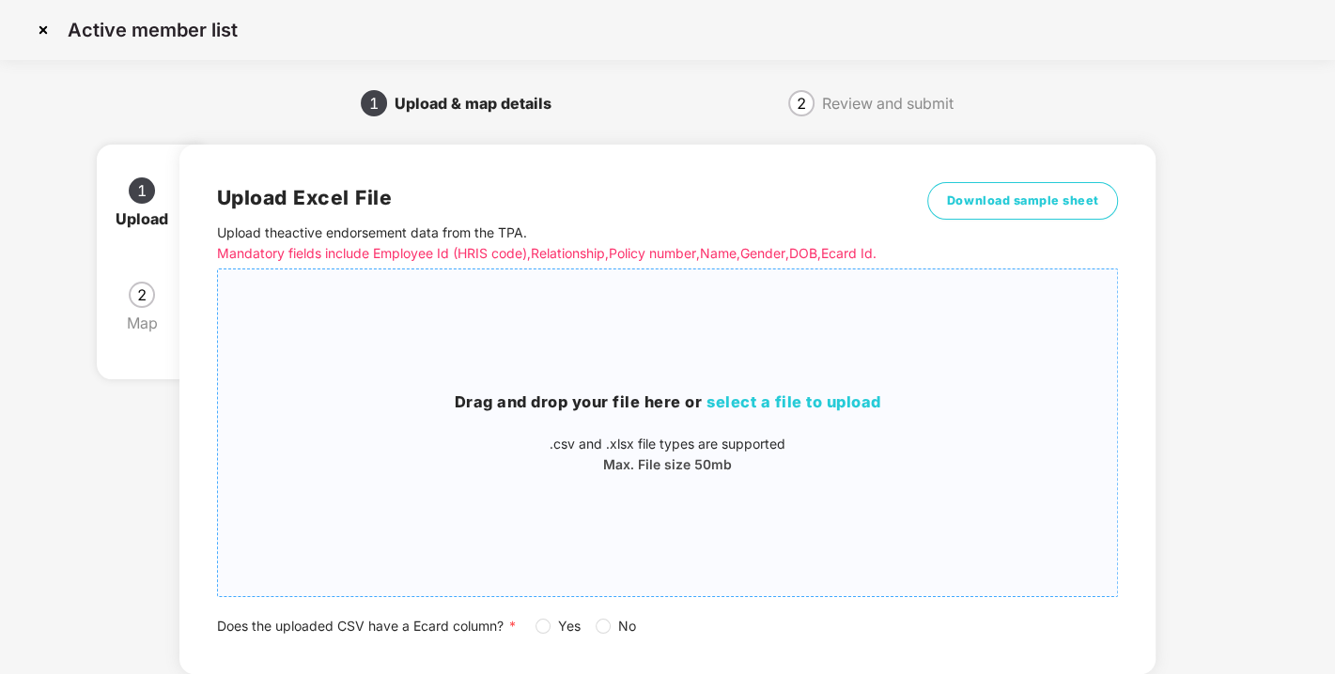
click at [674, 437] on div "Drag and drop your file here or select a file to upload .csv and .xlsx file typ…" at bounding box center [668, 433] width 900 height 85
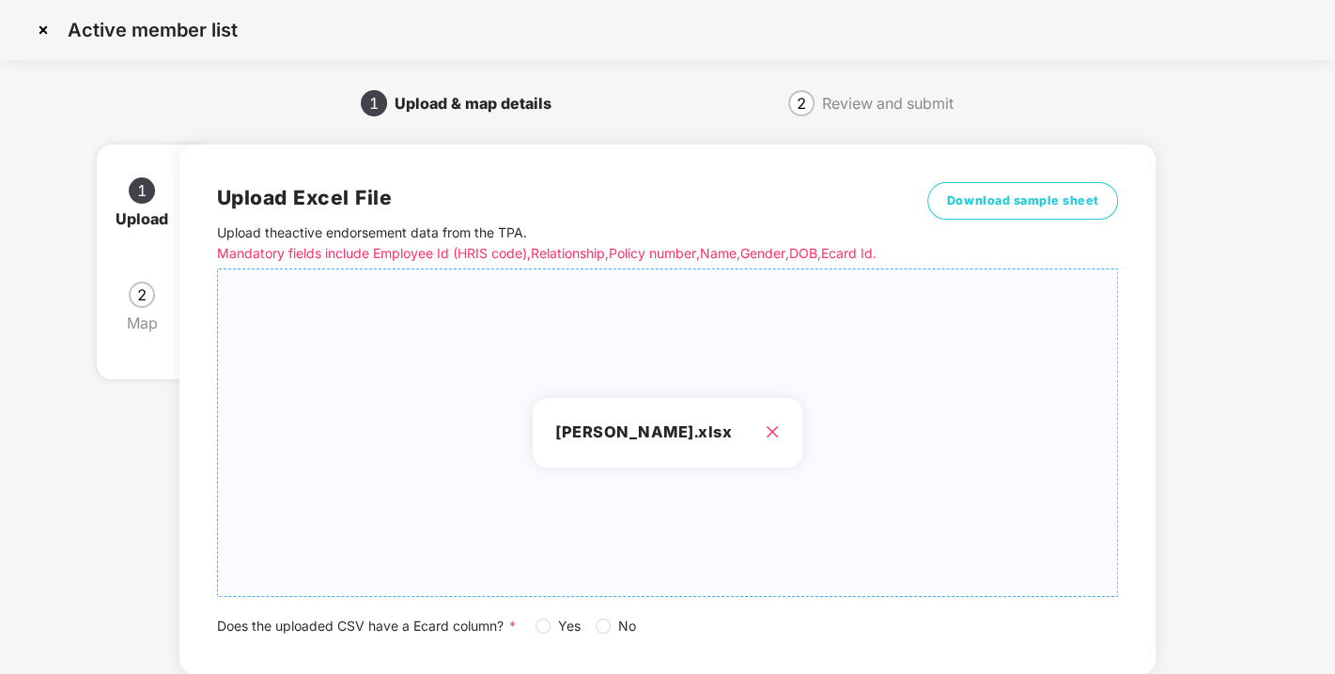
scroll to position [138, 0]
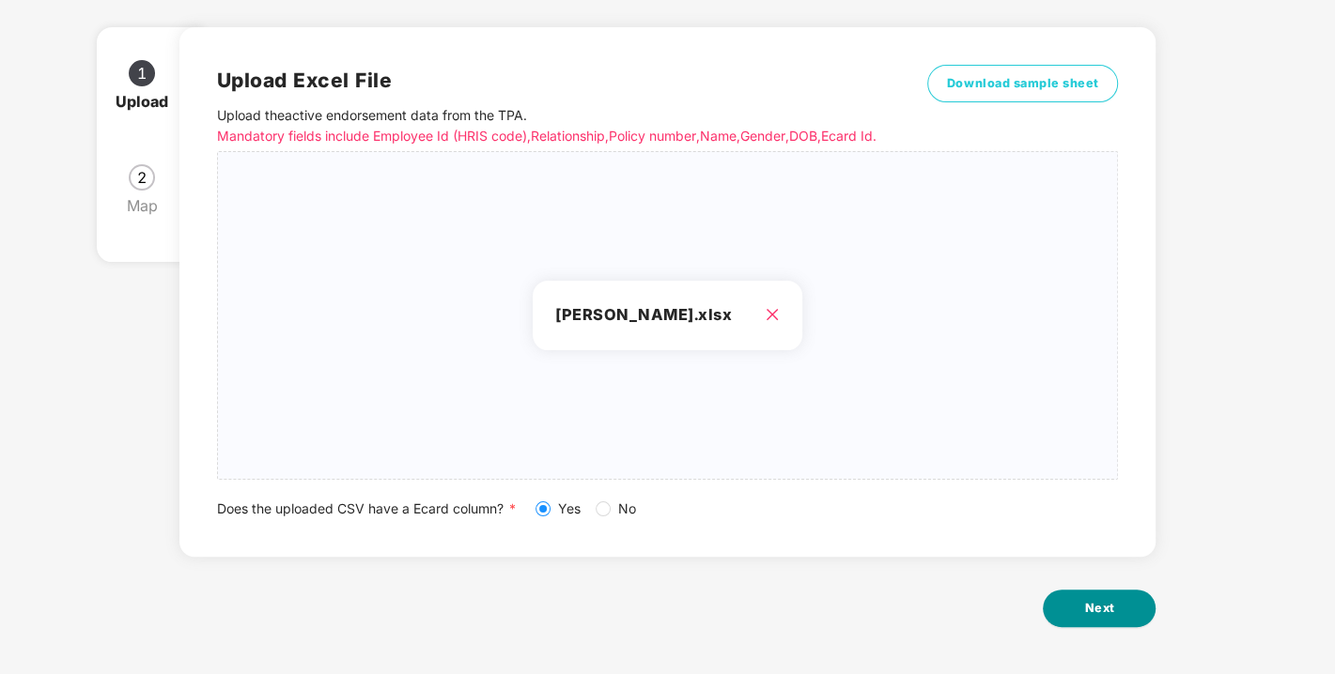
click at [1087, 599] on span "Next" at bounding box center [1099, 608] width 30 height 19
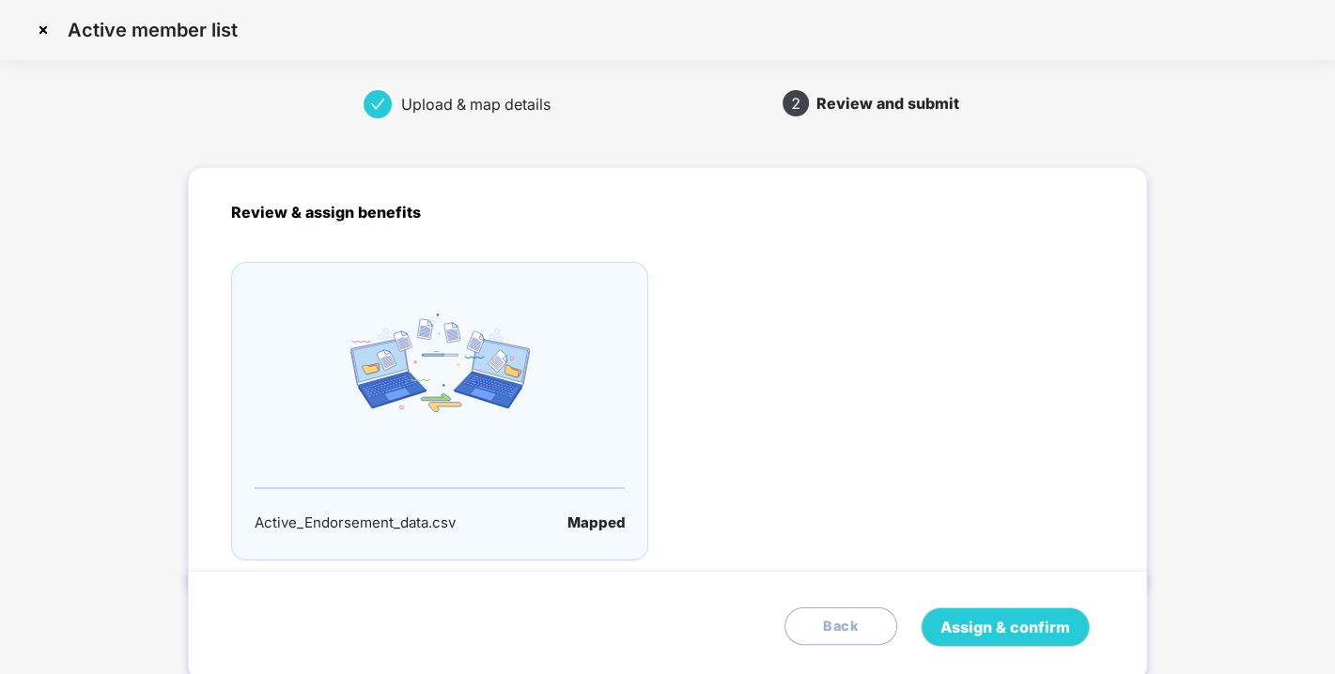
scroll to position [61, 0]
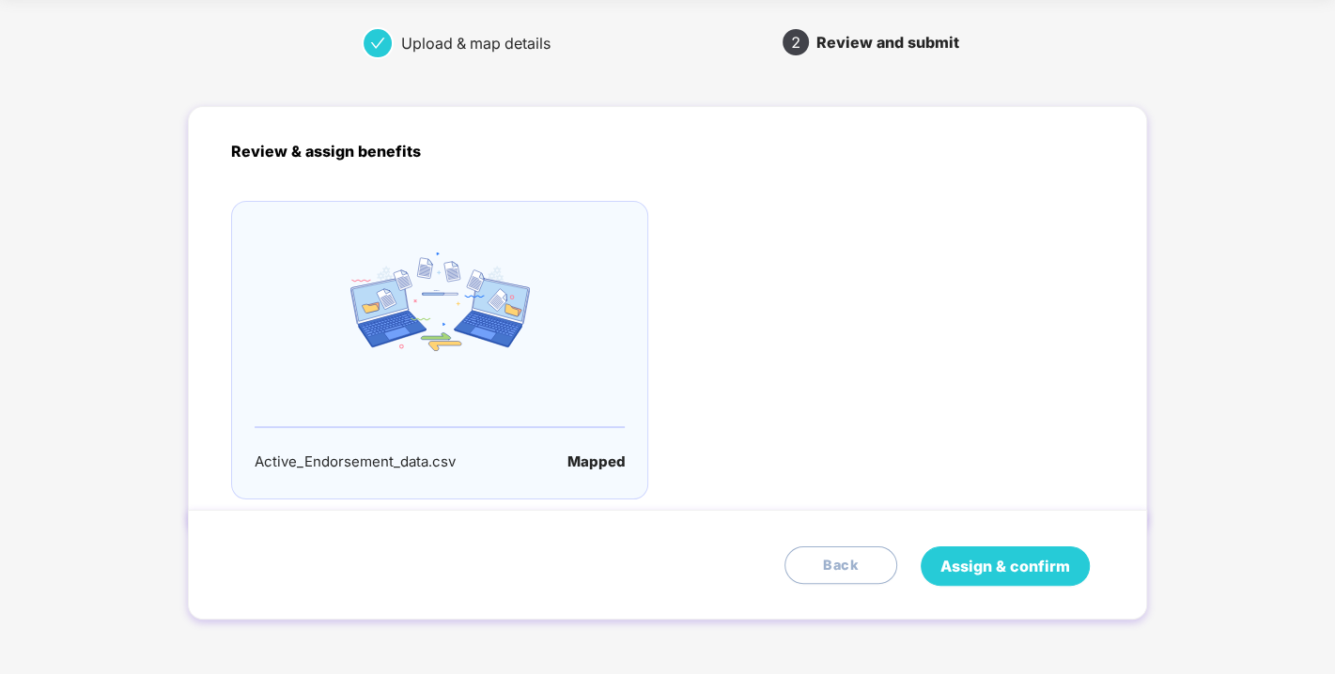
click at [1028, 558] on span "Assign & confirm" at bounding box center [1005, 566] width 130 height 23
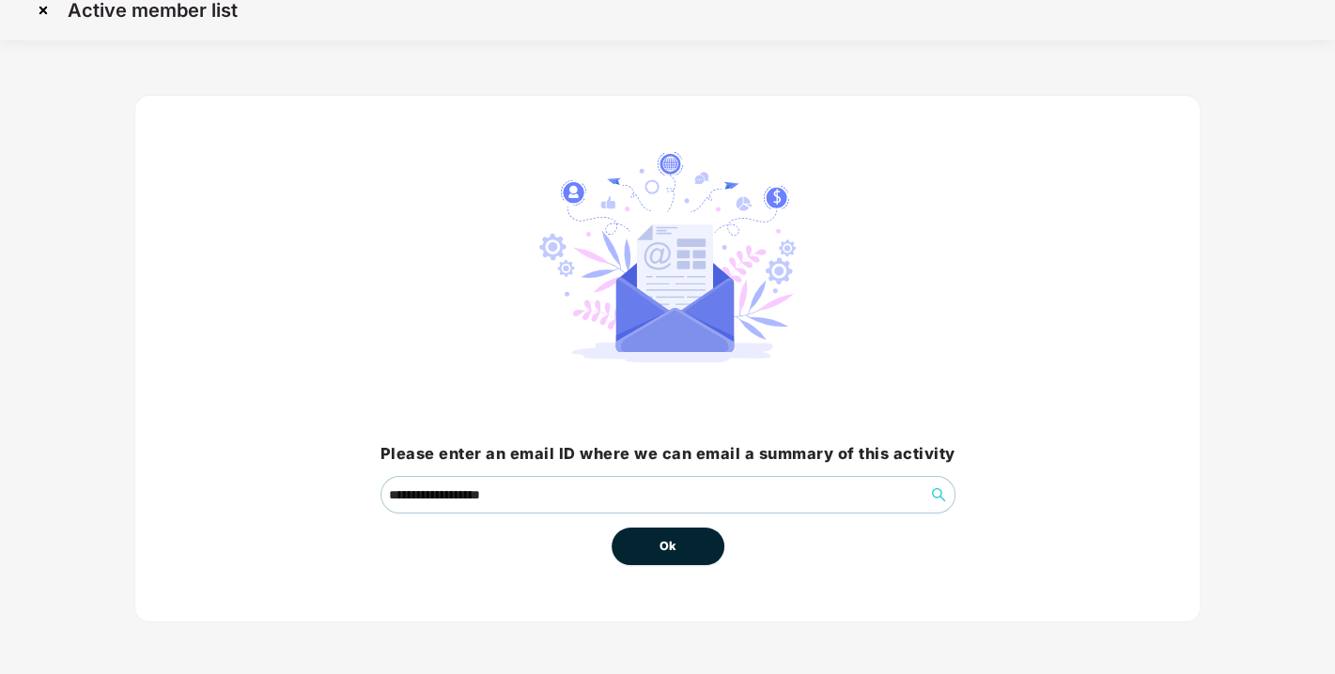
scroll to position [0, 0]
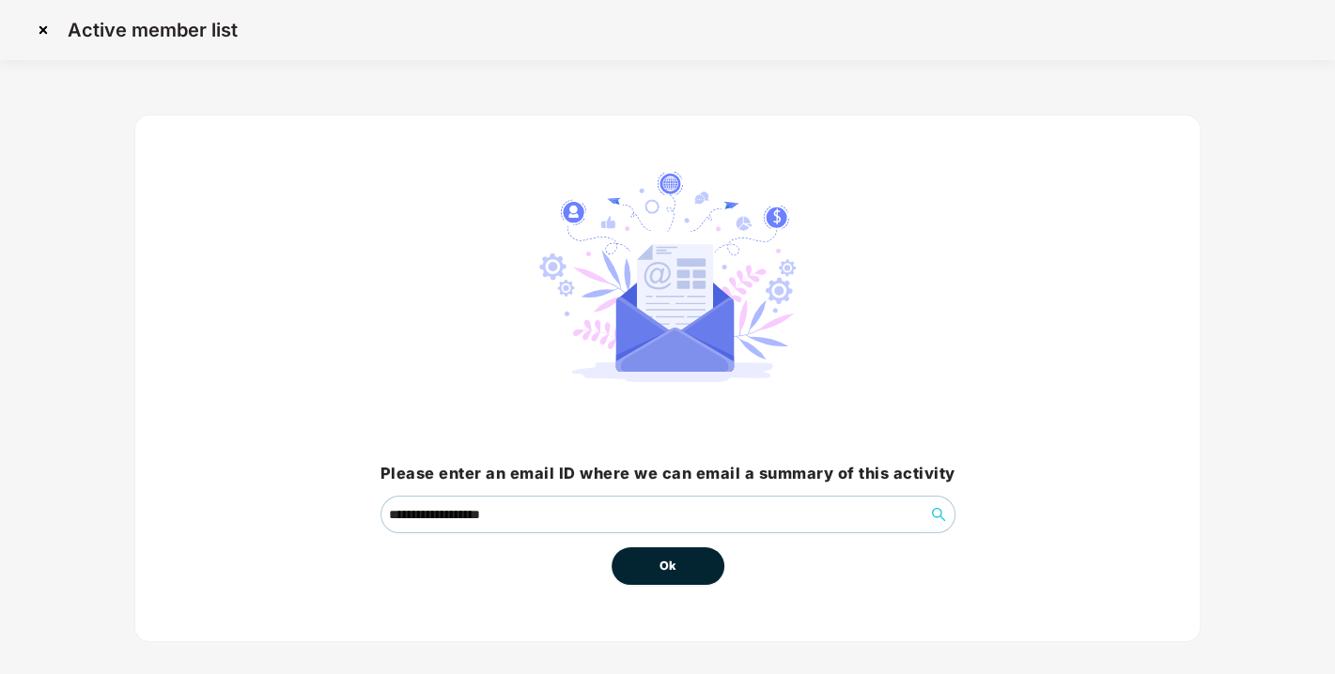
click at [659, 565] on span "Ok" at bounding box center [667, 566] width 17 height 19
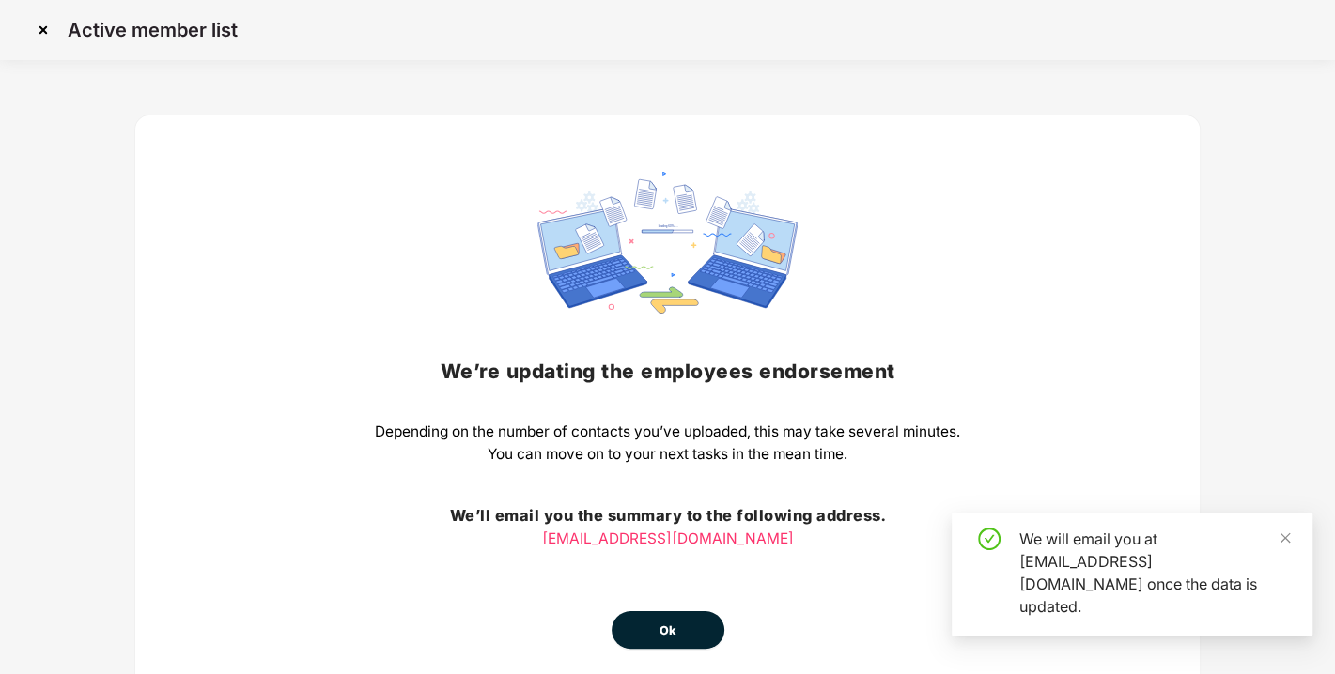
click at [645, 631] on button "Ok" at bounding box center [667, 630] width 113 height 38
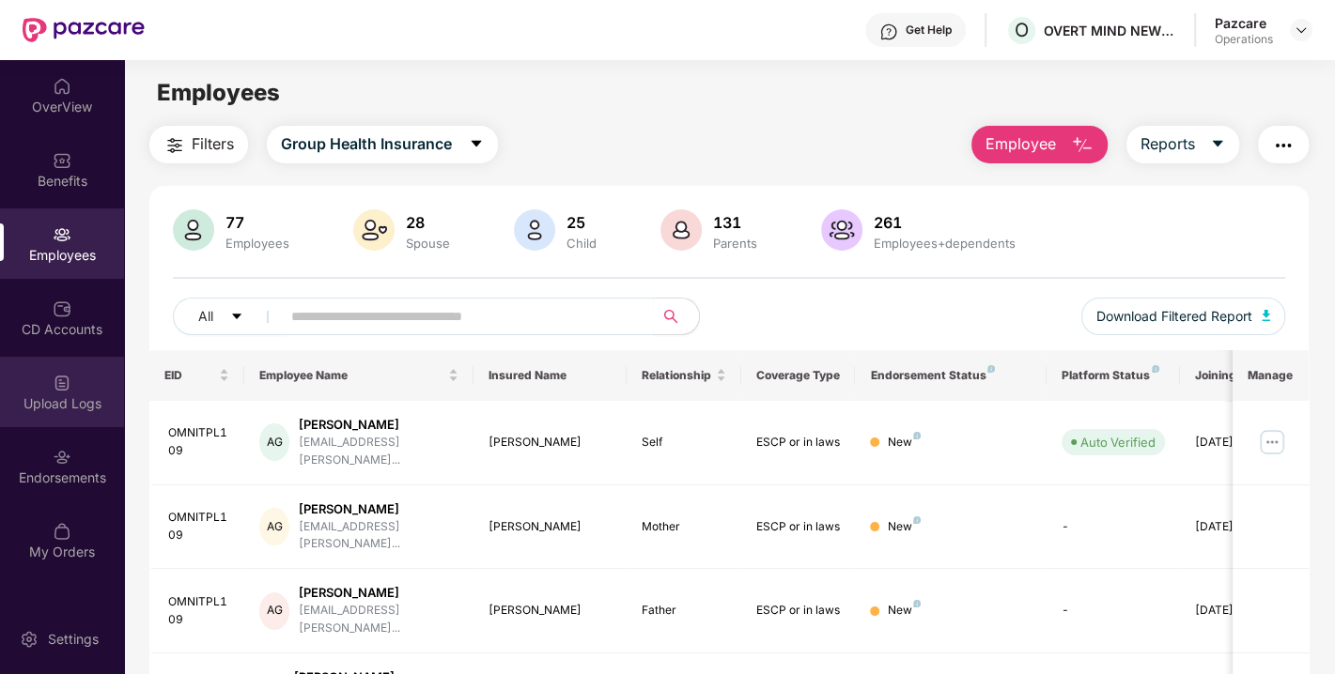
click at [84, 391] on div "Upload Logs" at bounding box center [62, 392] width 124 height 70
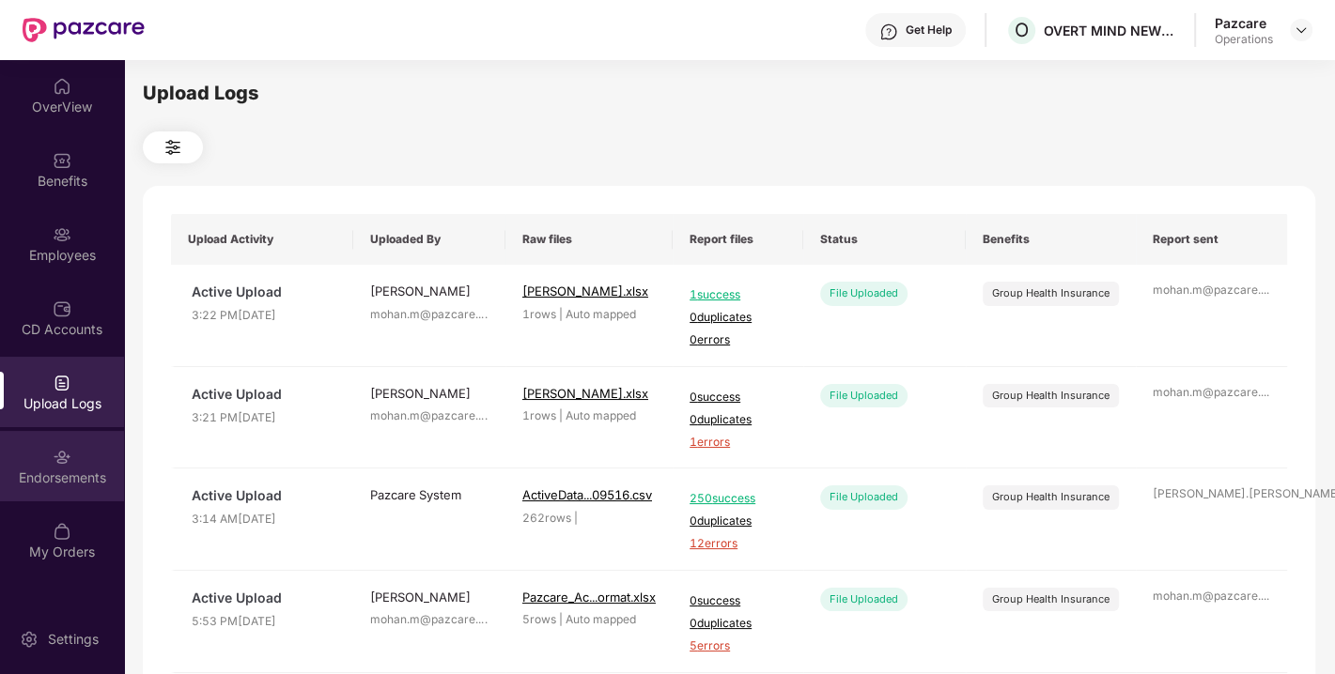
click at [82, 472] on div "Endorsements" at bounding box center [62, 478] width 124 height 19
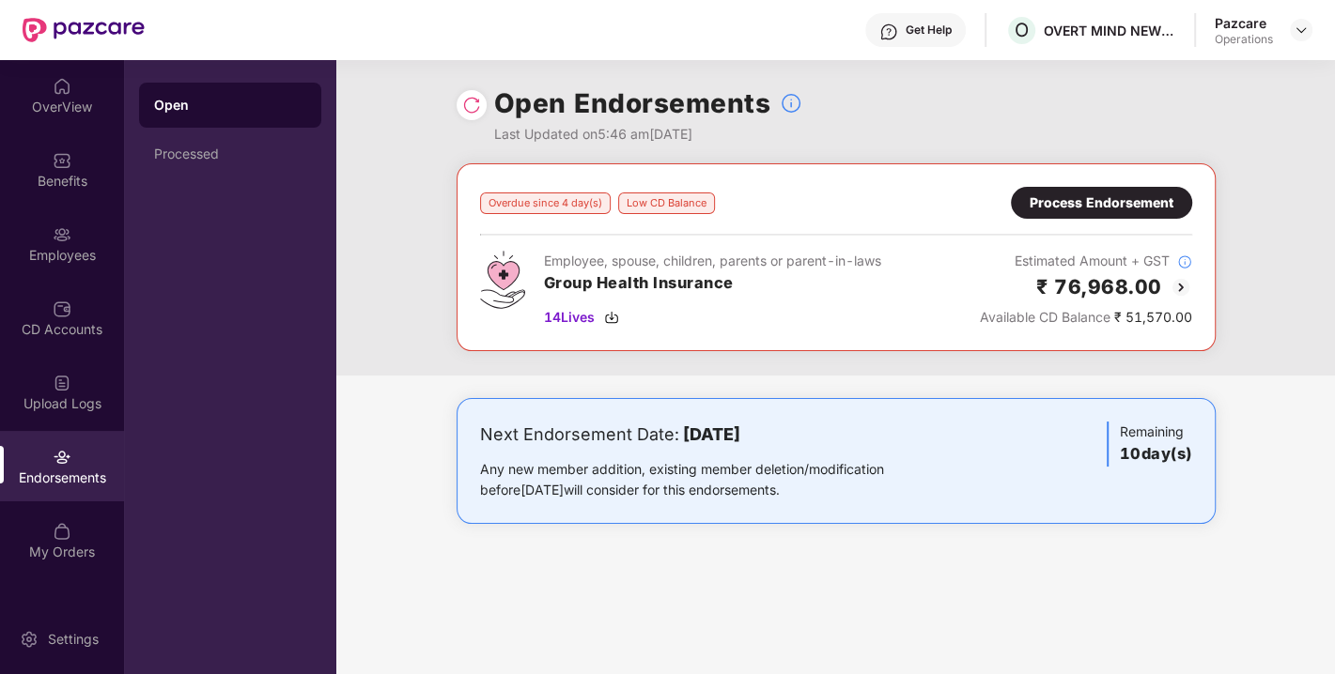
click at [1127, 202] on div "Process Endorsement" at bounding box center [1101, 203] width 144 height 21
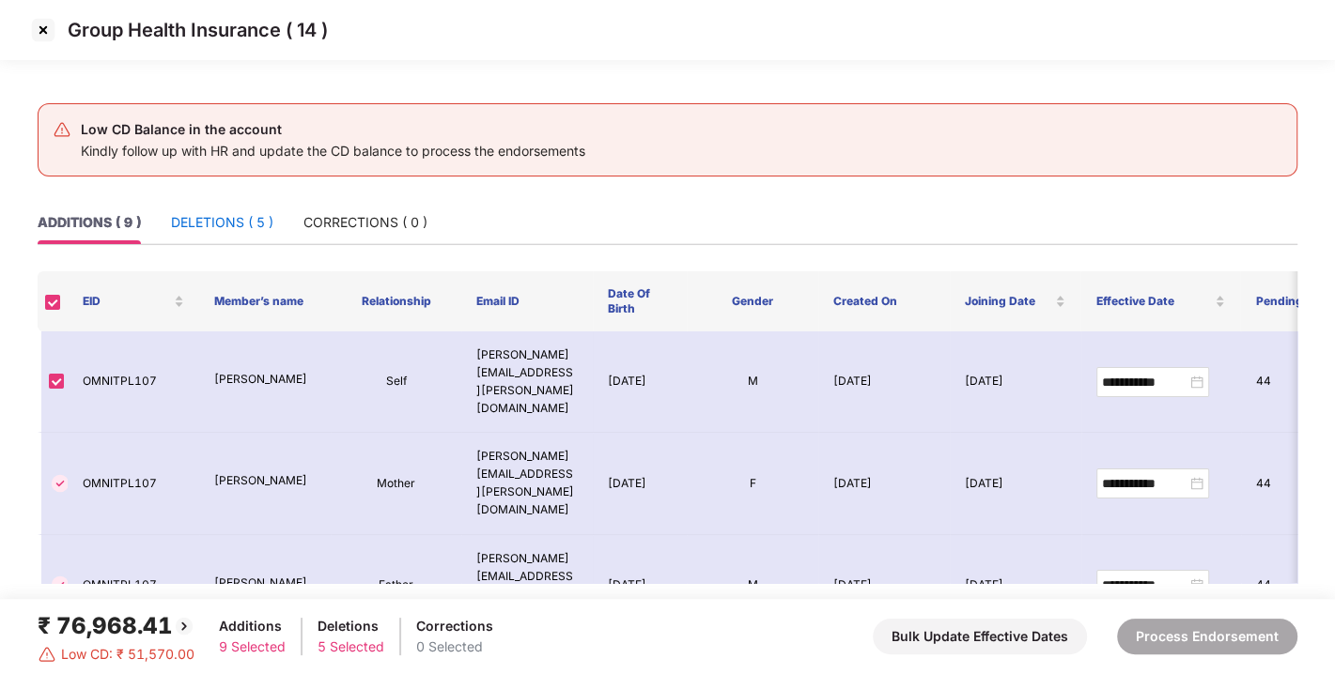
click at [264, 212] on div "DELETIONS ( 5 )" at bounding box center [222, 222] width 102 height 21
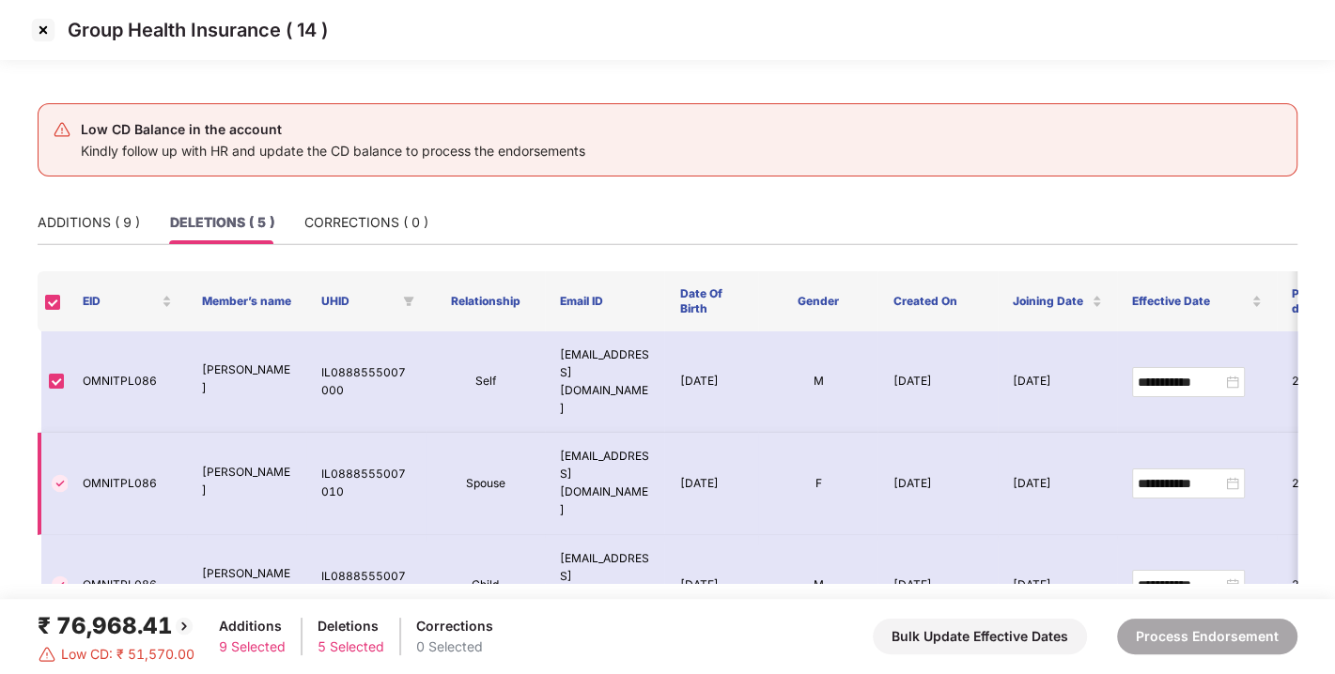
scroll to position [88, 0]
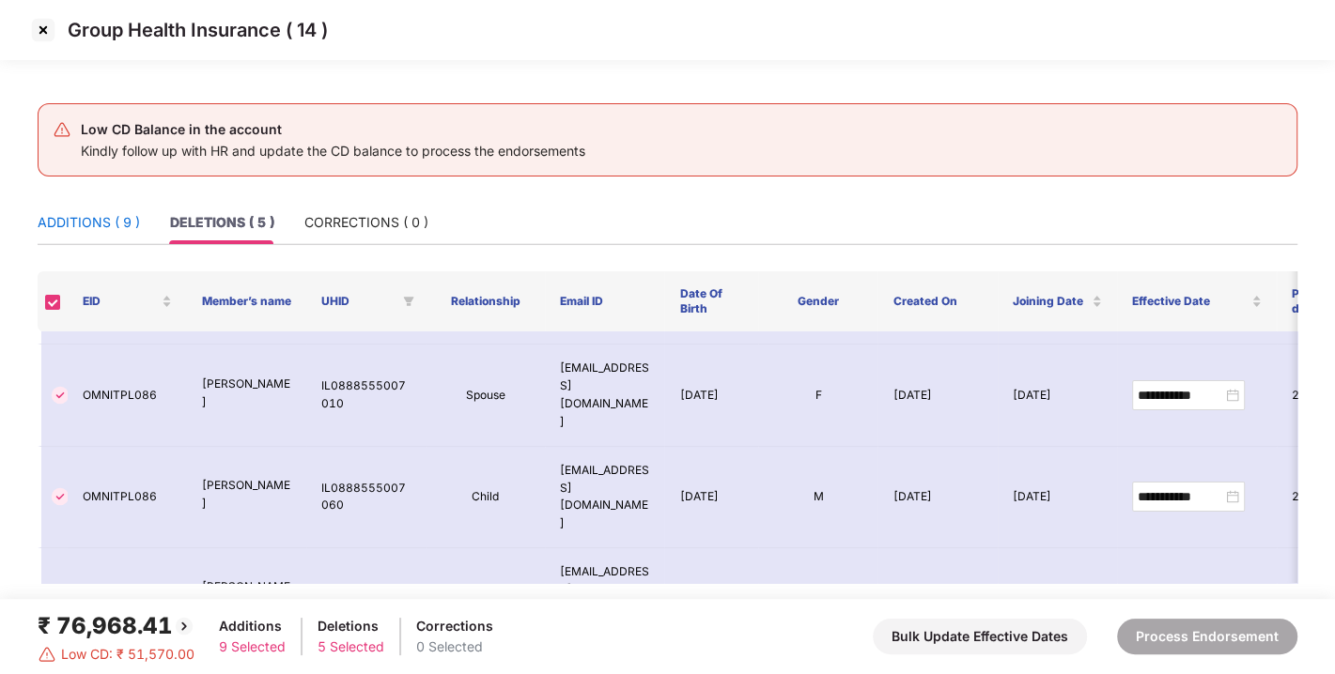
click at [99, 226] on div "ADDITIONS ( 9 )" at bounding box center [89, 222] width 102 height 21
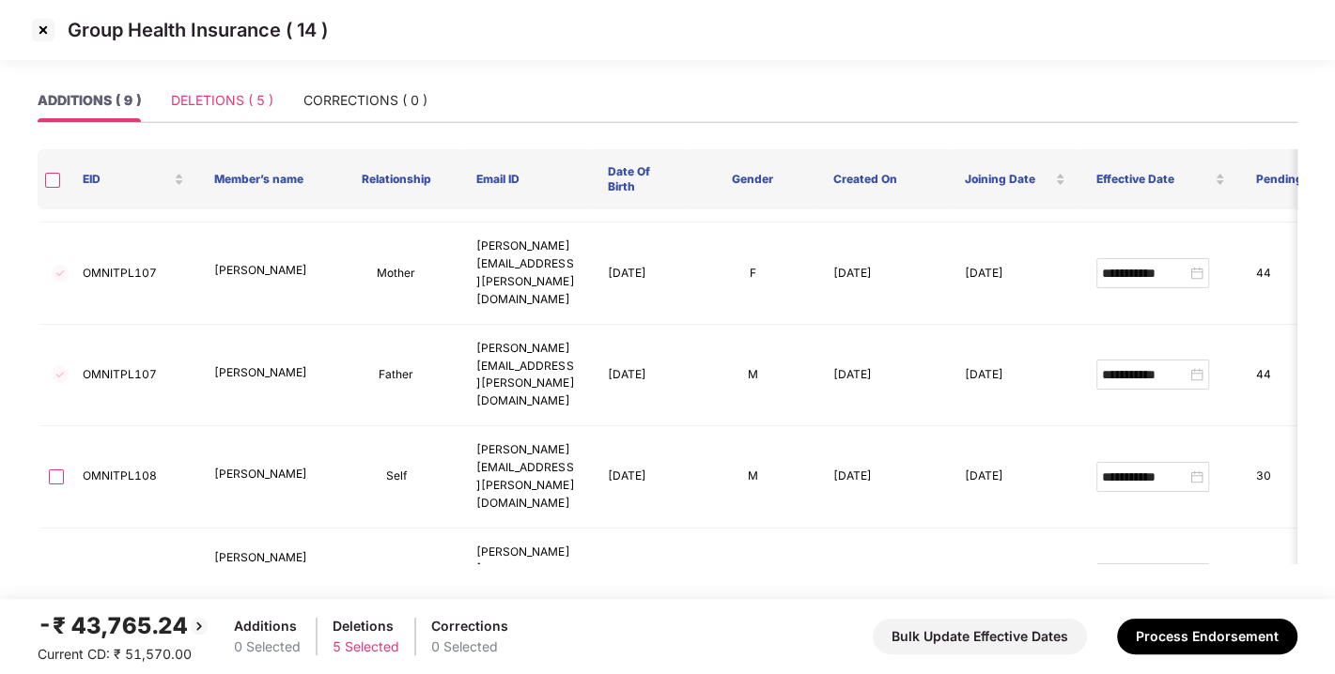
click at [239, 88] on div "DELETIONS ( 5 )" at bounding box center [222, 100] width 102 height 43
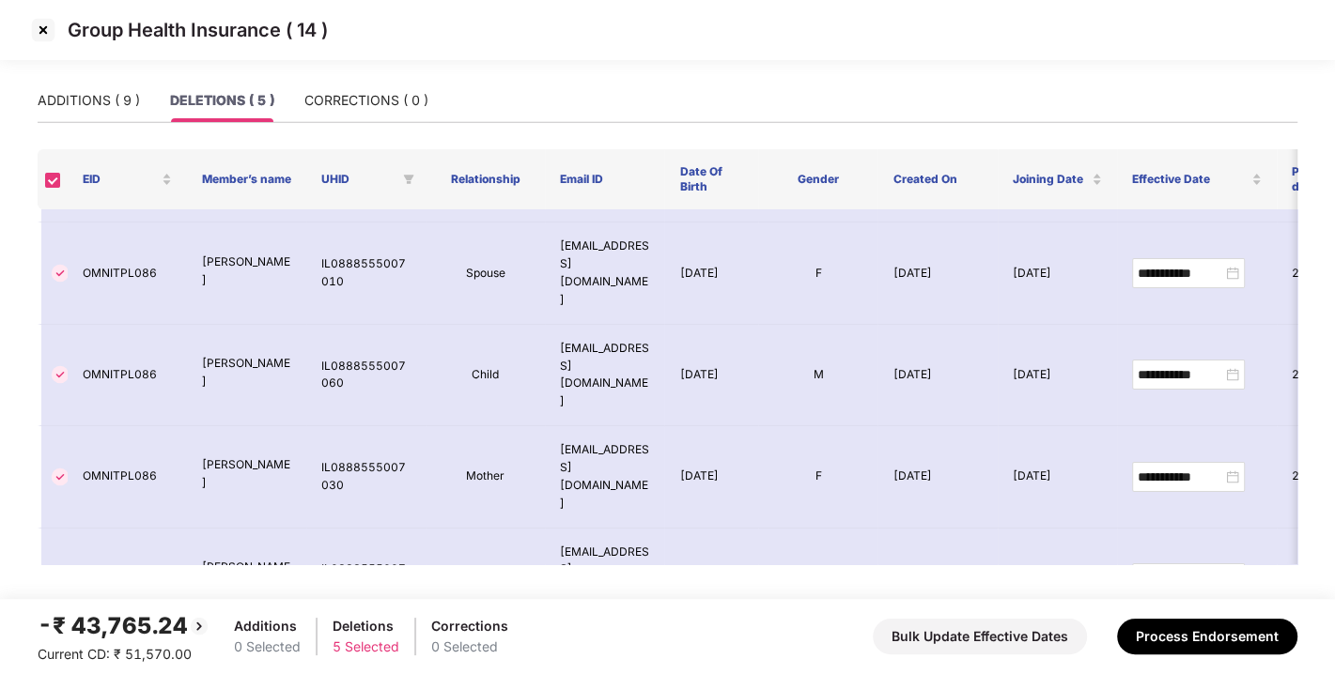
scroll to position [0, 0]
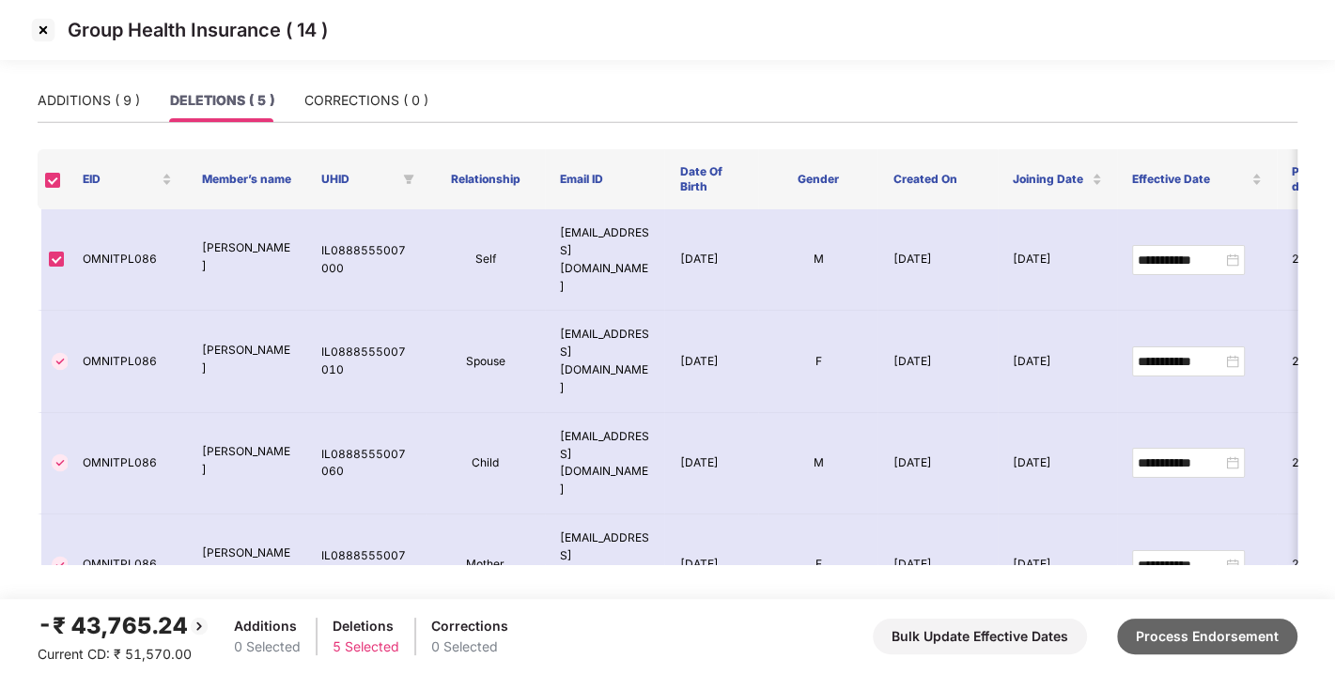
click at [1193, 641] on button "Process Endorsement" at bounding box center [1207, 637] width 180 height 36
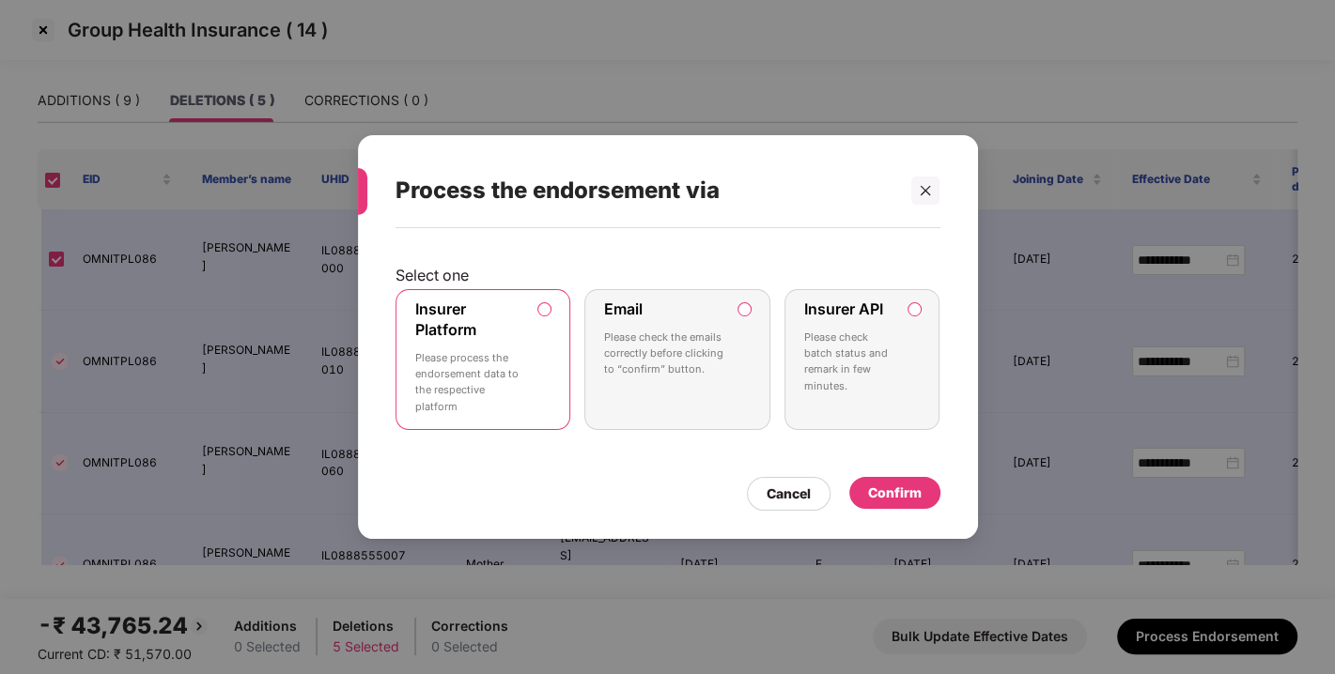
click at [916, 490] on div "Confirm" at bounding box center [895, 493] width 54 height 21
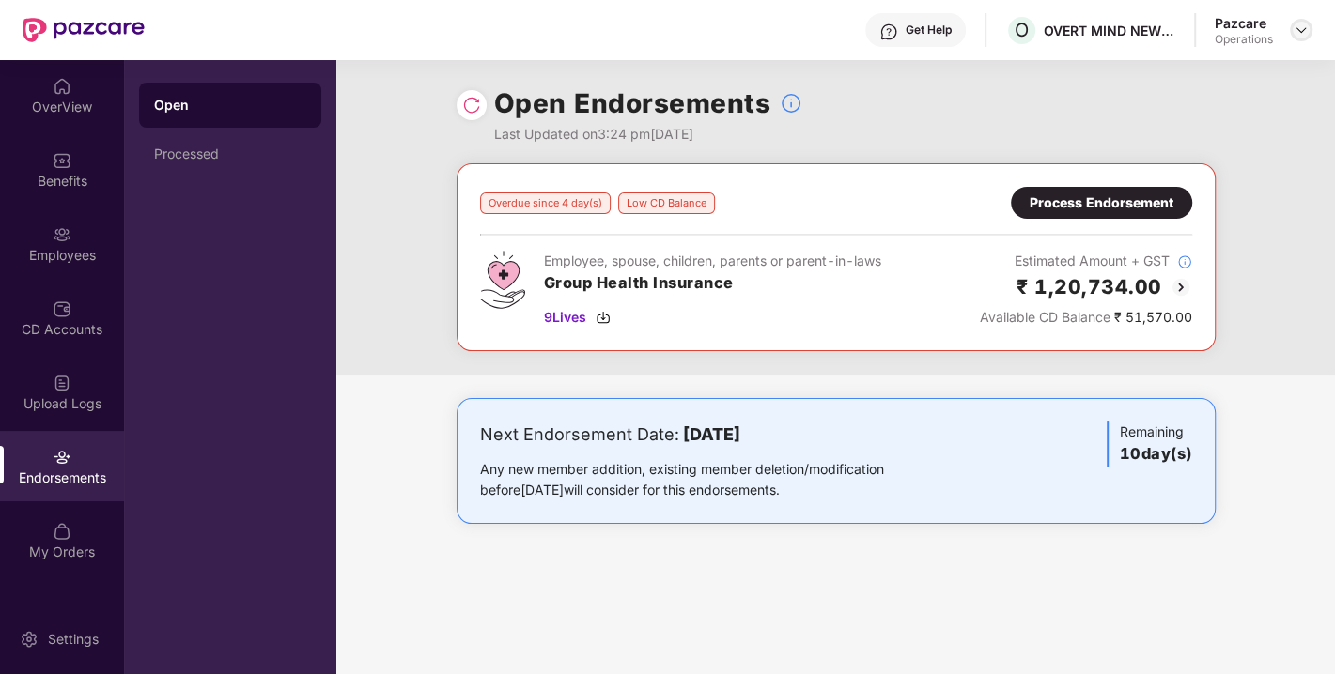
click at [1304, 30] on img at bounding box center [1300, 30] width 15 height 15
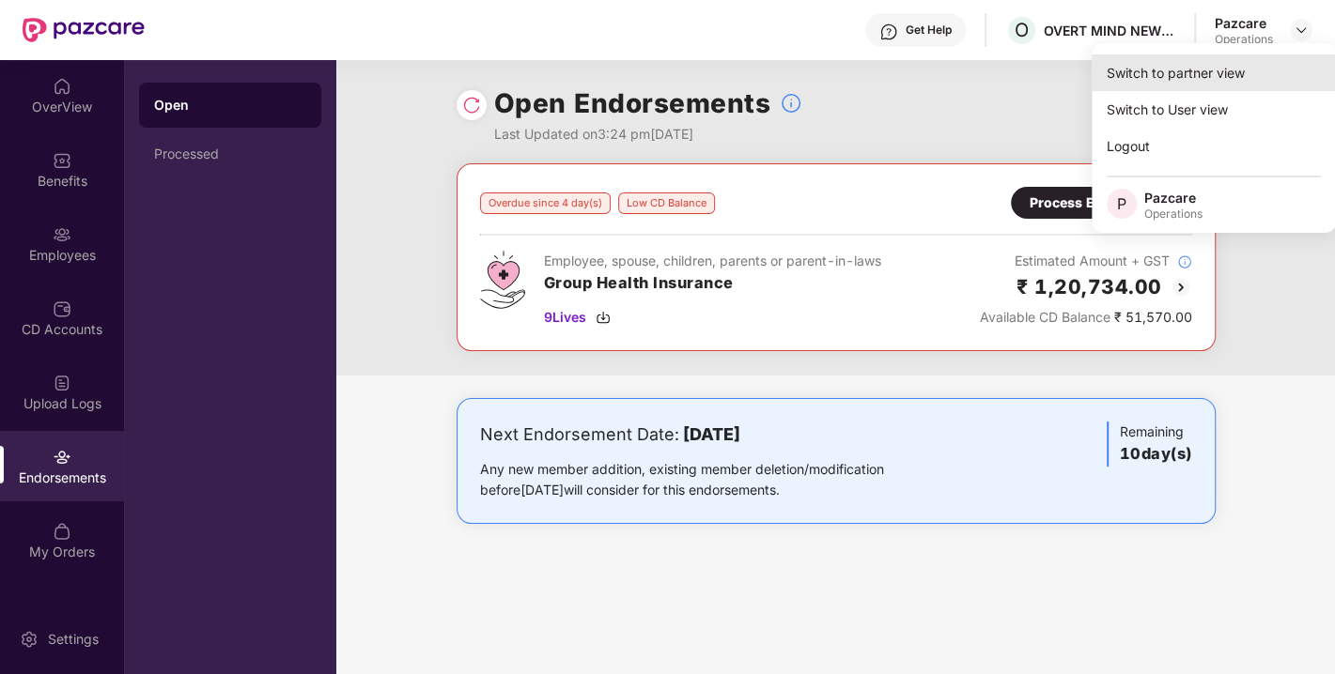
click at [1169, 83] on div "Switch to partner view" at bounding box center [1213, 72] width 244 height 37
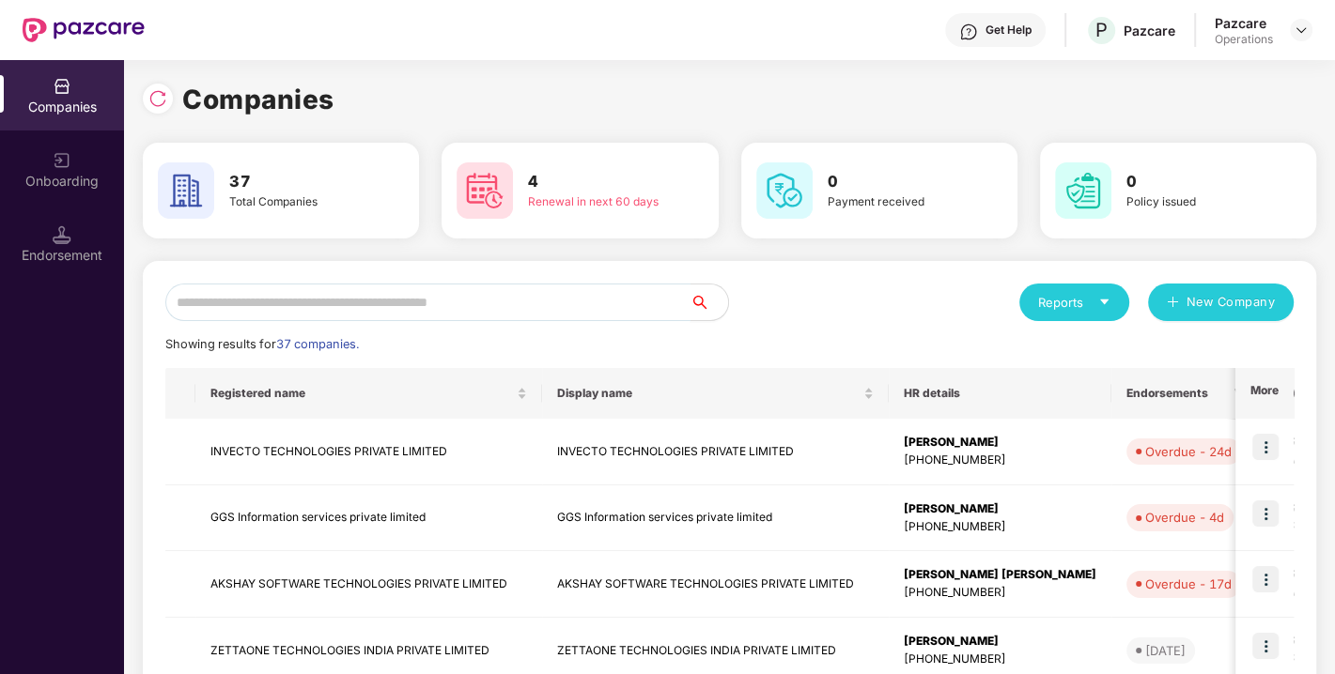
click at [484, 307] on input "text" at bounding box center [427, 303] width 525 height 38
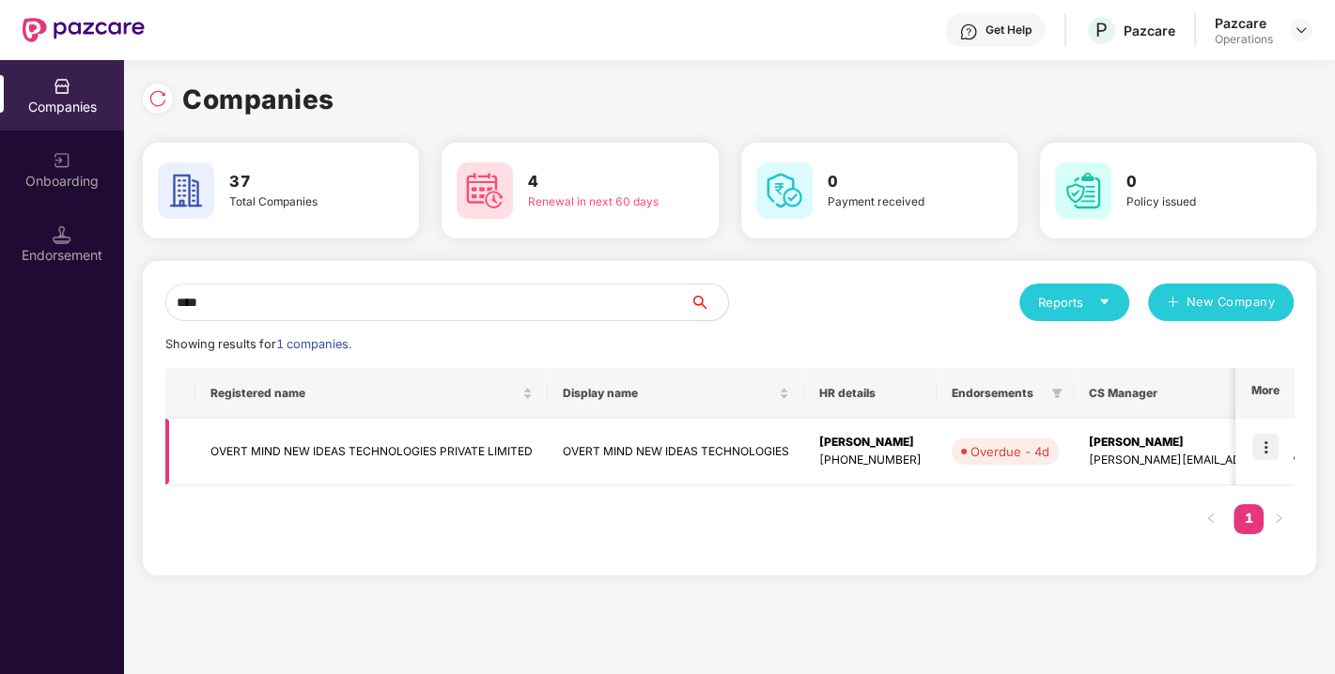
type input "****"
click at [386, 451] on td "OVERT MIND NEW IDEAS TECHNOLOGIES PRIVATE LIMITED" at bounding box center [371, 452] width 352 height 67
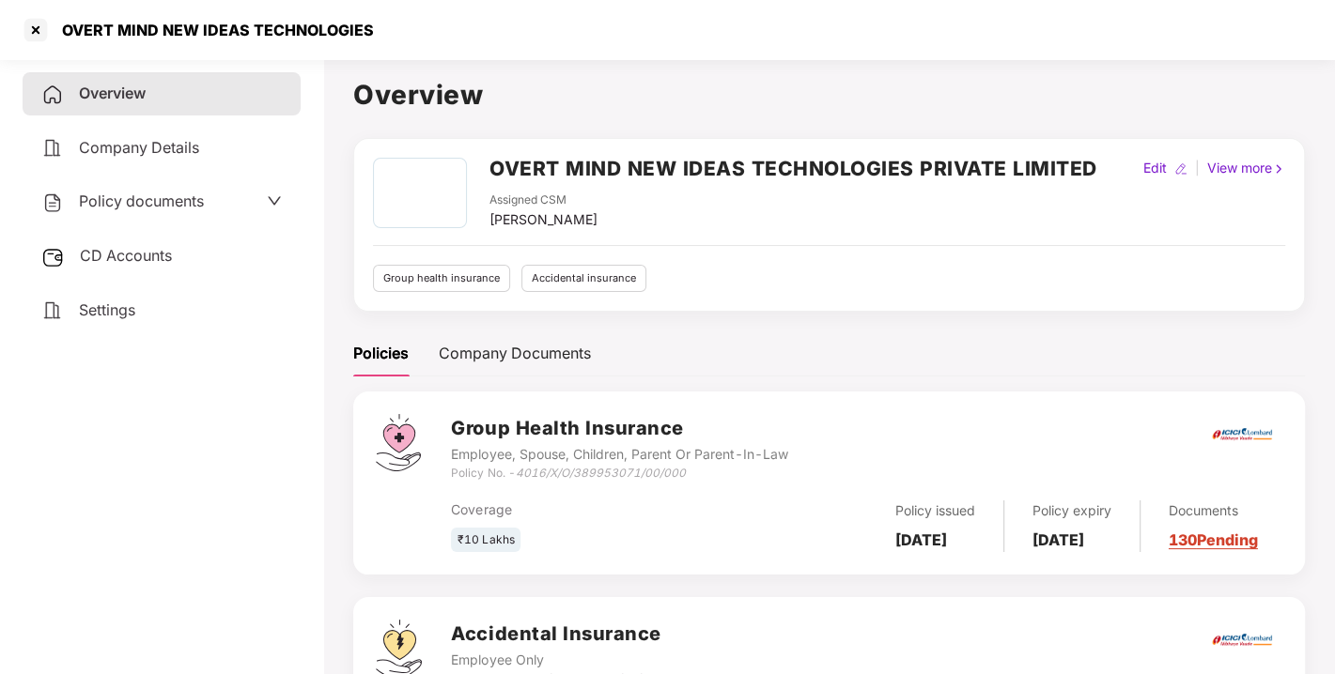
click at [190, 197] on span "Policy documents" at bounding box center [141, 201] width 125 height 19
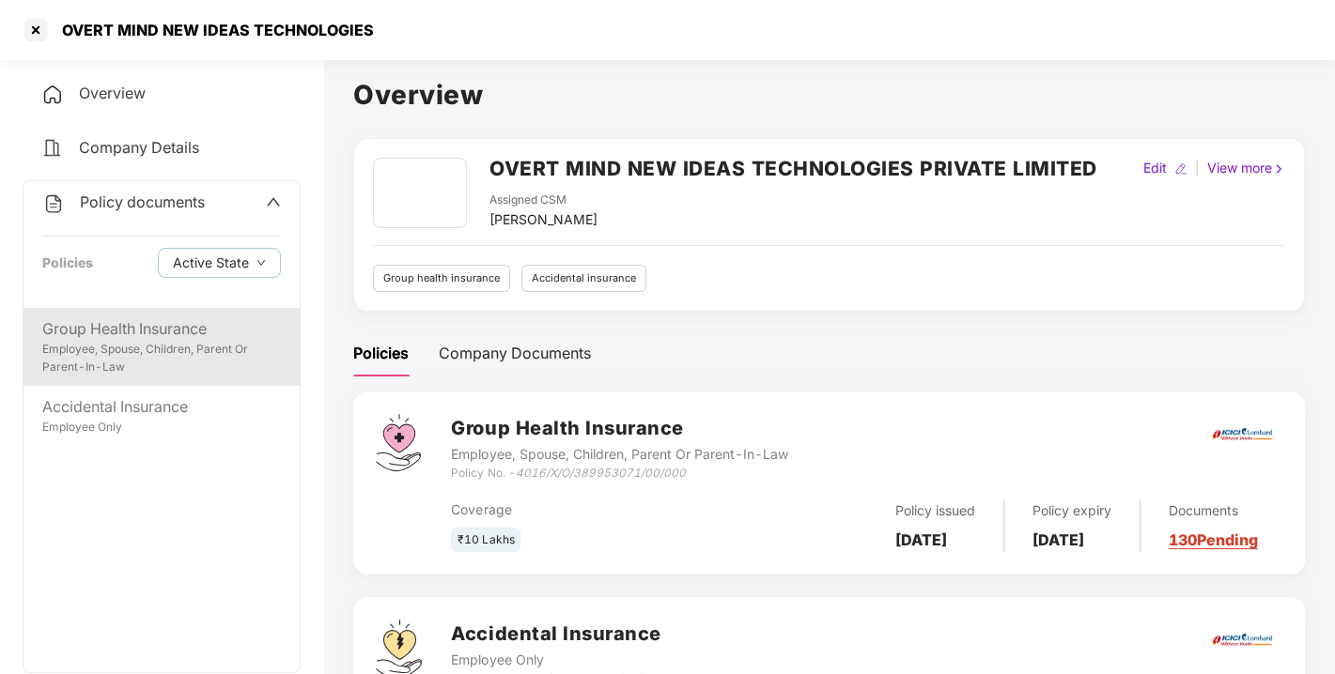
click at [180, 329] on div "Group Health Insurance" at bounding box center [161, 328] width 239 height 23
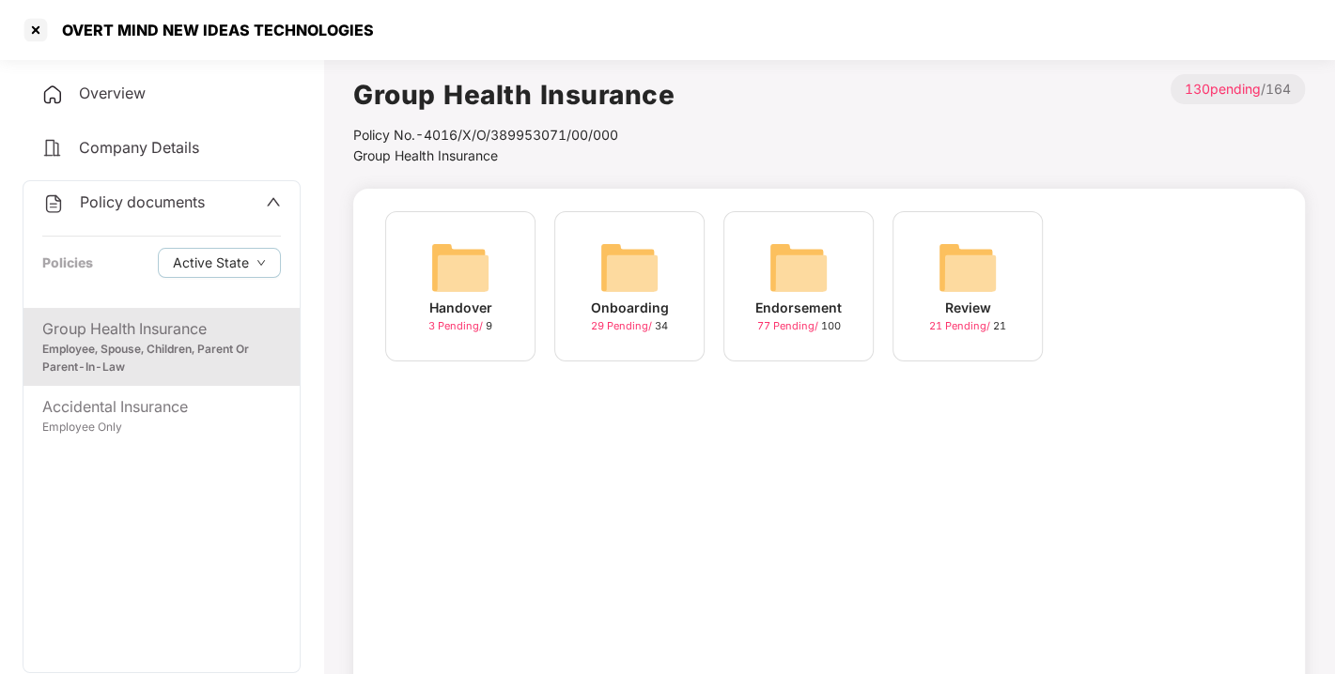
click at [808, 325] on span "77 Pending /" at bounding box center [789, 325] width 64 height 13
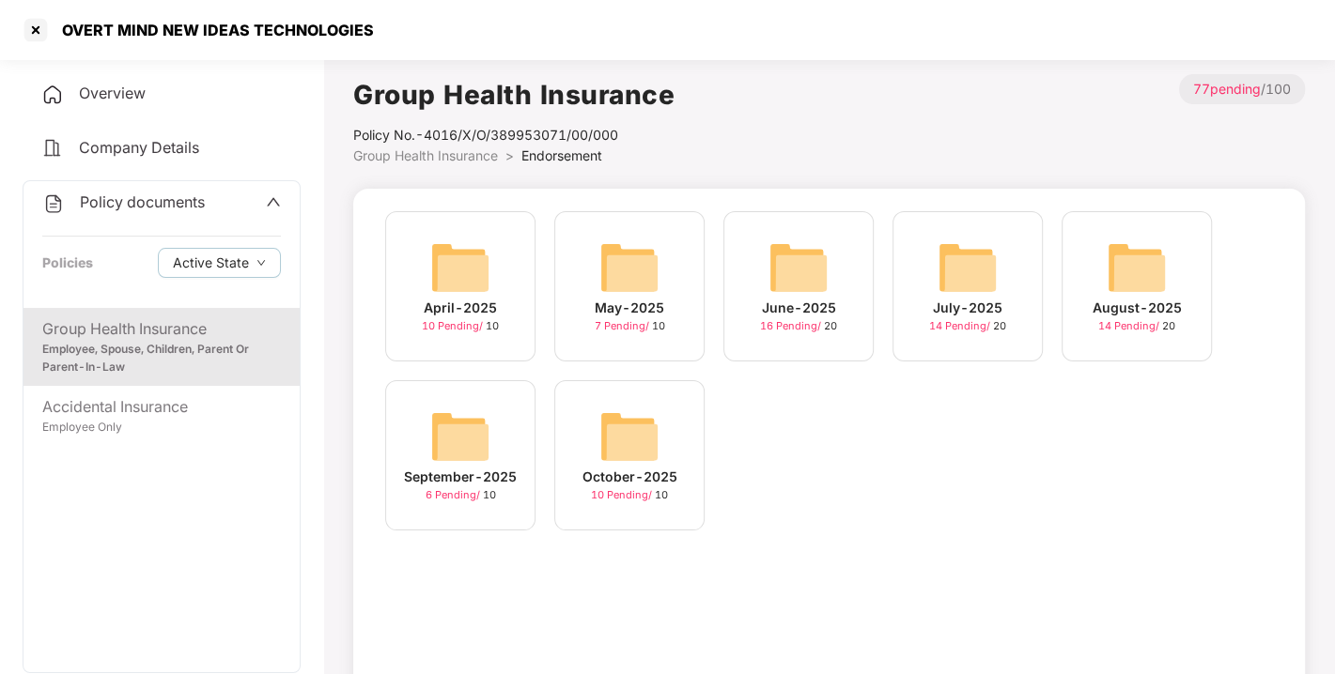
click at [635, 470] on div "October-2025" at bounding box center [629, 477] width 95 height 21
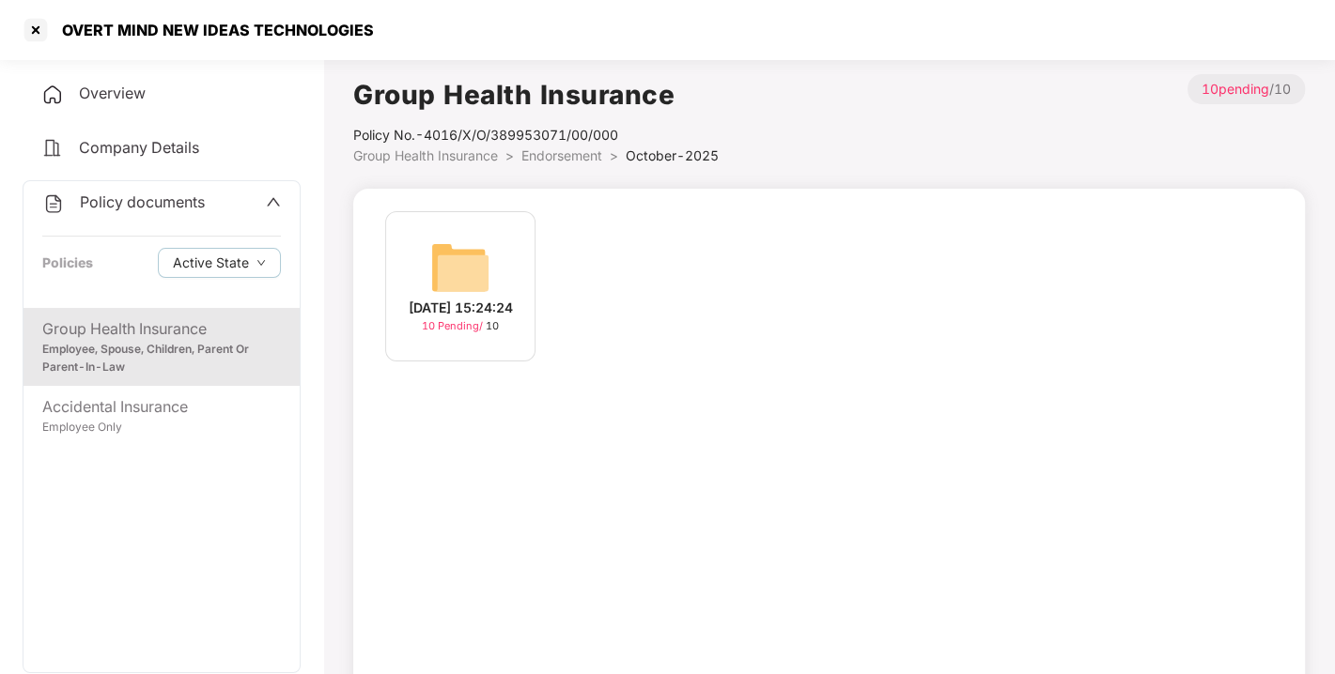
click at [521, 275] on div "[DATE] 15:24:24 10 Pending / 10" at bounding box center [460, 286] width 150 height 150
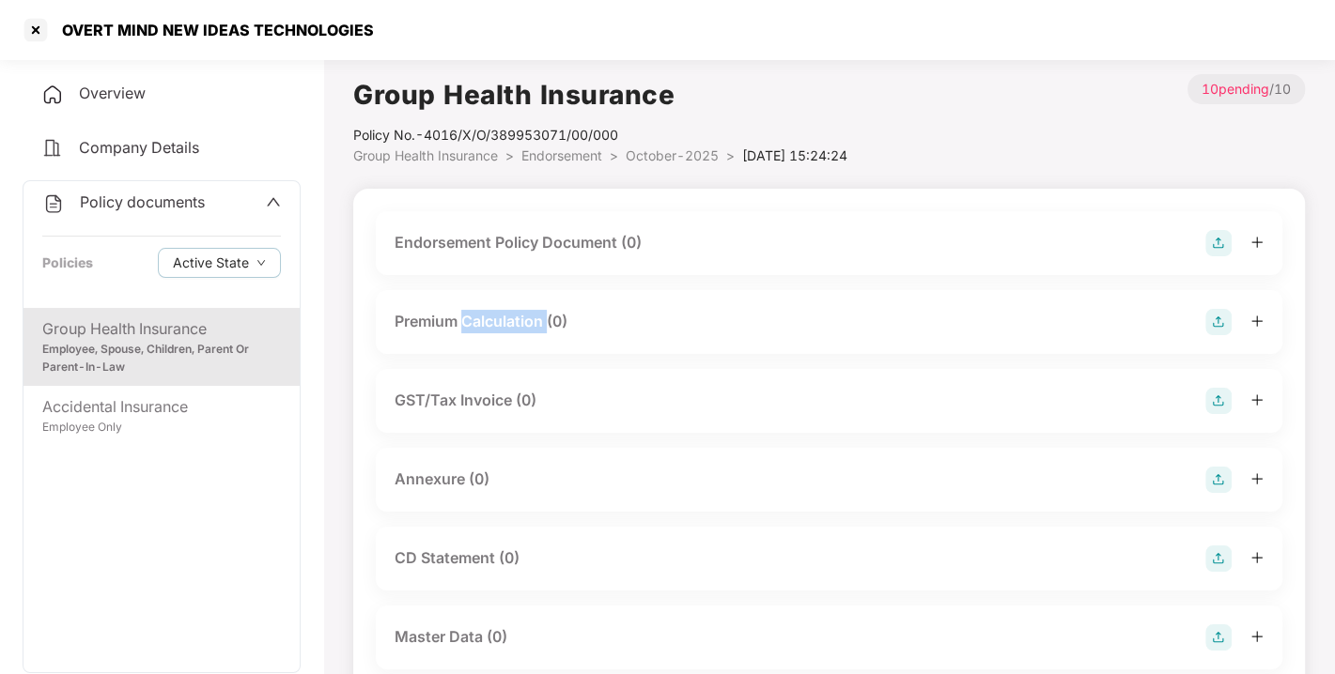
click at [521, 275] on div "Endorsement Policy Document (0) Premium Calculation (0) GST/Tax Invoice (0) Ann…" at bounding box center [829, 605] width 906 height 789
click at [1220, 239] on img at bounding box center [1218, 243] width 26 height 26
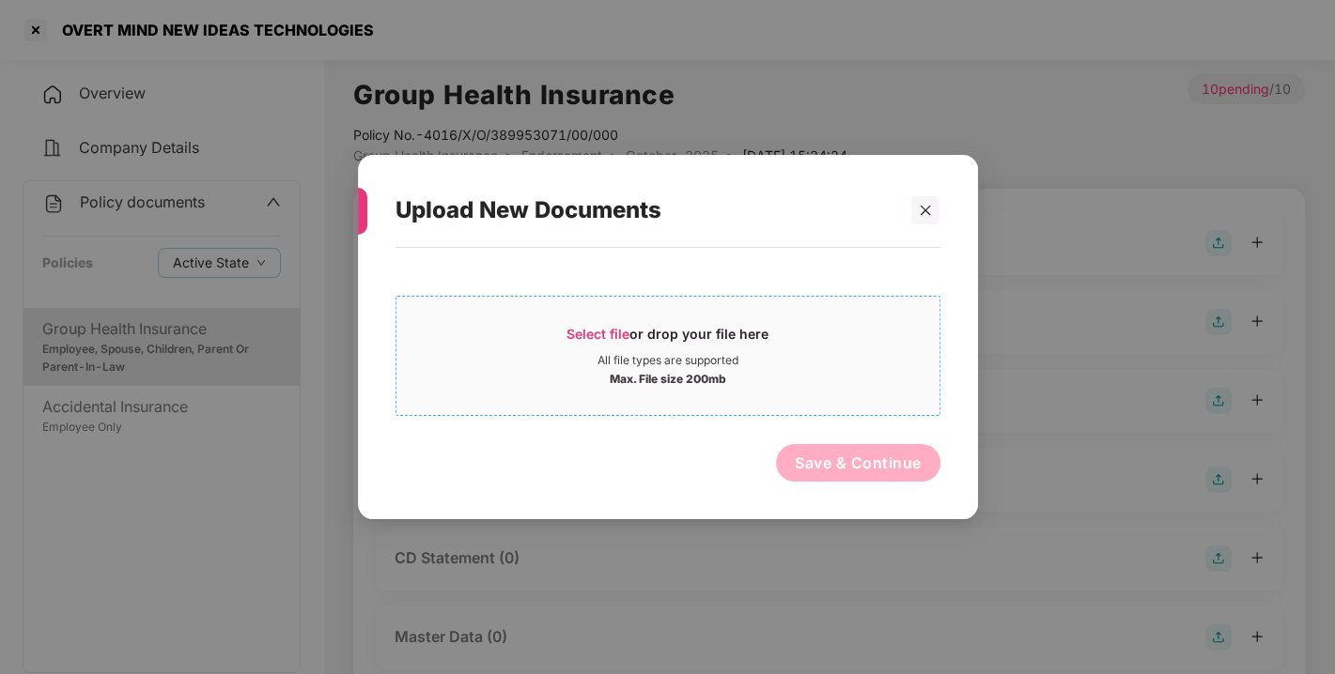
click at [580, 327] on span "Select file" at bounding box center [597, 334] width 63 height 16
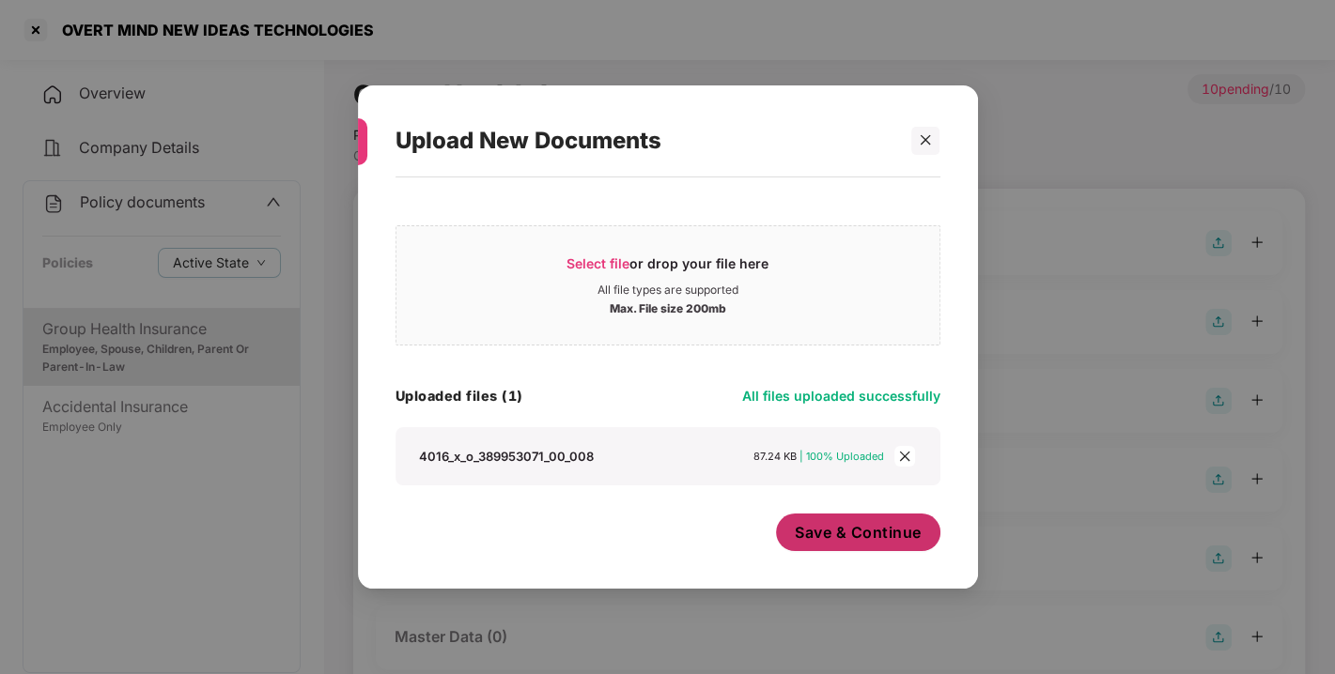
click at [845, 543] on button "Save & Continue" at bounding box center [858, 533] width 164 height 38
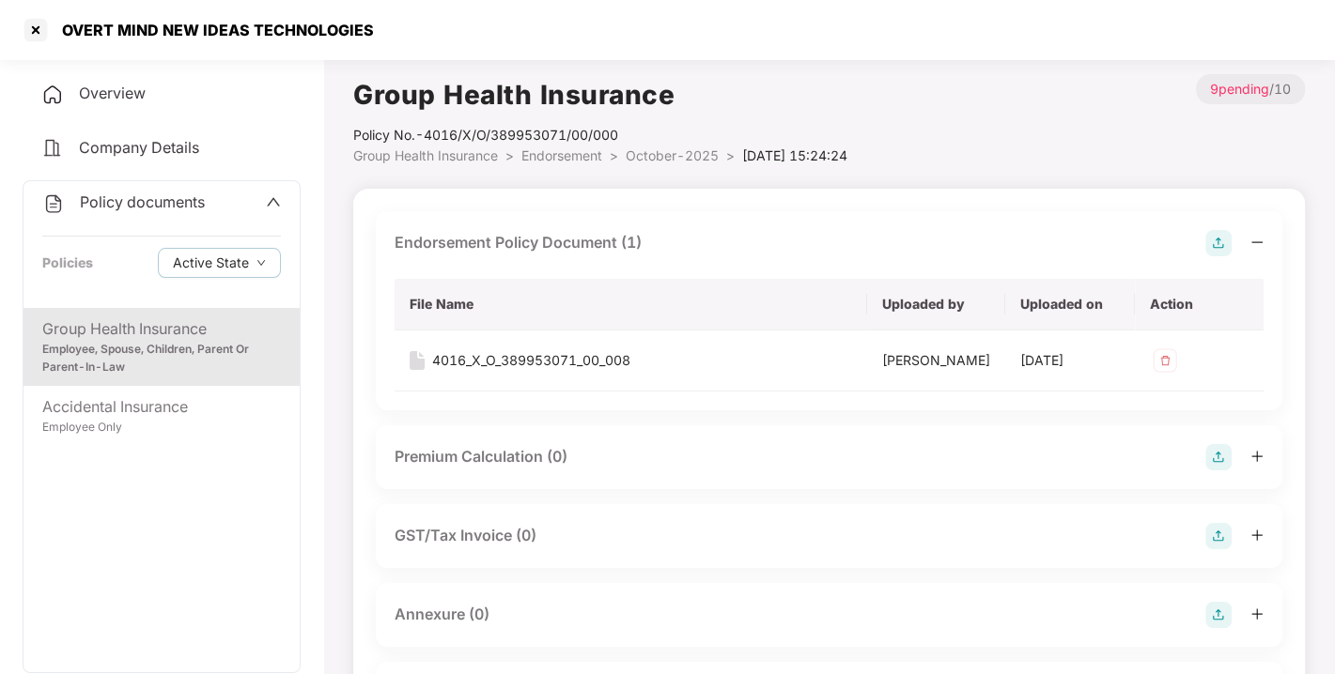
scroll to position [112, 0]
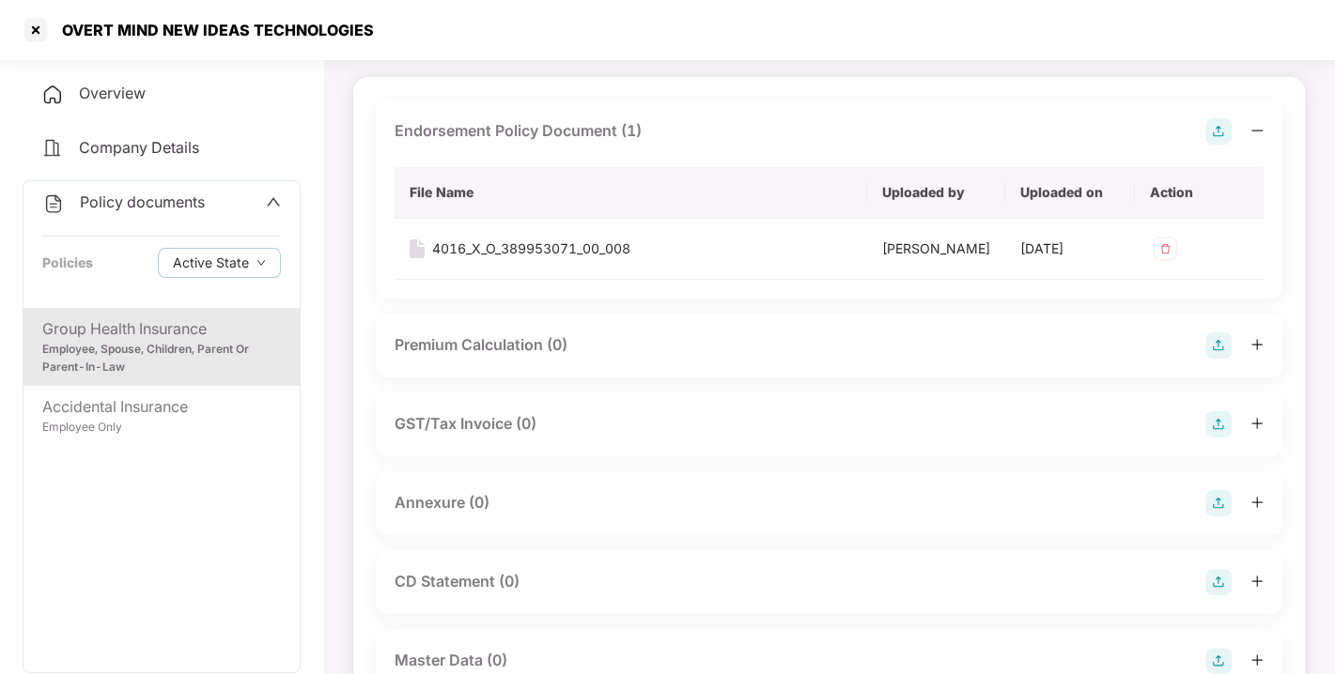
click at [1215, 505] on img at bounding box center [1218, 503] width 26 height 26
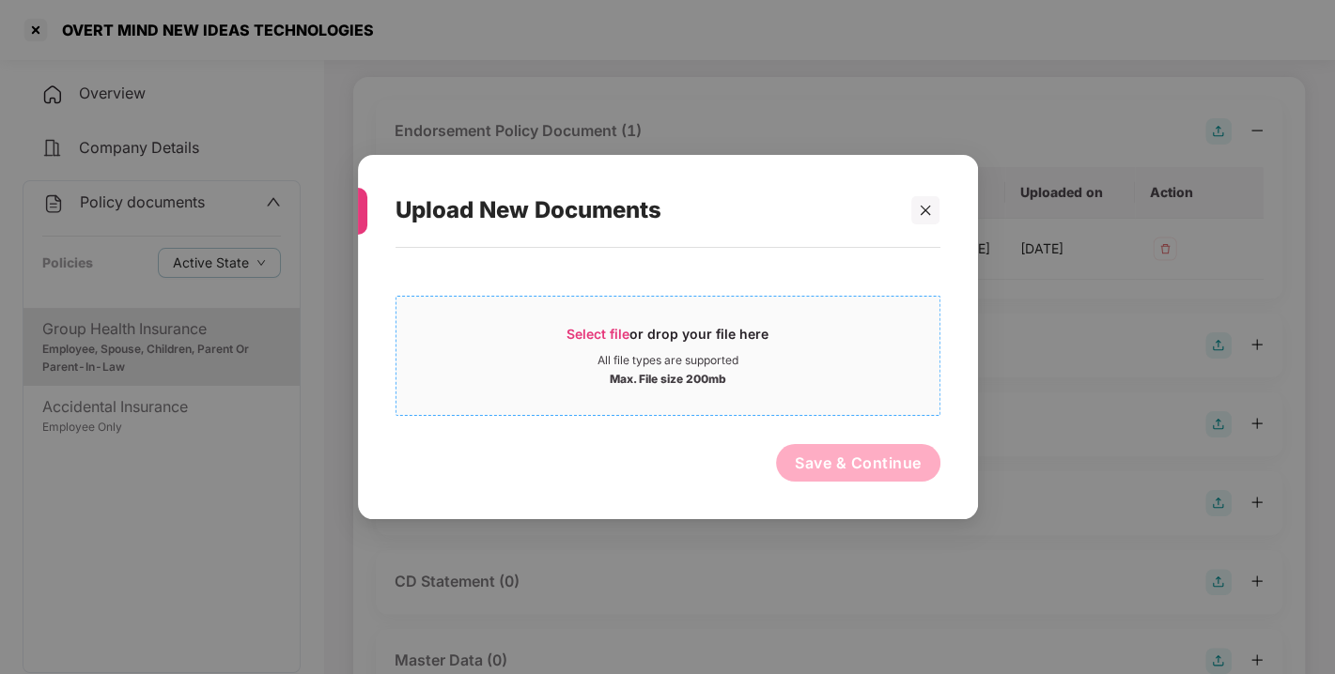
click at [614, 328] on span "Select file" at bounding box center [597, 334] width 63 height 16
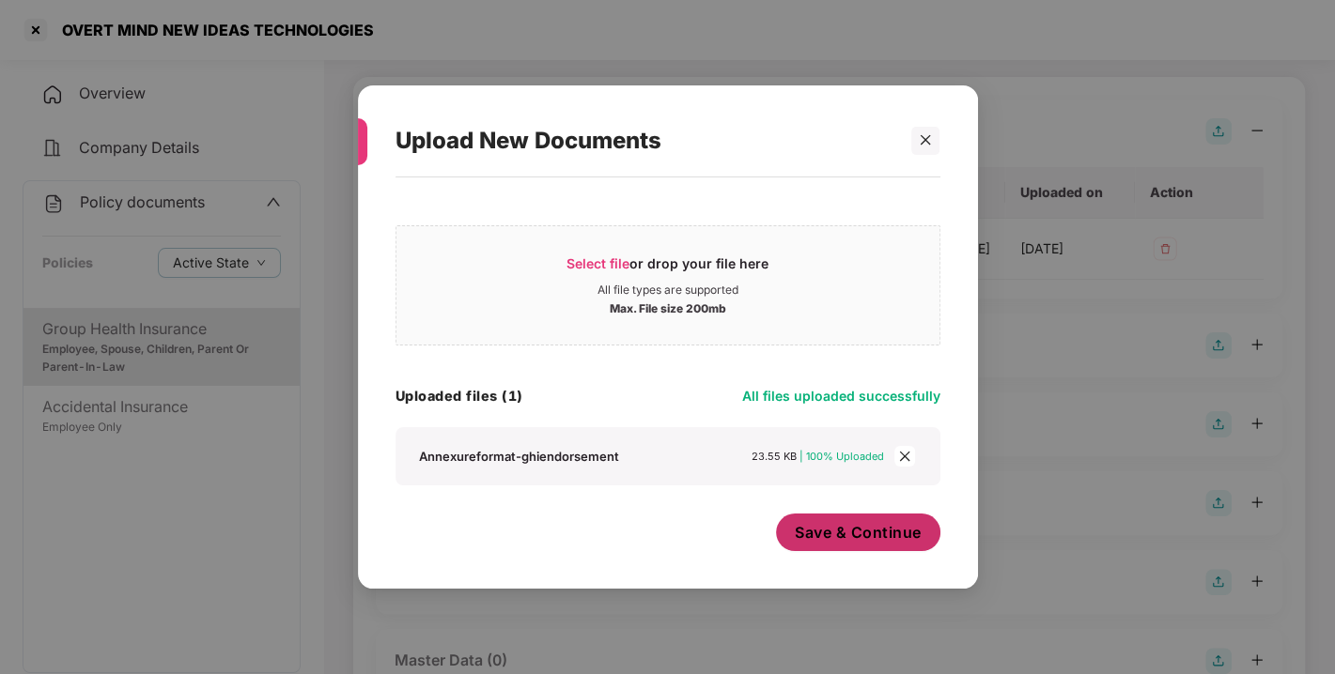
click at [805, 518] on button "Save & Continue" at bounding box center [858, 533] width 164 height 38
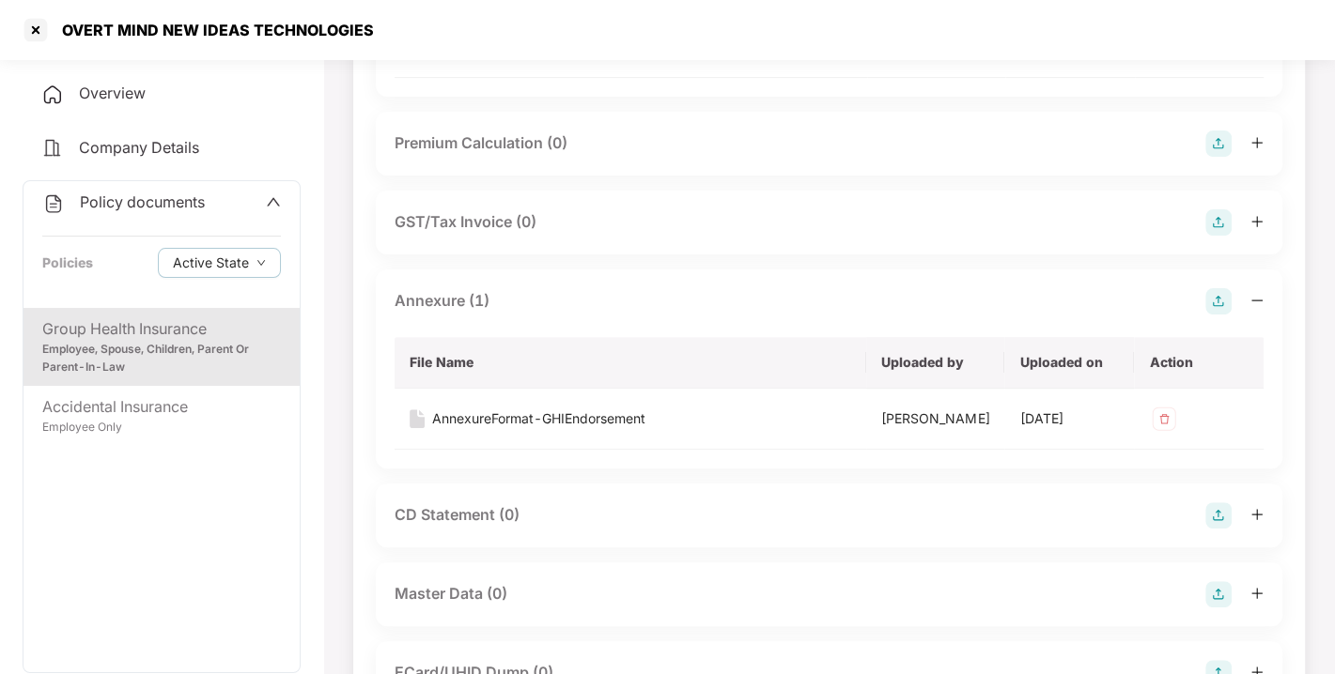
scroll to position [464, 0]
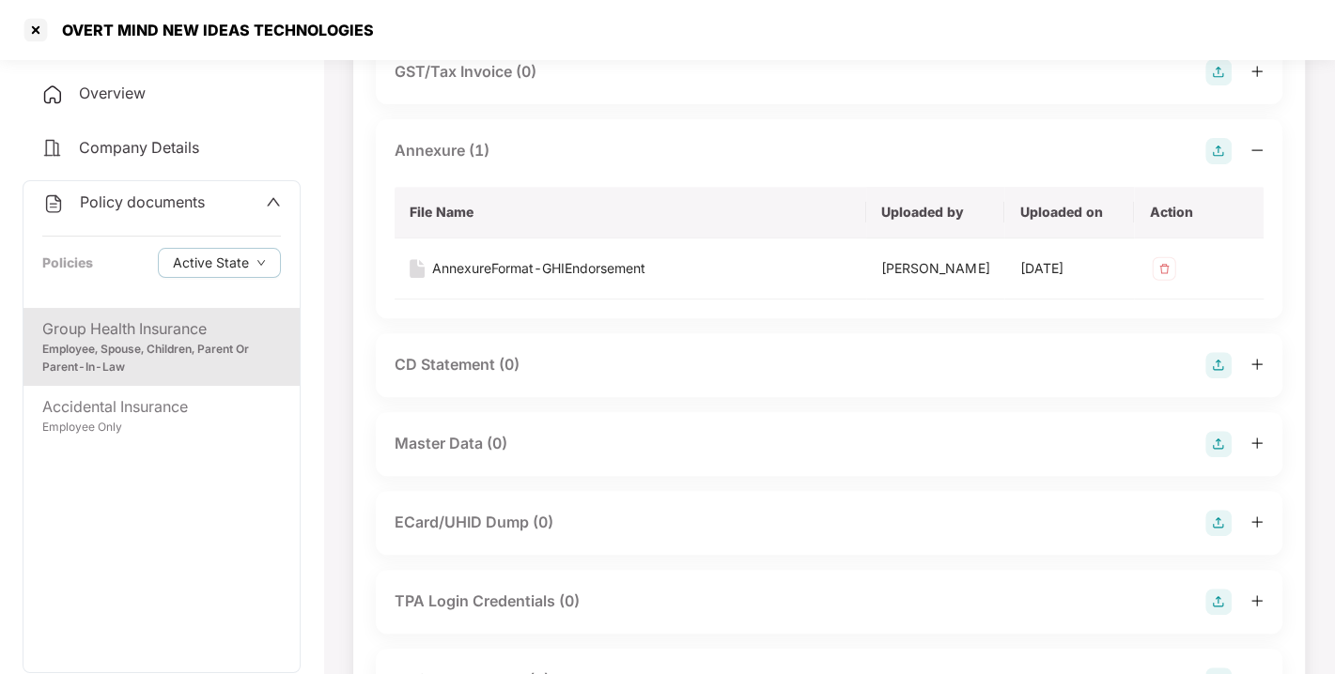
click at [1213, 440] on img at bounding box center [1218, 444] width 26 height 26
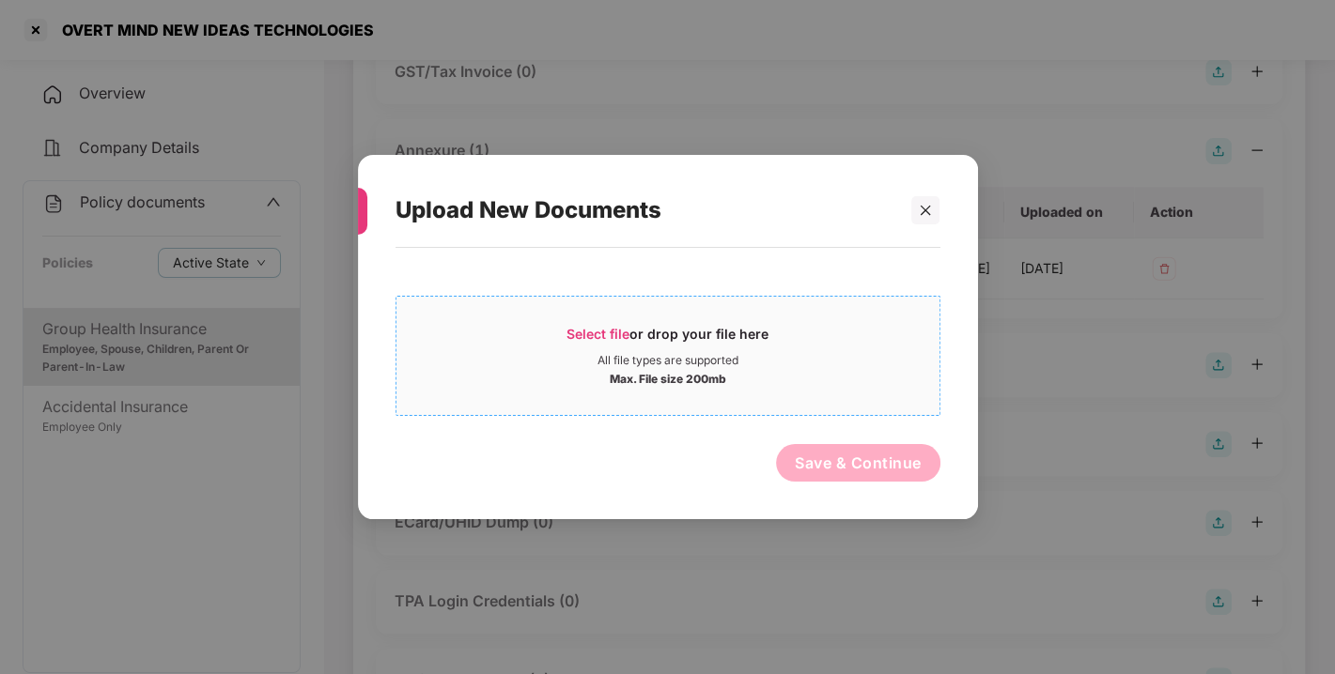
click at [618, 327] on span "Select file" at bounding box center [597, 334] width 63 height 16
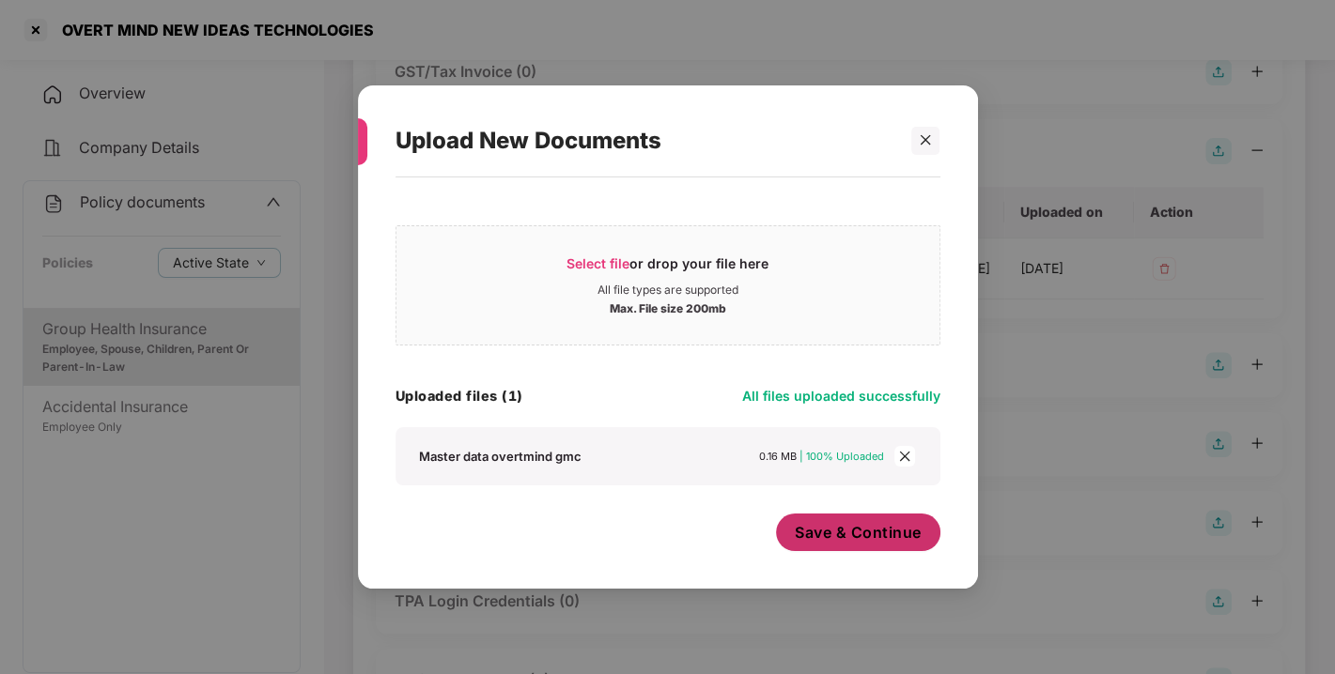
click at [830, 535] on span "Save & Continue" at bounding box center [858, 532] width 127 height 21
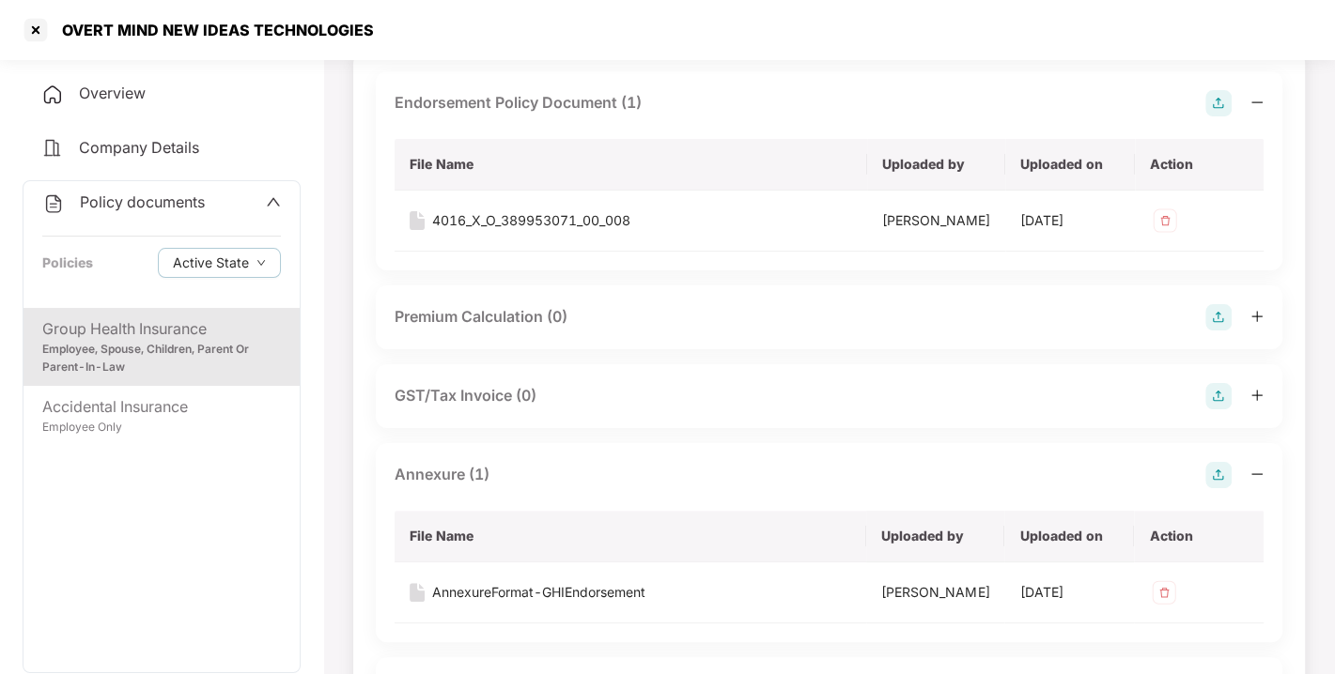
scroll to position [0, 0]
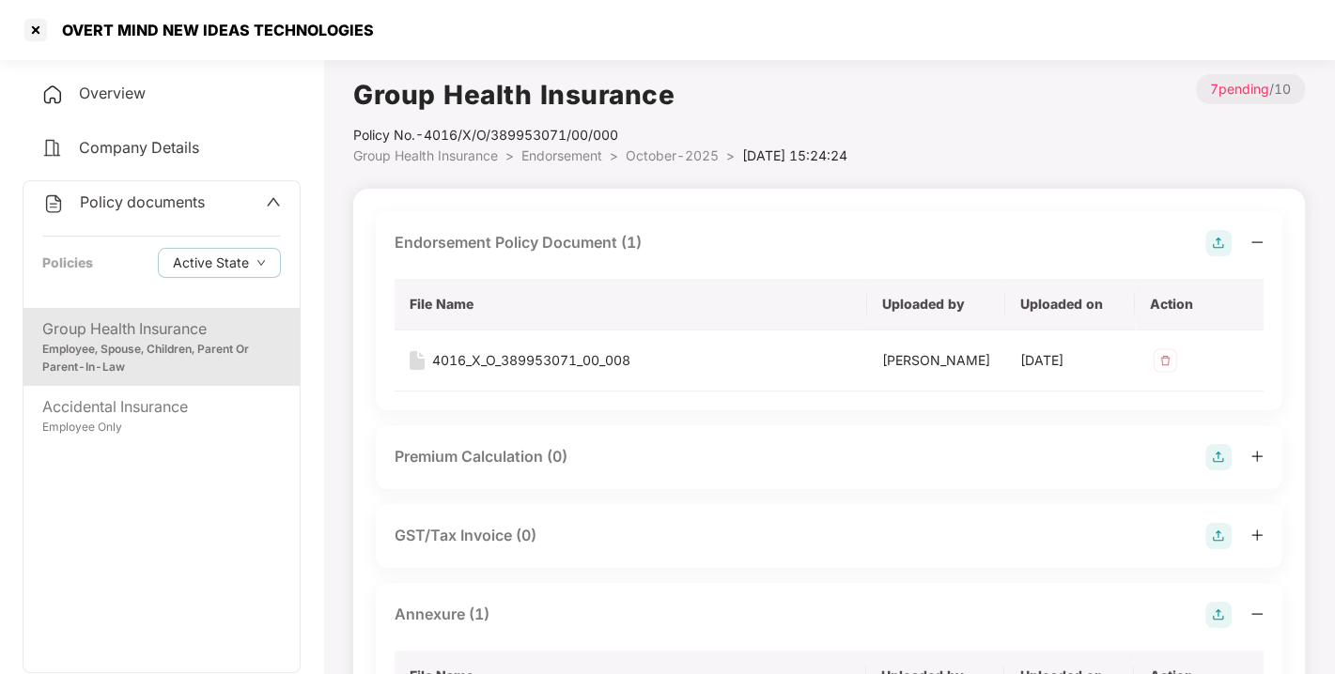
click at [173, 94] on div "Overview" at bounding box center [162, 93] width 278 height 43
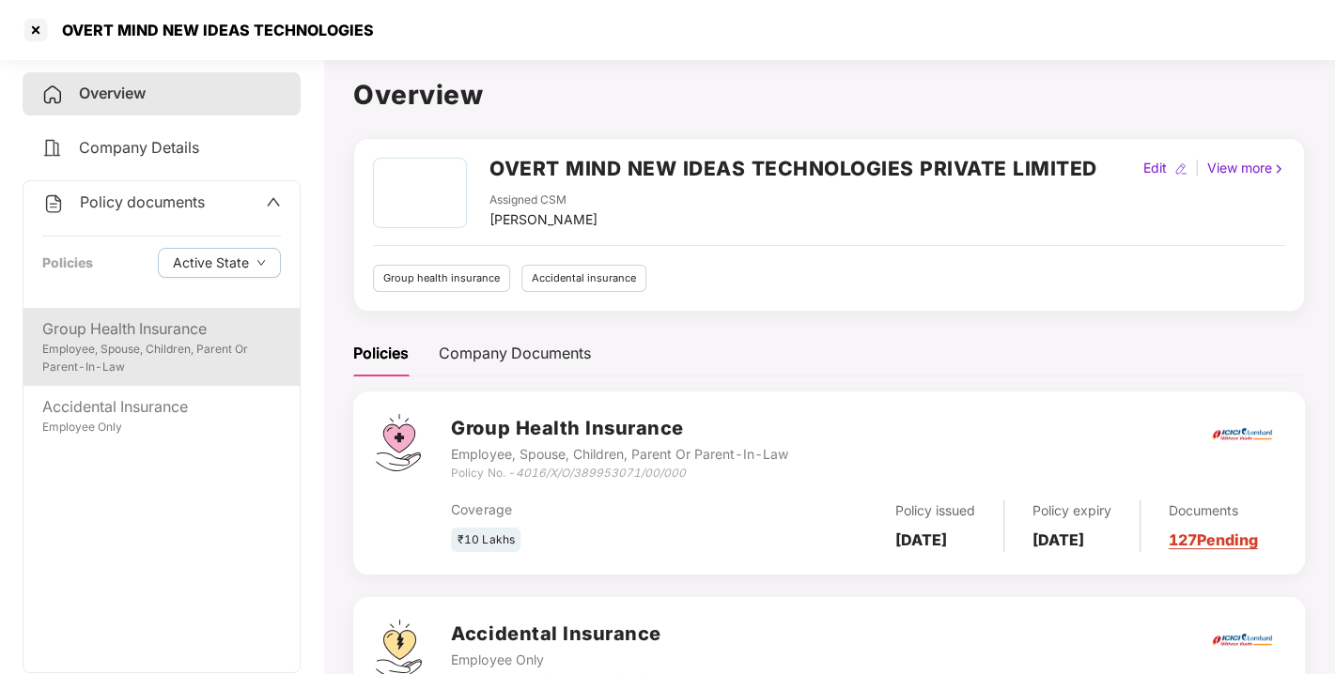
scroll to position [104, 0]
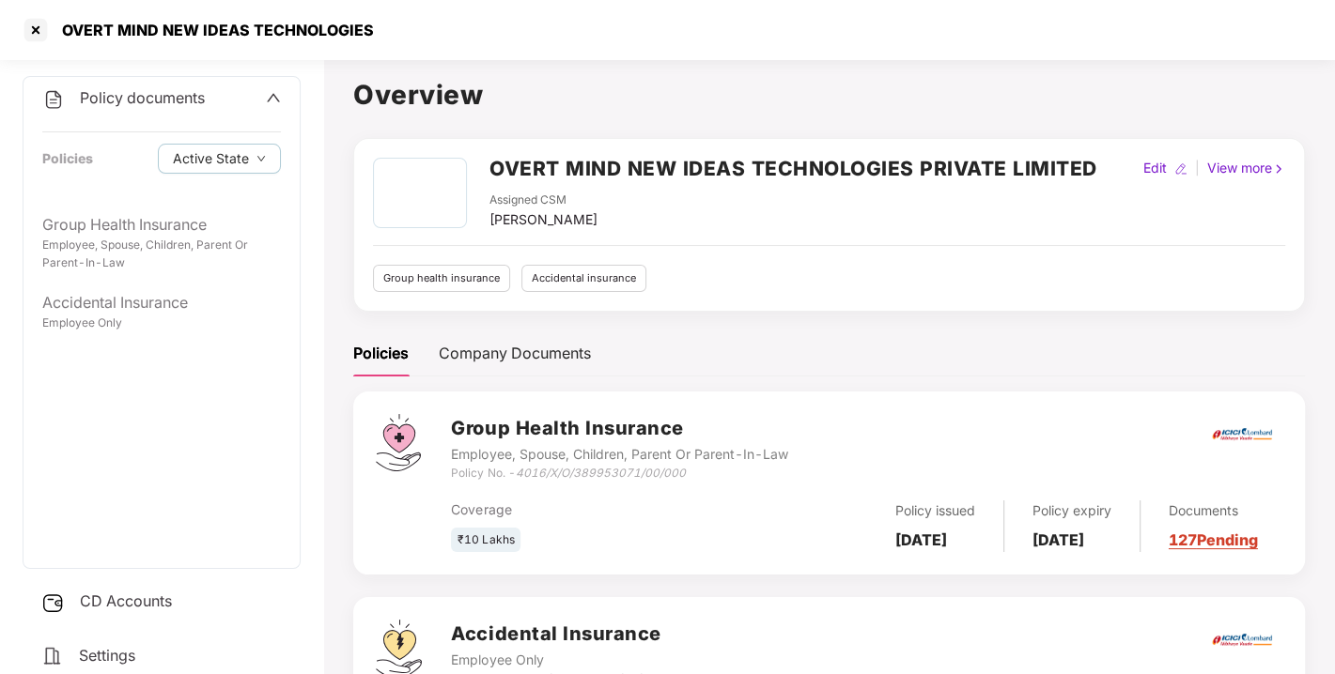
click at [178, 603] on div "CD Accounts" at bounding box center [162, 601] width 278 height 43
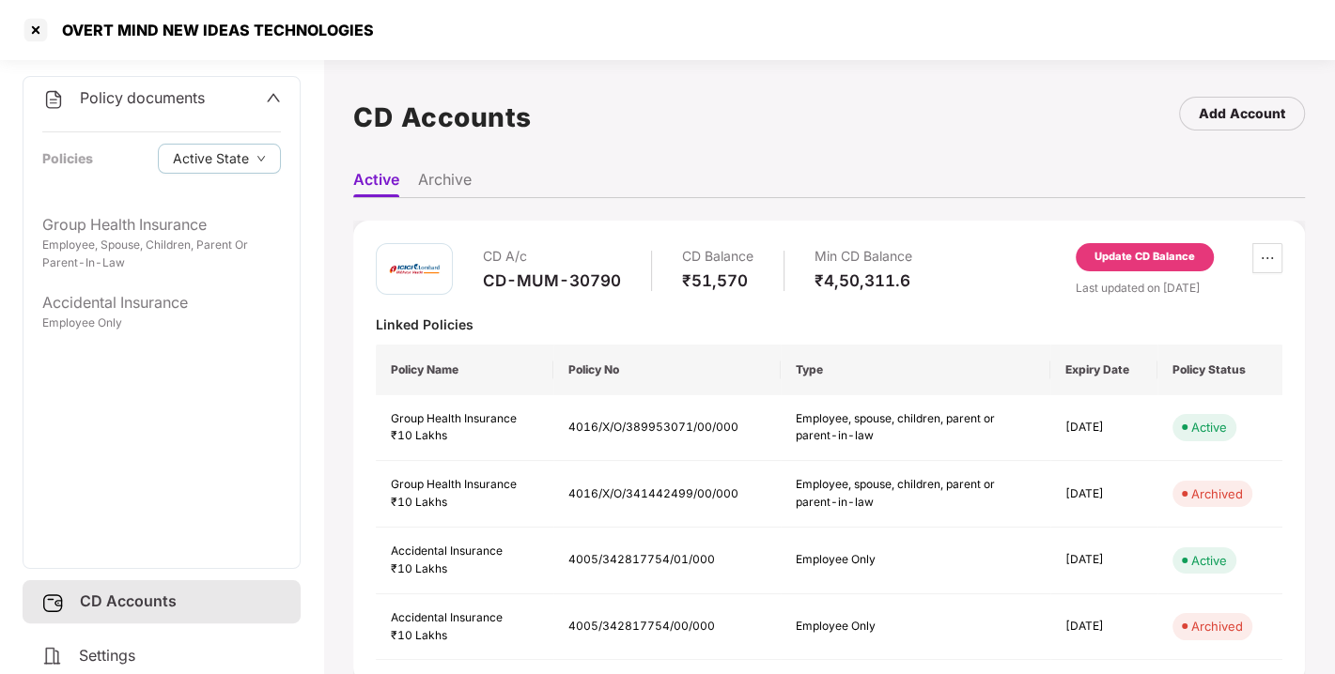
click at [1095, 268] on div "Update CD Balance" at bounding box center [1144, 257] width 138 height 28
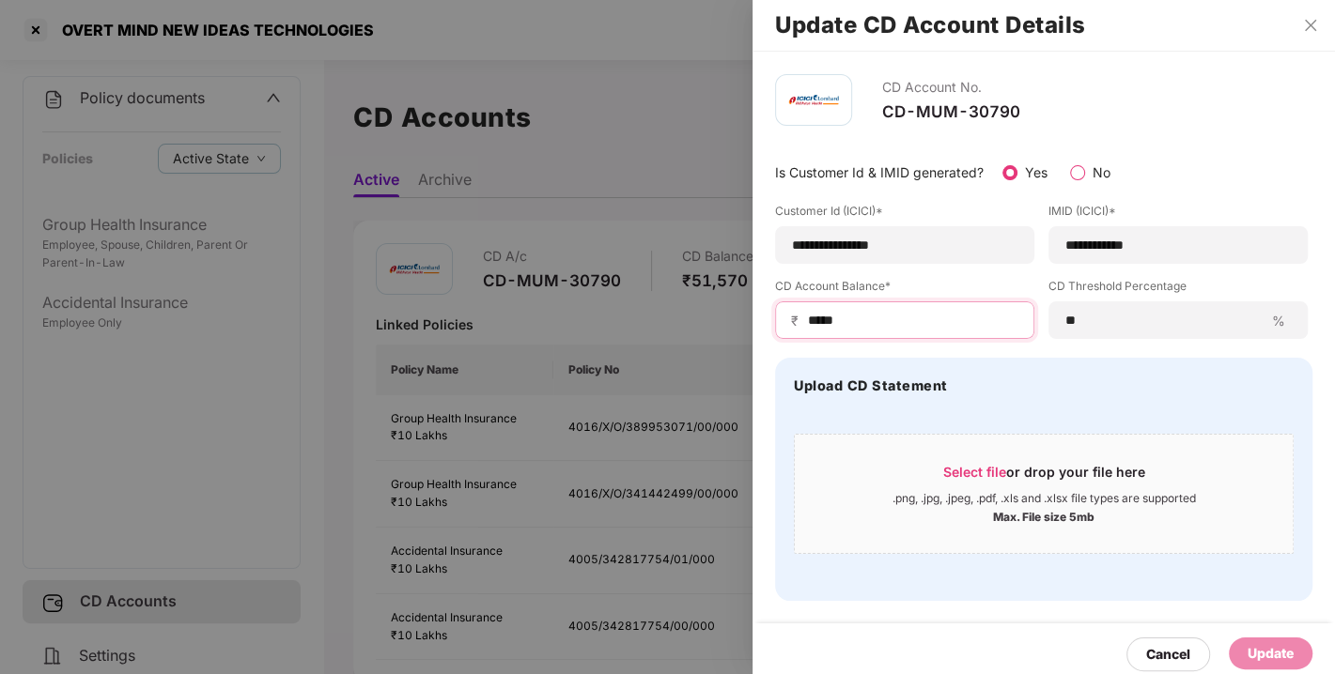
click at [883, 323] on input "*****" at bounding box center [912, 321] width 212 height 20
type input "*****"
click at [1259, 643] on div "Update" at bounding box center [1270, 653] width 46 height 21
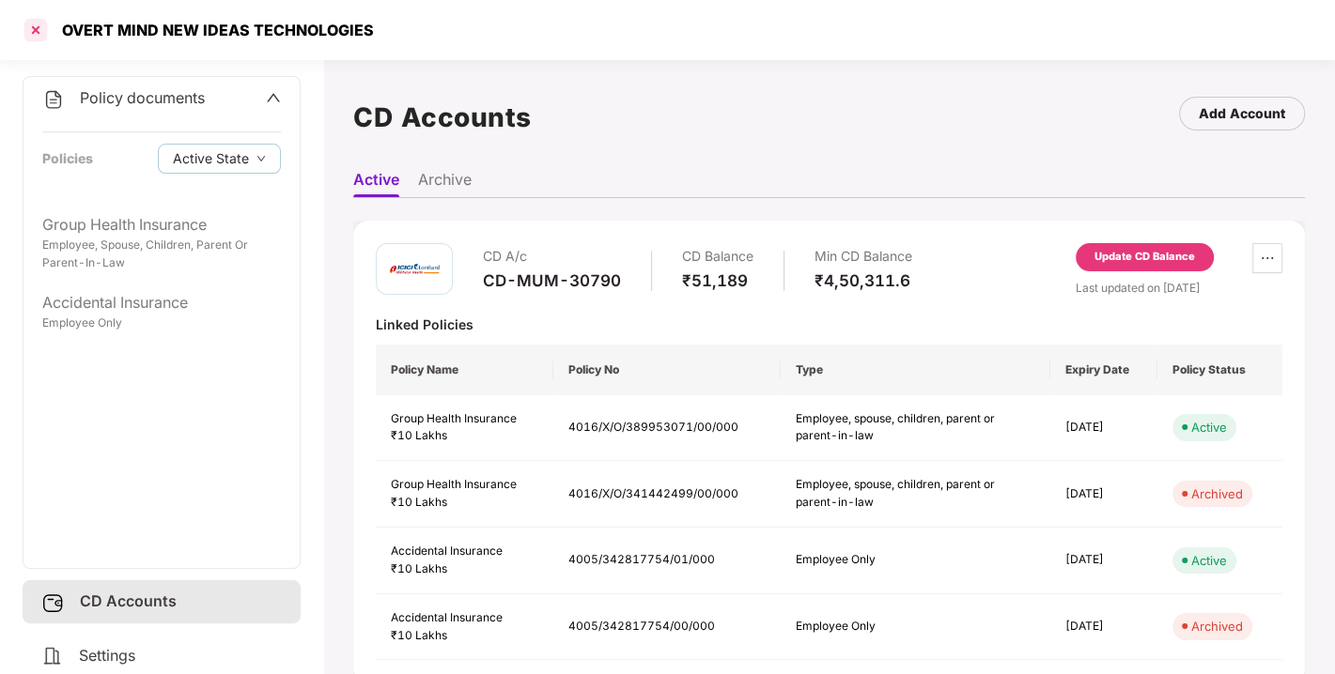
click at [38, 42] on div at bounding box center [36, 30] width 30 height 30
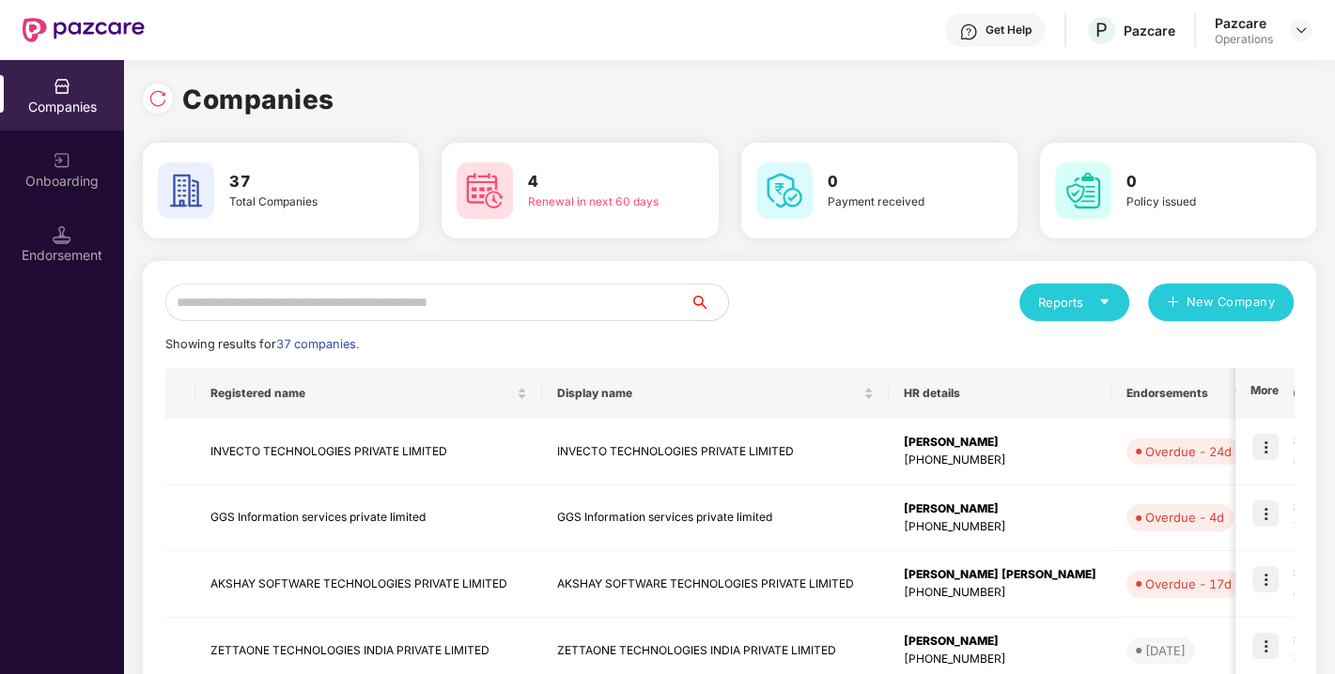
click at [502, 308] on input "text" at bounding box center [427, 303] width 525 height 38
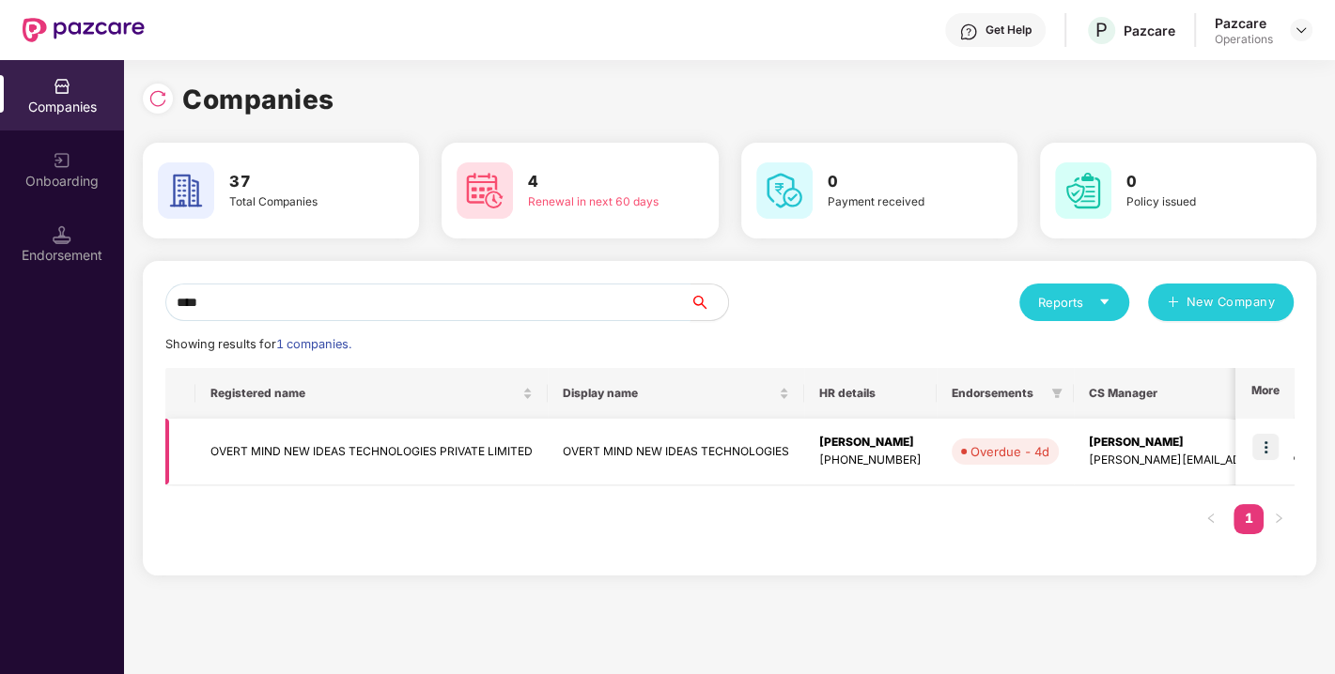
type input "****"
click at [1272, 451] on img at bounding box center [1265, 447] width 26 height 26
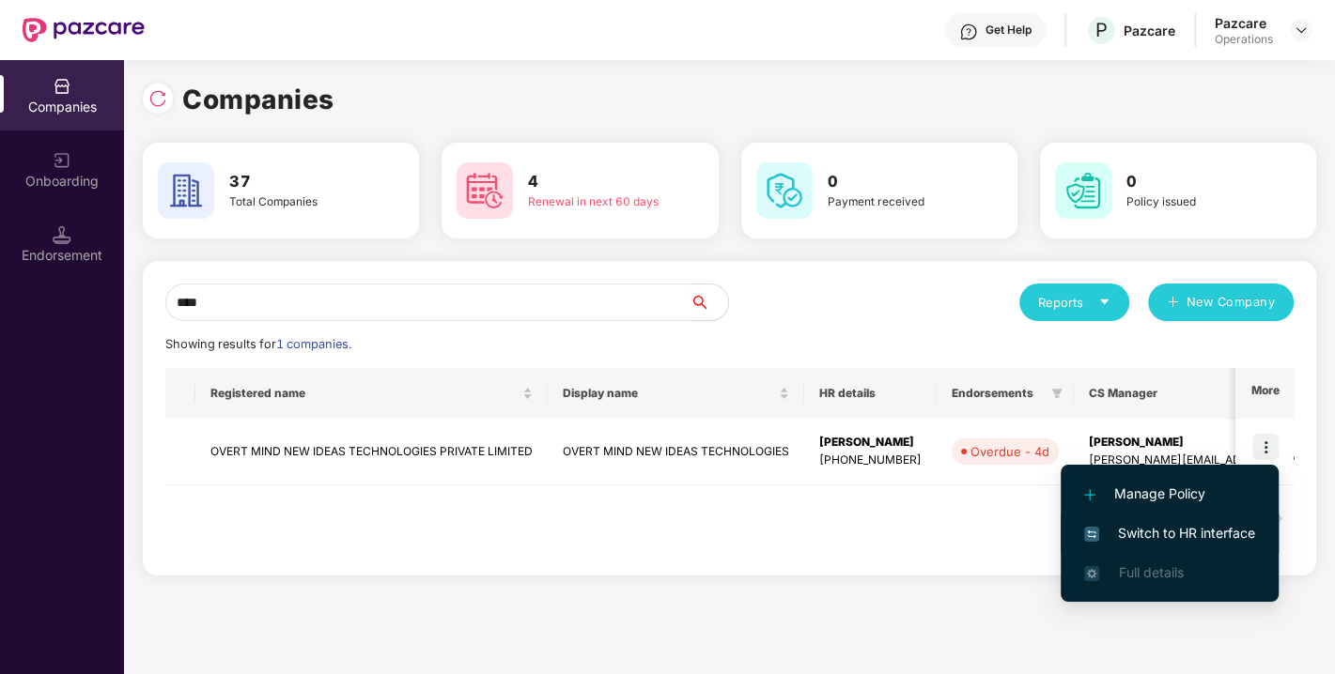
click at [1146, 538] on span "Switch to HR interface" at bounding box center [1169, 533] width 171 height 21
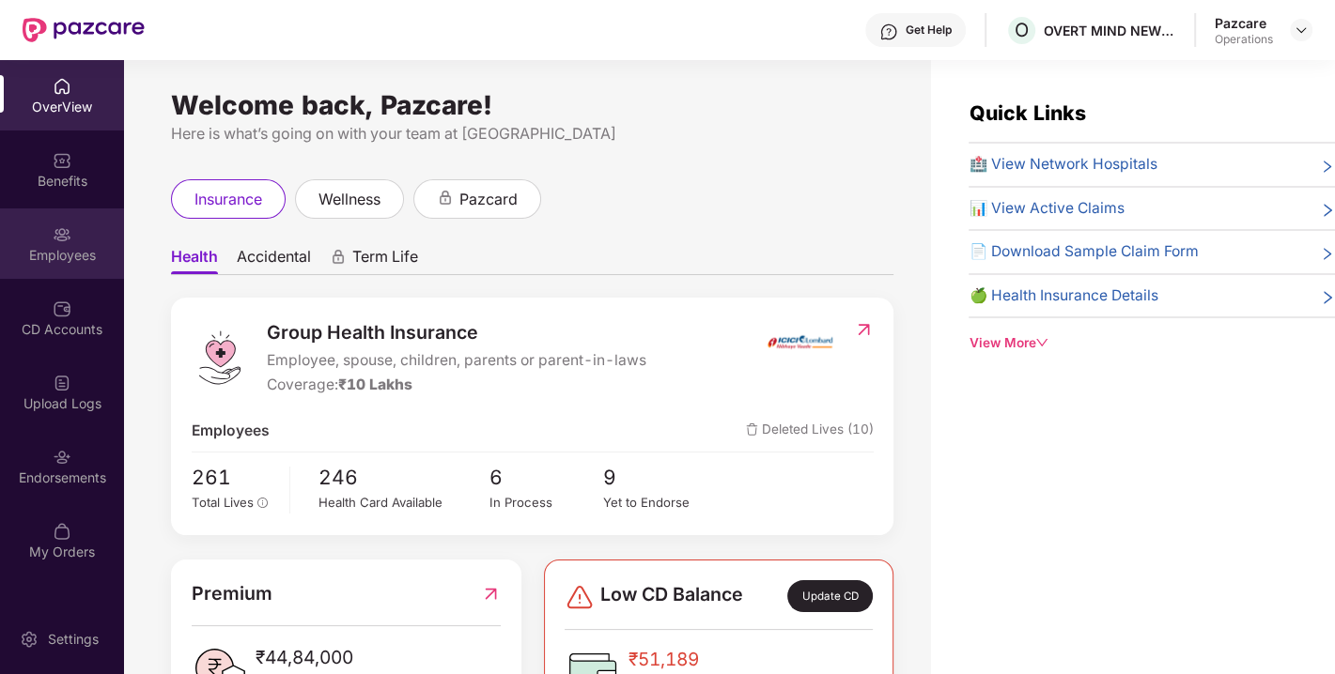
click at [71, 255] on div "Employees" at bounding box center [62, 255] width 124 height 19
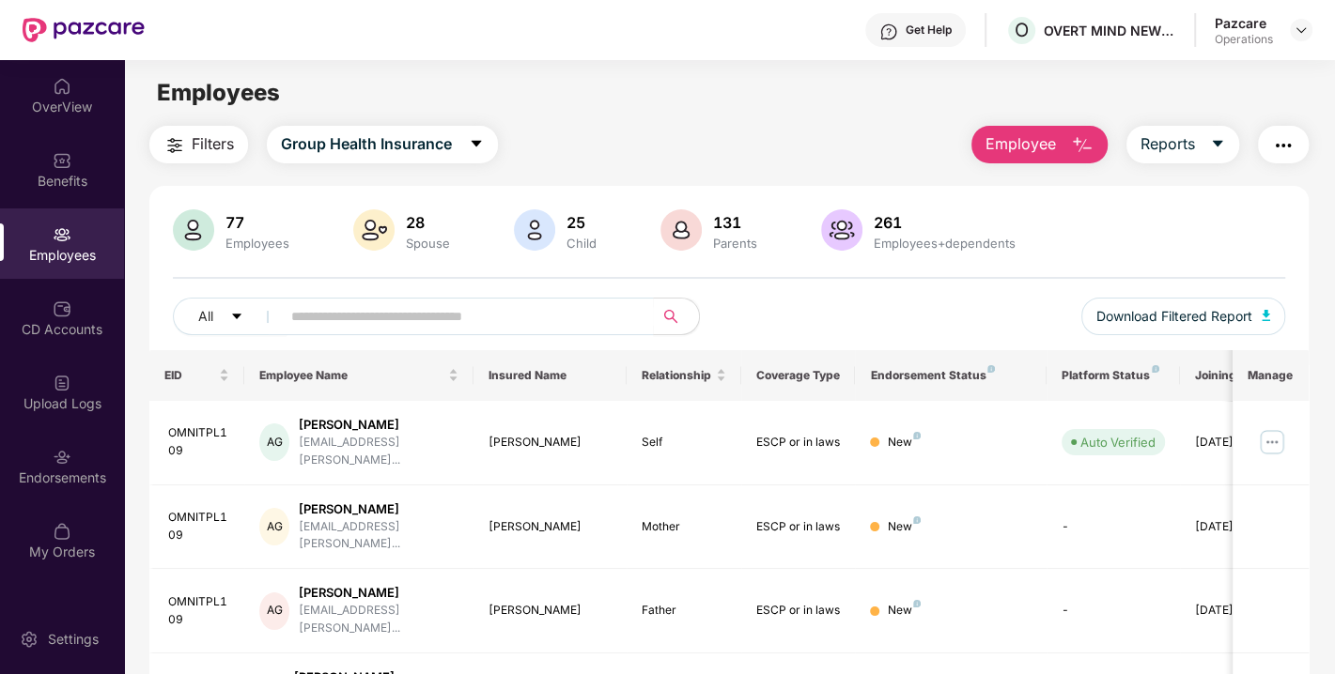
click at [1297, 136] on button "button" at bounding box center [1283, 145] width 51 height 38
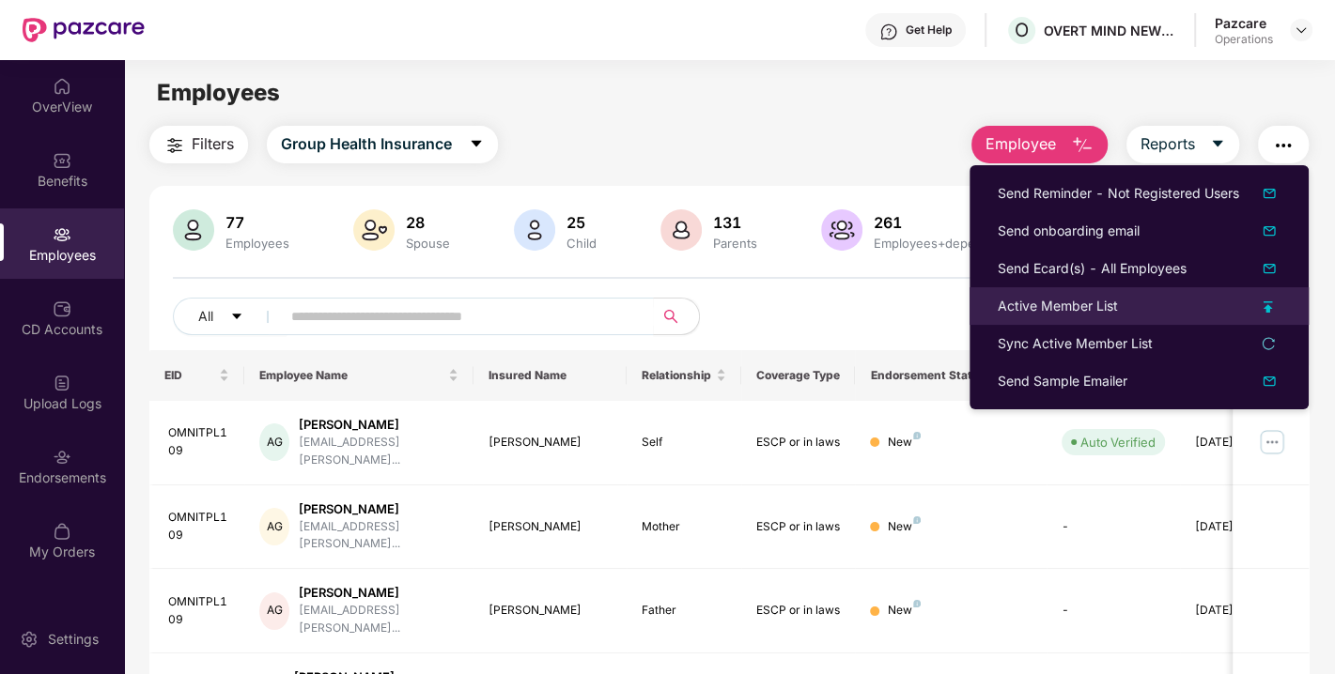
click at [1091, 311] on div "Active Member List" at bounding box center [1057, 306] width 120 height 21
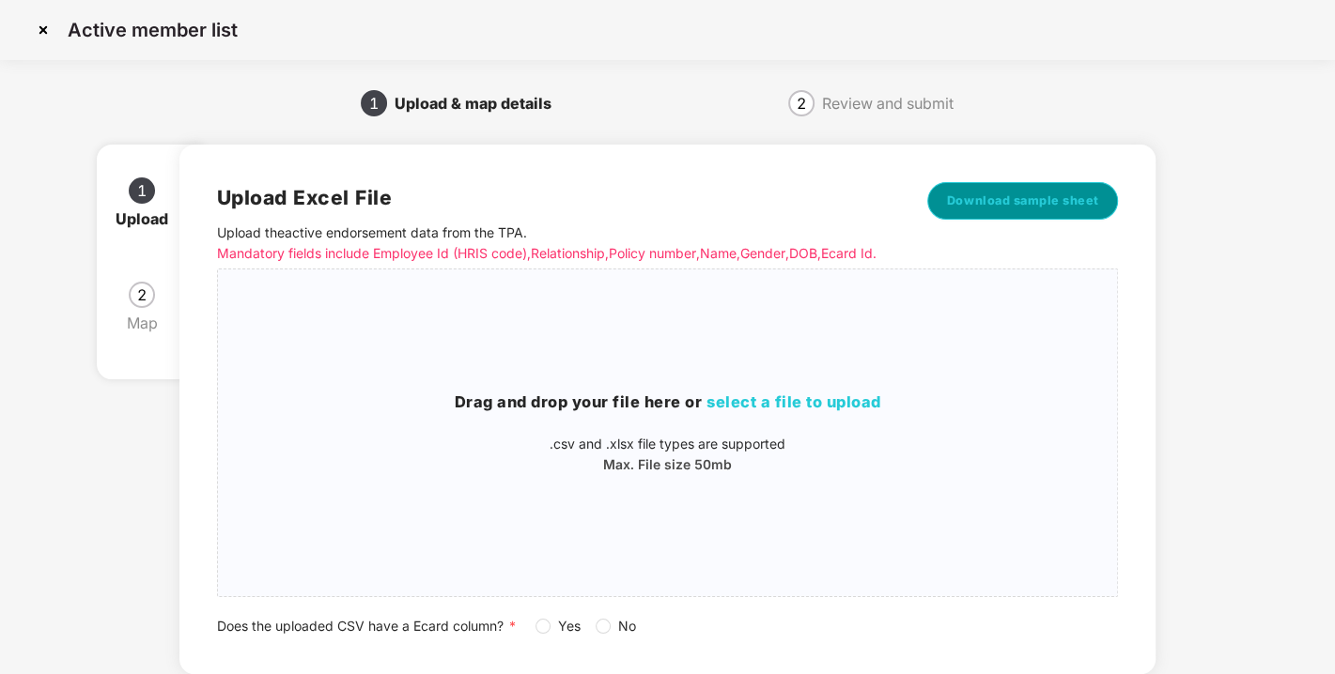
click at [1072, 218] on button "Download sample sheet" at bounding box center [1023, 201] width 192 height 38
click at [784, 411] on span "select a file to upload" at bounding box center [793, 402] width 175 height 19
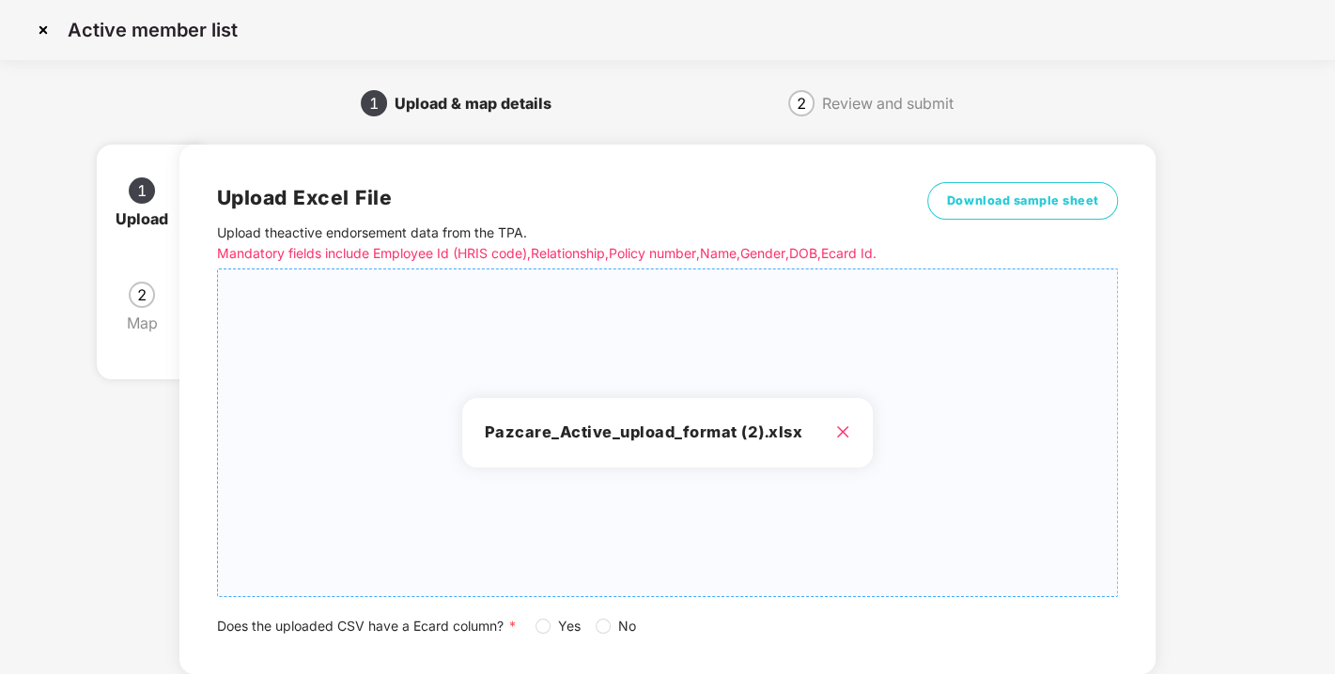
scroll to position [138, 0]
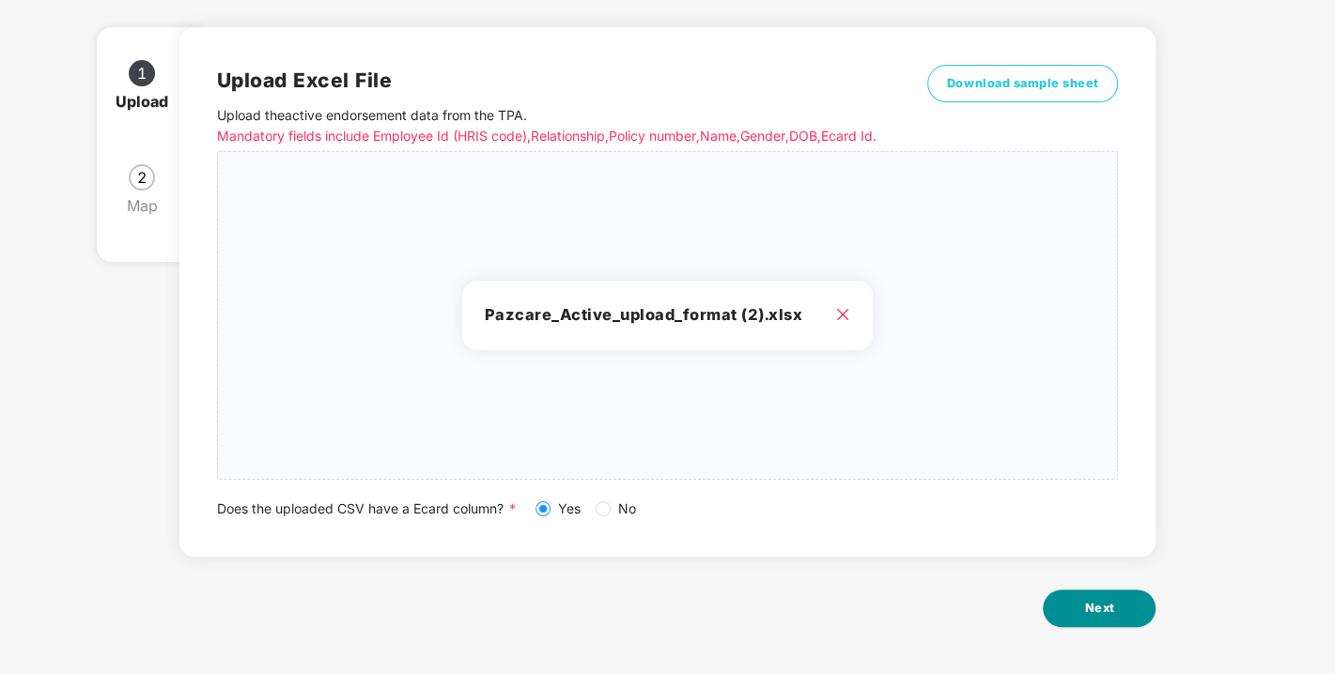
click at [1110, 618] on button "Next" at bounding box center [1099, 609] width 113 height 38
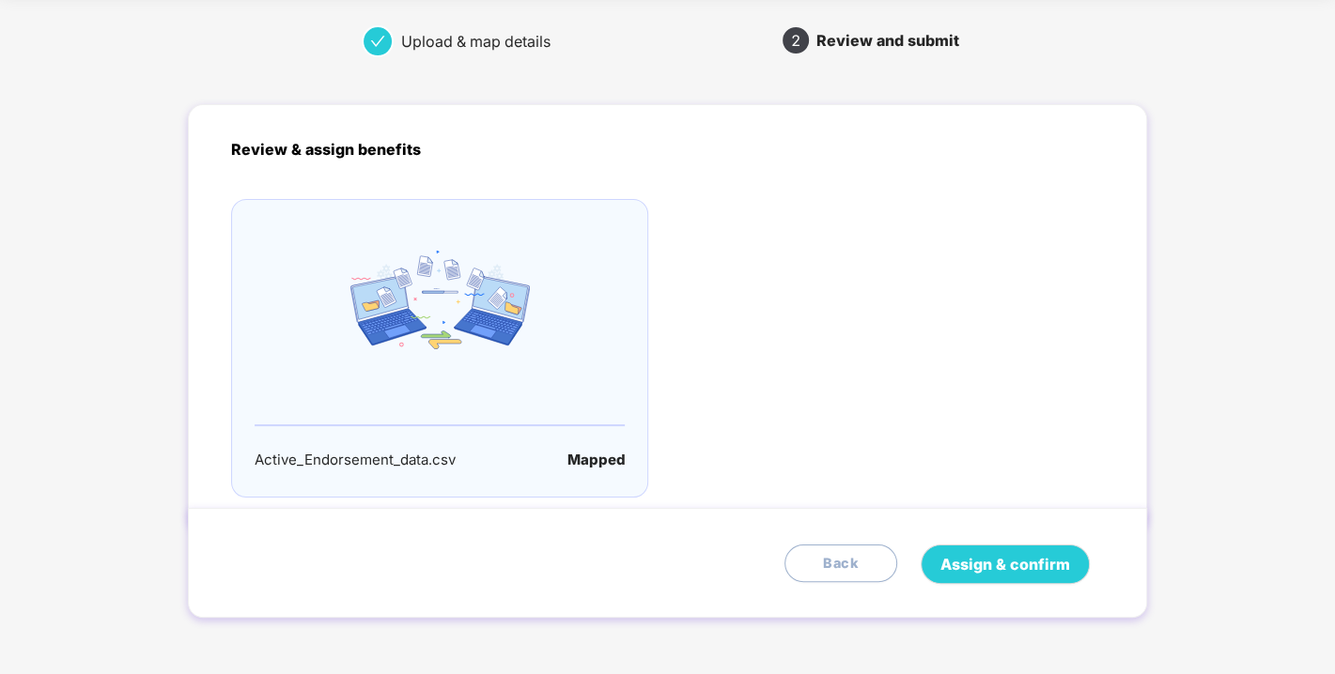
scroll to position [0, 0]
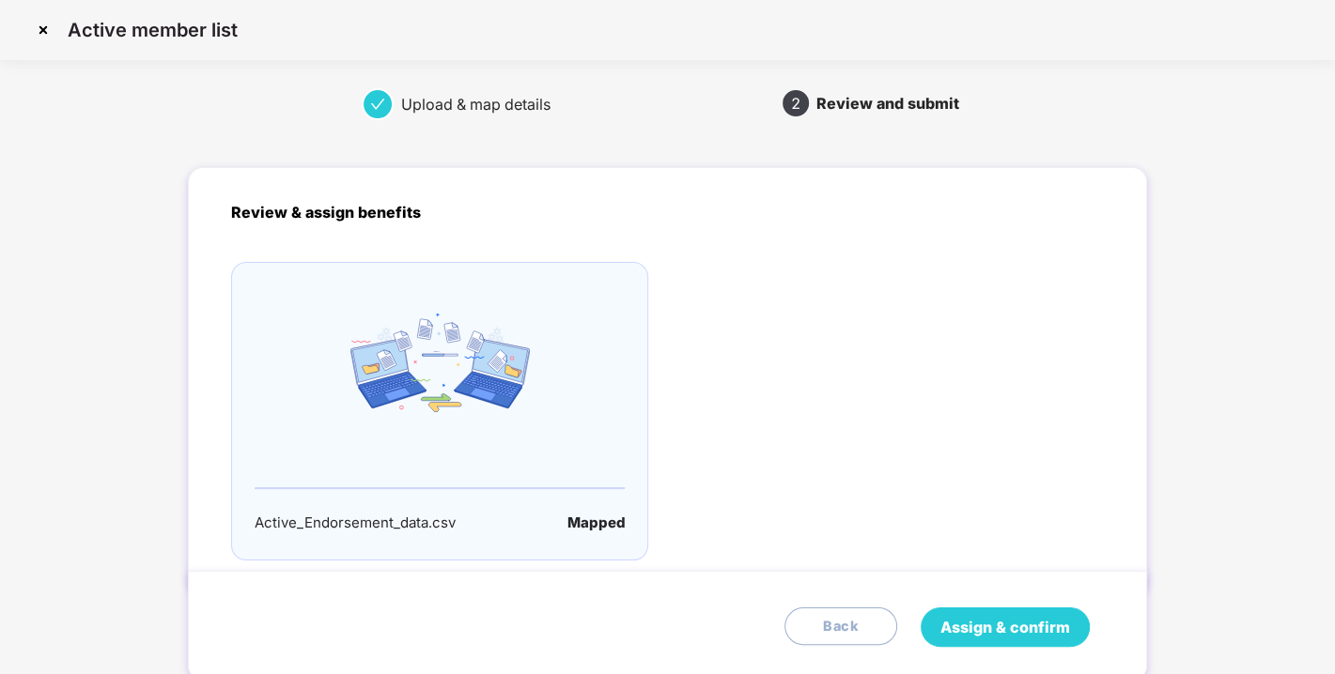
click at [1016, 626] on span "Assign & confirm" at bounding box center [1005, 627] width 130 height 23
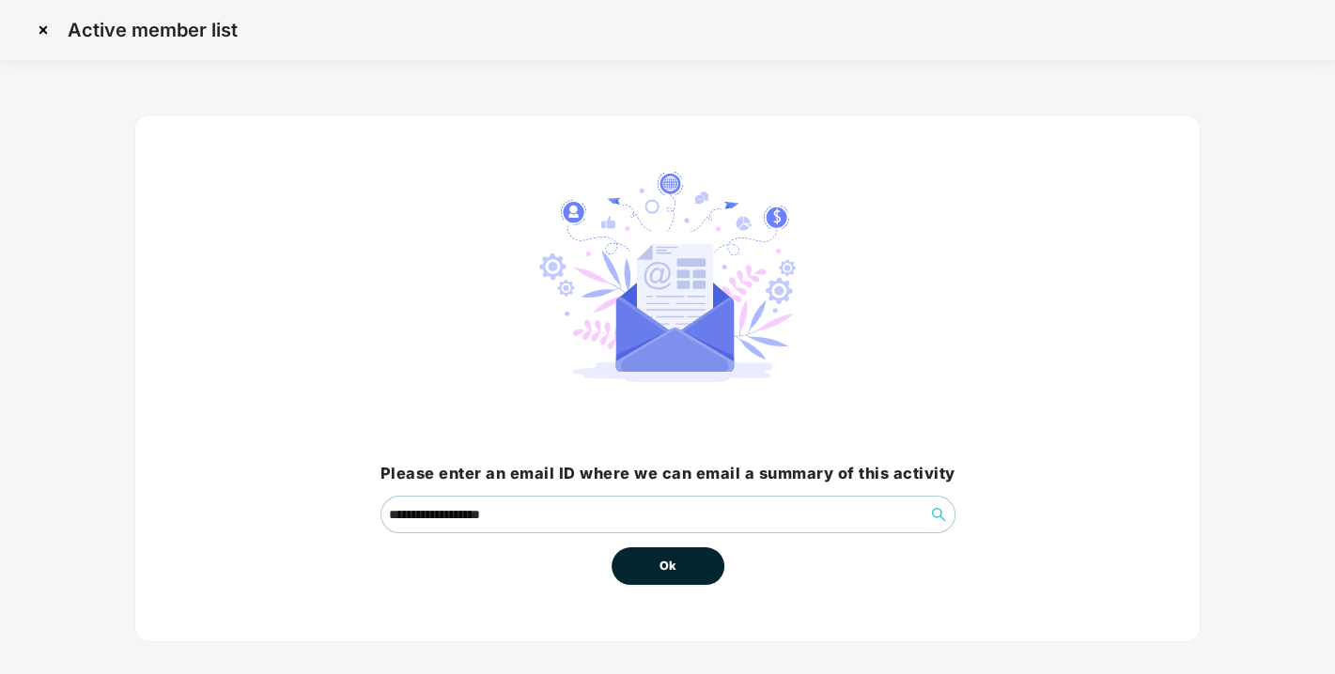
click at [698, 558] on button "Ok" at bounding box center [667, 567] width 113 height 38
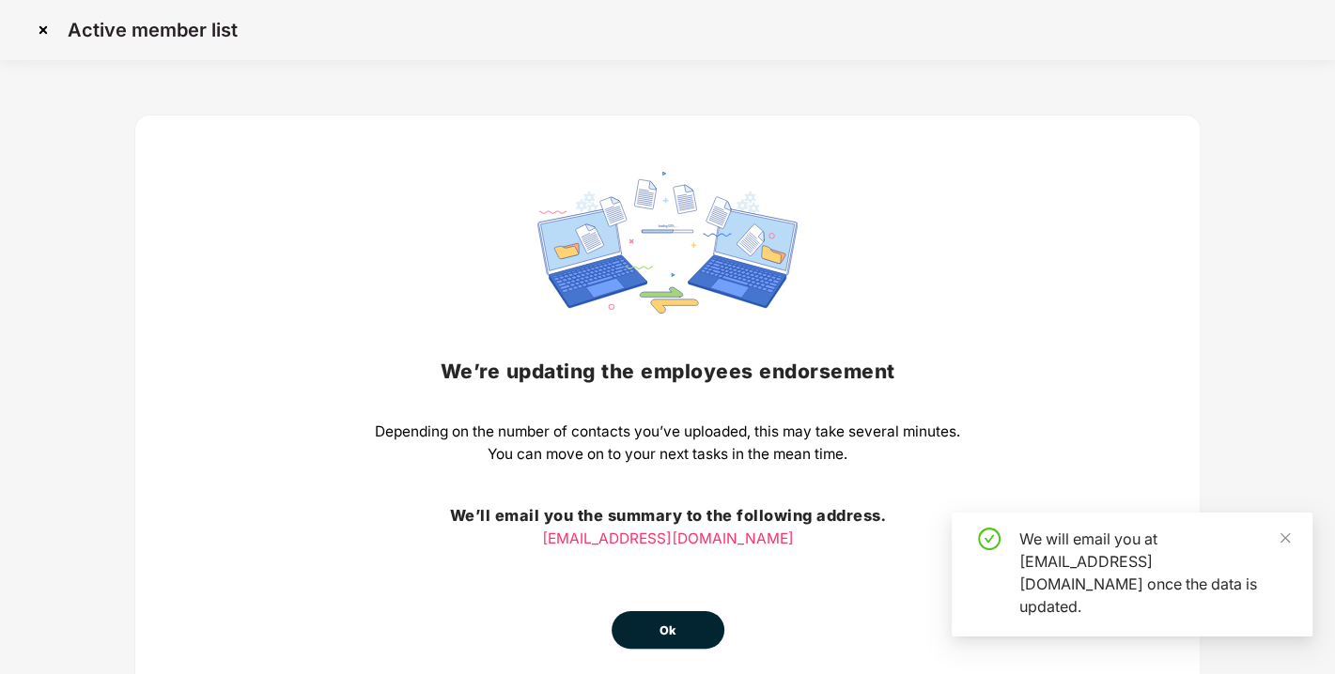
click at [645, 627] on button "Ok" at bounding box center [667, 630] width 113 height 38
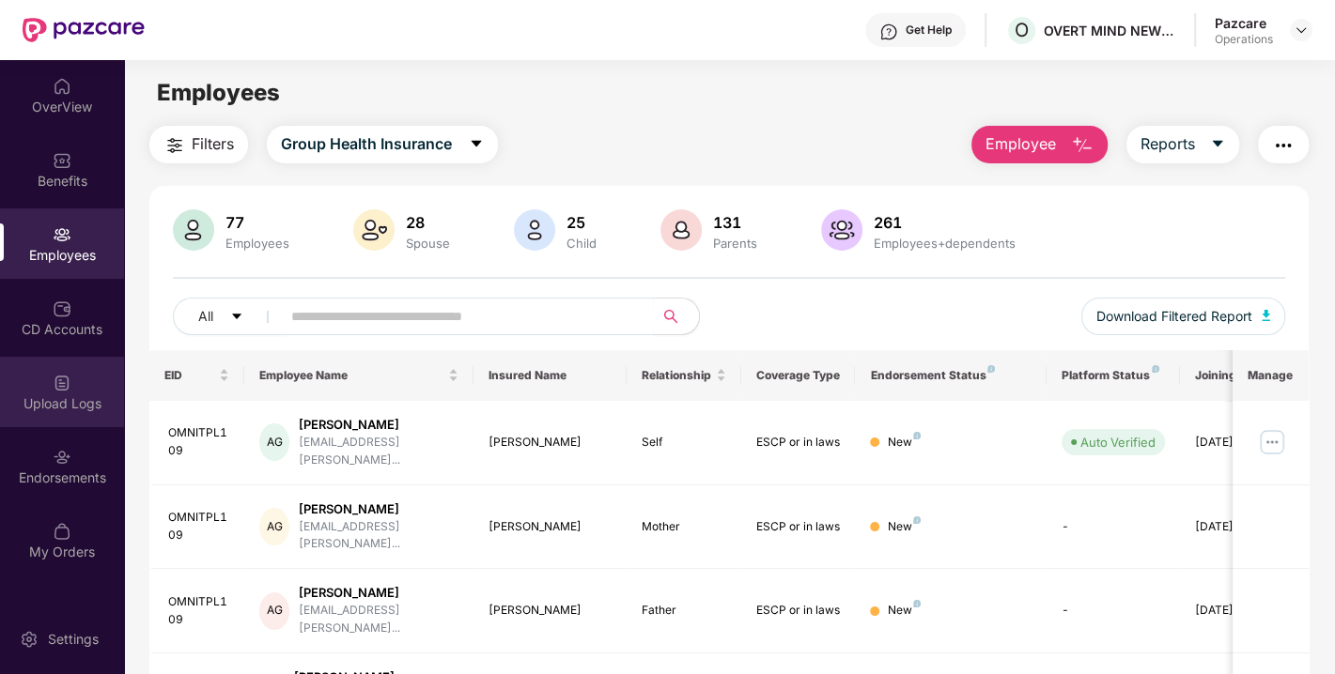
click at [85, 383] on div "Upload Logs" at bounding box center [62, 392] width 124 height 70
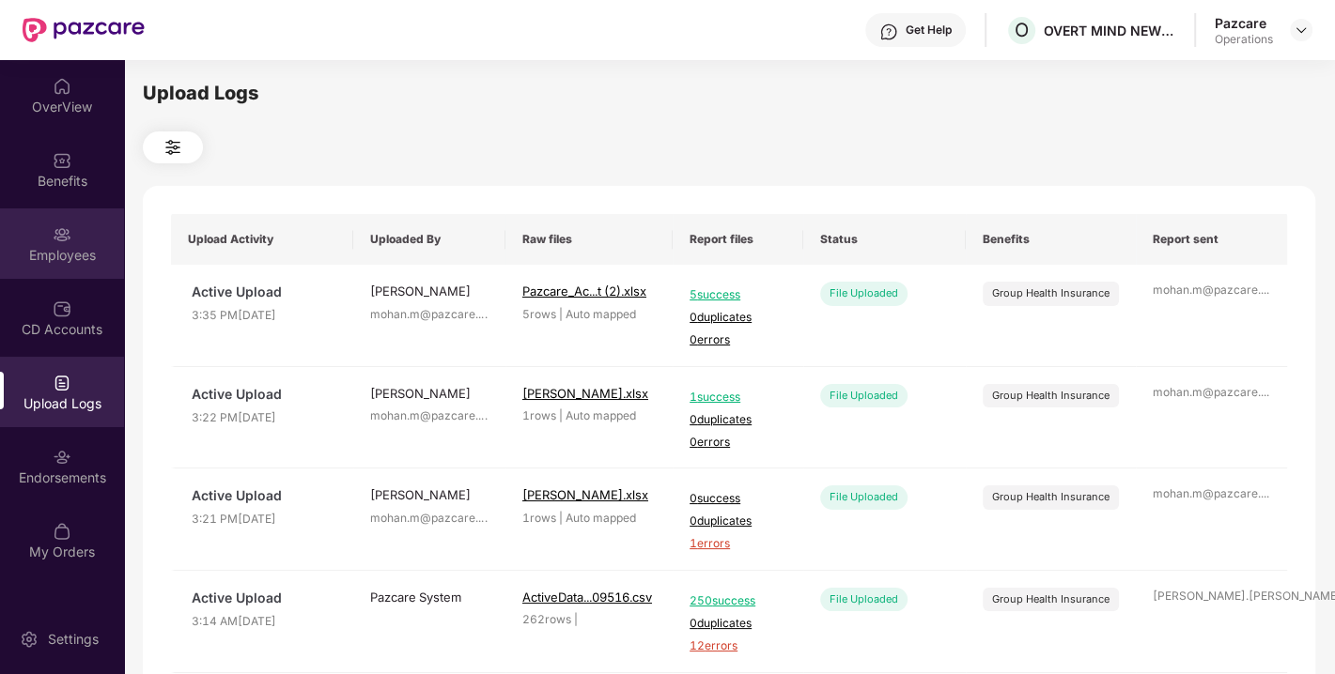
click at [48, 238] on div "Employees" at bounding box center [62, 244] width 124 height 70
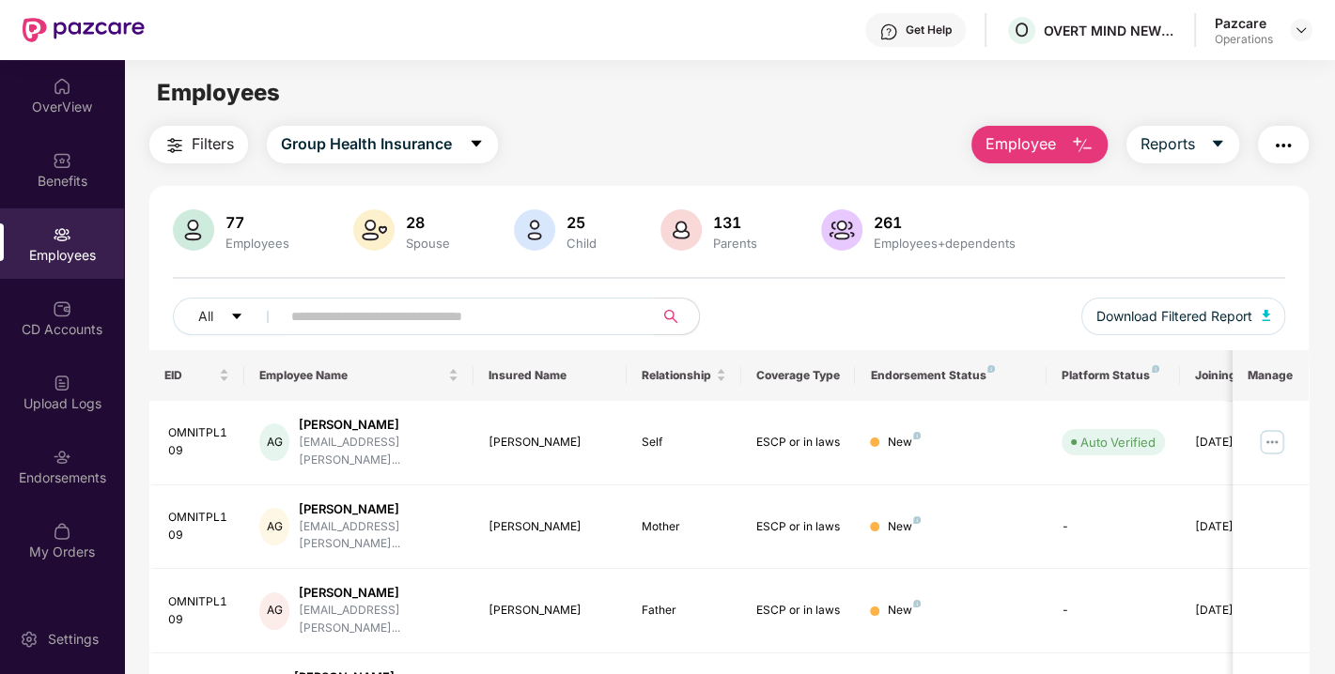
click at [548, 317] on input "text" at bounding box center [459, 316] width 337 height 28
paste input "**********"
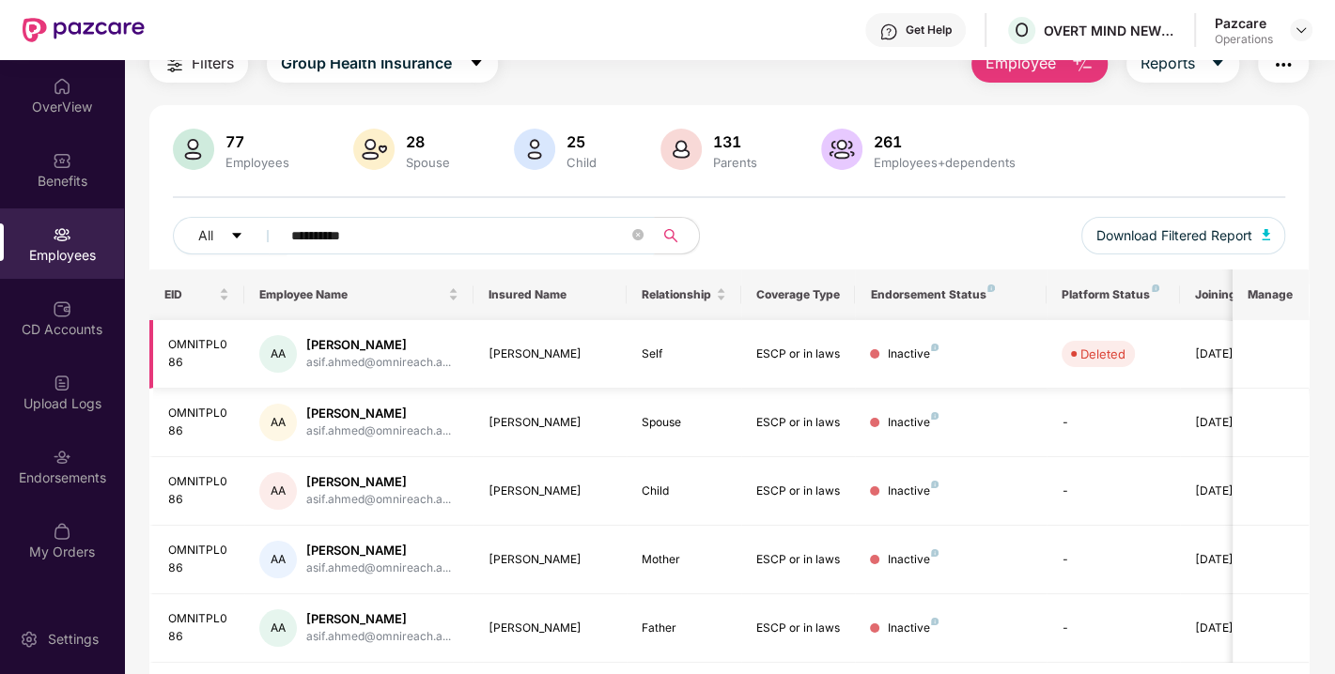
scroll to position [134, 0]
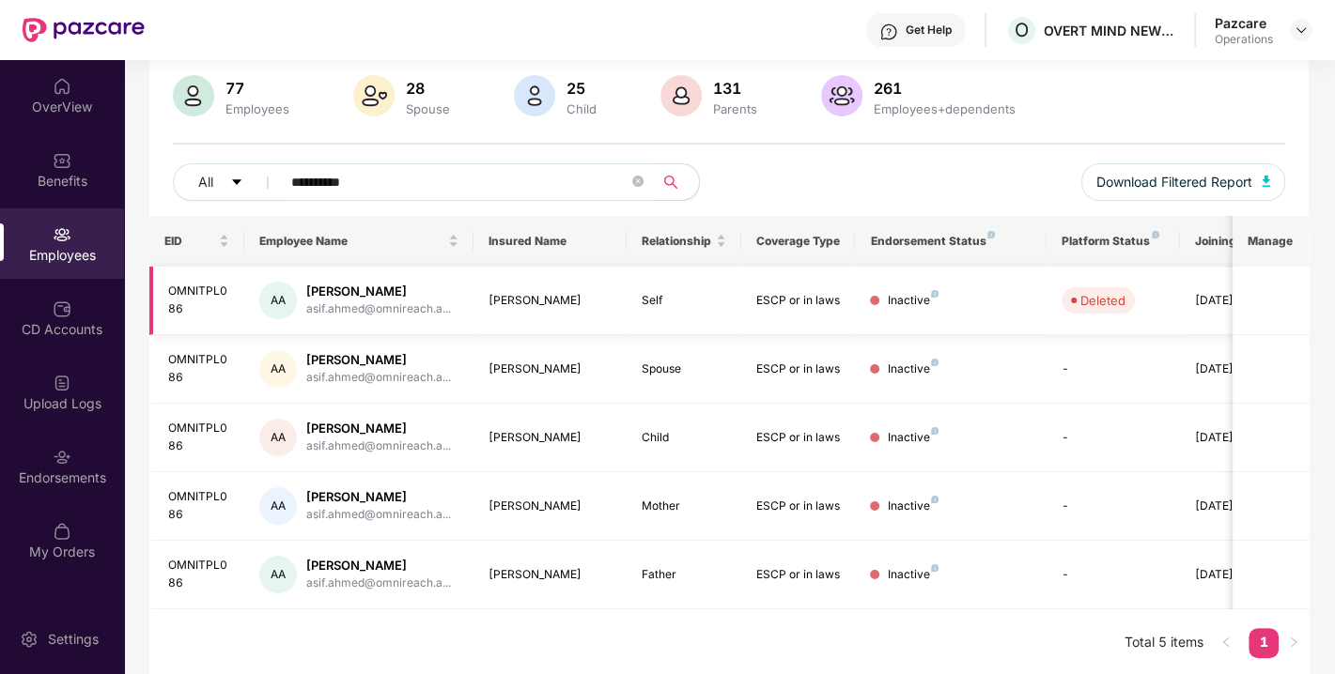
type input "**********"
